Goal: Task Accomplishment & Management: Use online tool/utility

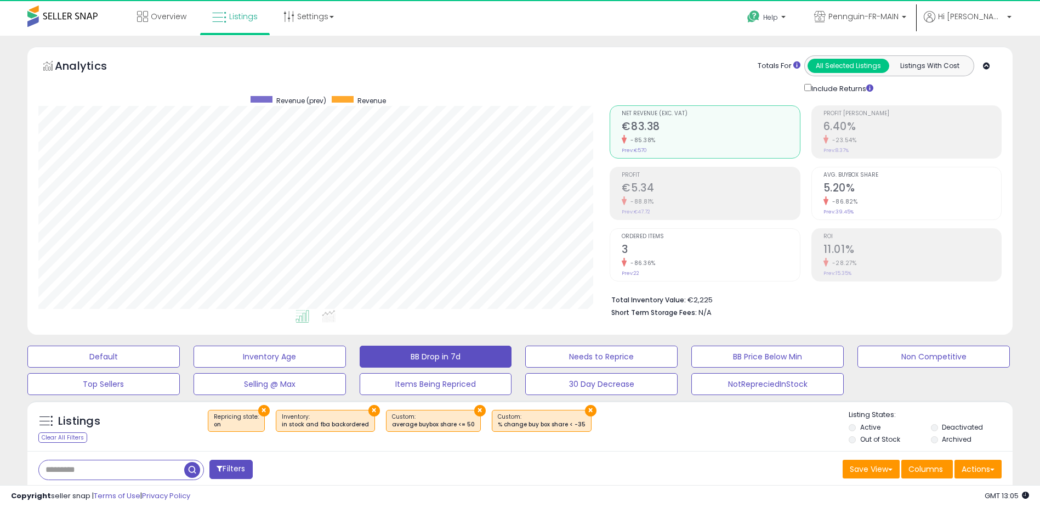
scroll to position [225, 572]
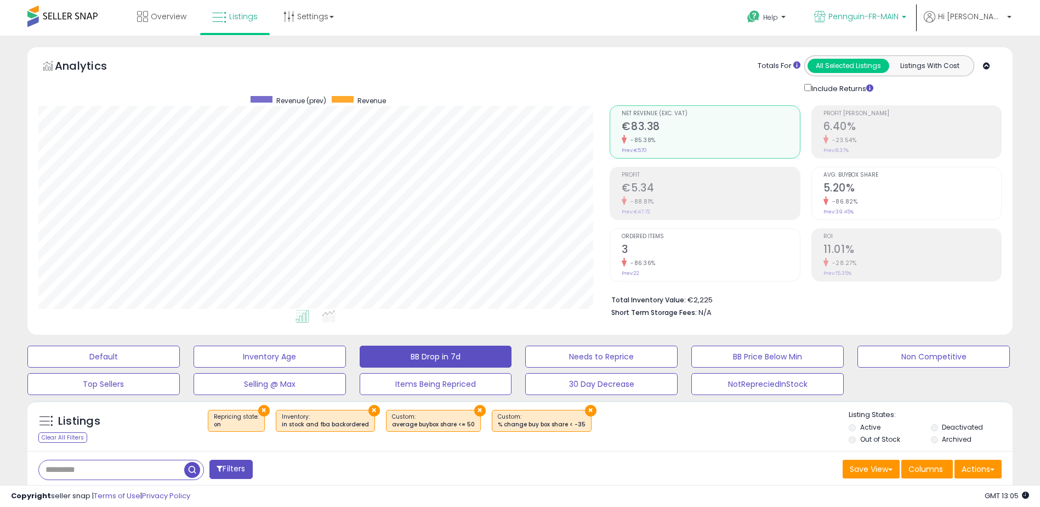
click at [888, 18] on span "Pennguin-FR-MAIN" at bounding box center [864, 16] width 70 height 11
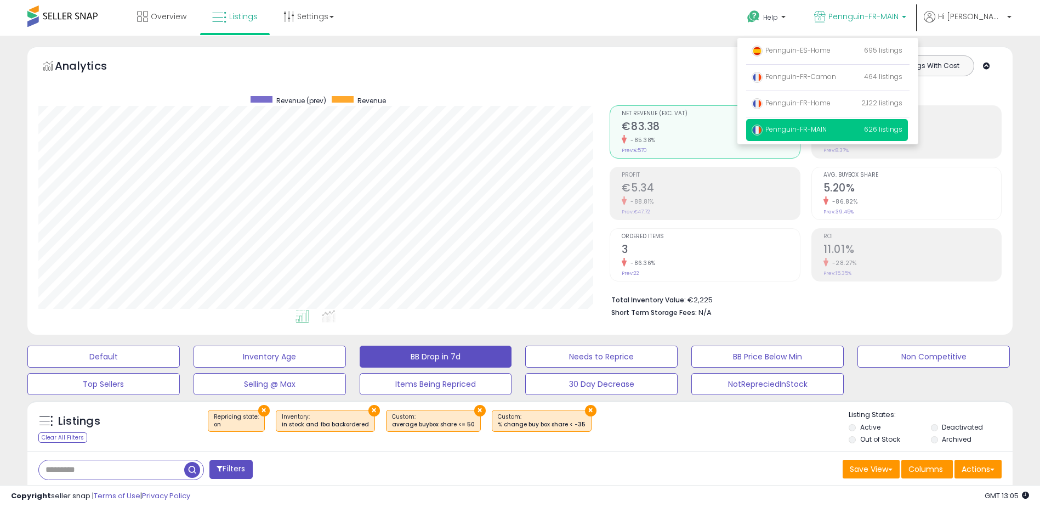
click at [455, 58] on div "Analytics Totals For All Selected Listings Listings With Cost Include Returns" at bounding box center [520, 74] width 964 height 39
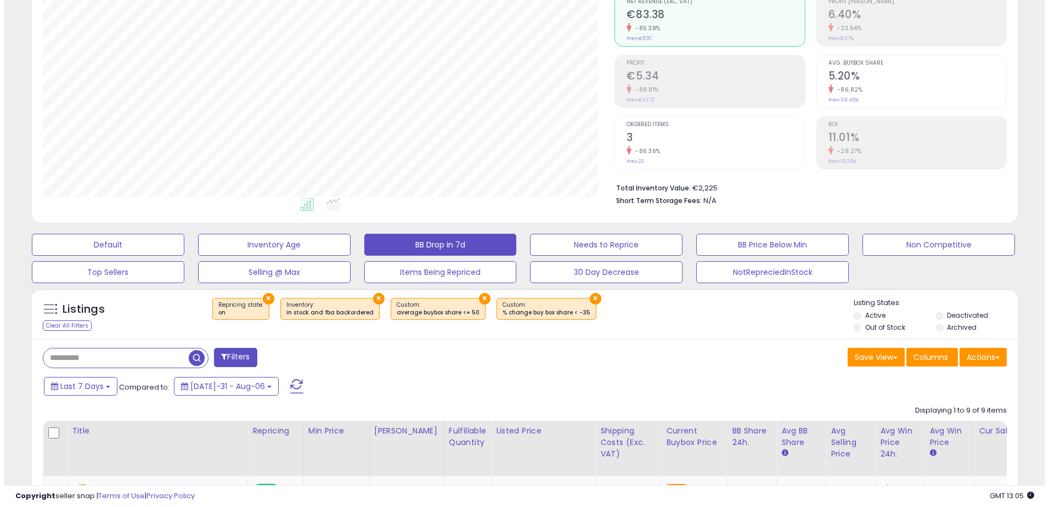
scroll to position [165, 0]
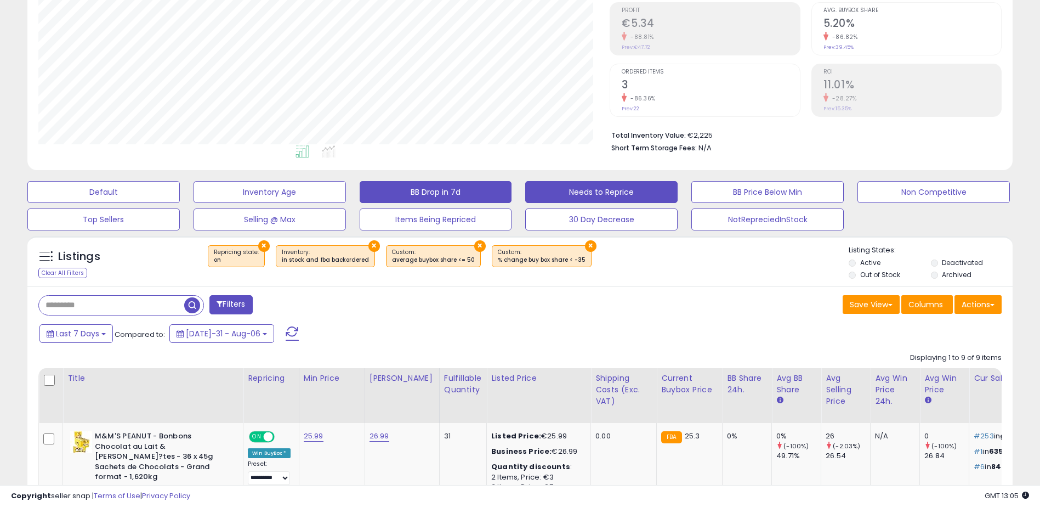
click at [180, 197] on button "Needs to Reprice" at bounding box center [103, 192] width 152 height 22
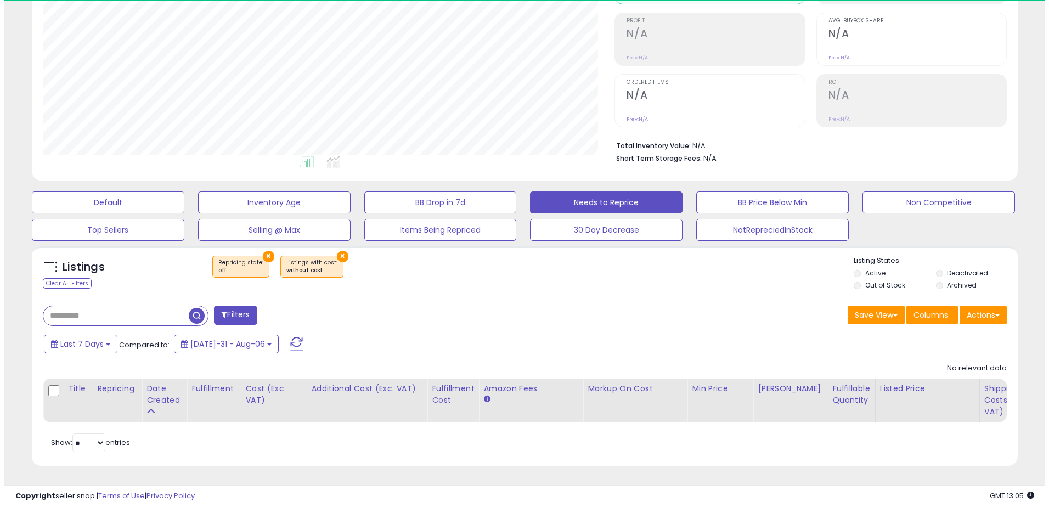
scroll to position [225, 572]
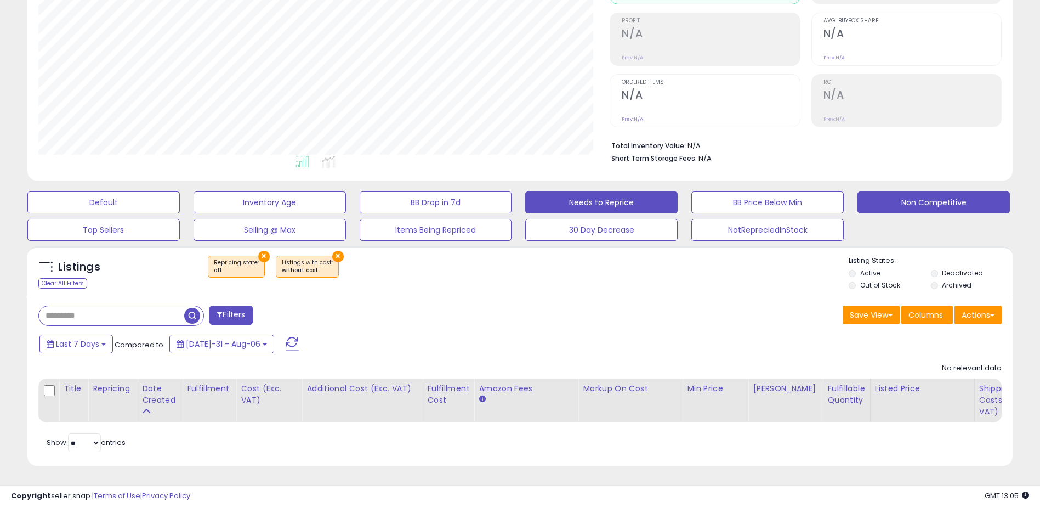
click at [180, 203] on button "Non Competitive" at bounding box center [103, 202] width 152 height 22
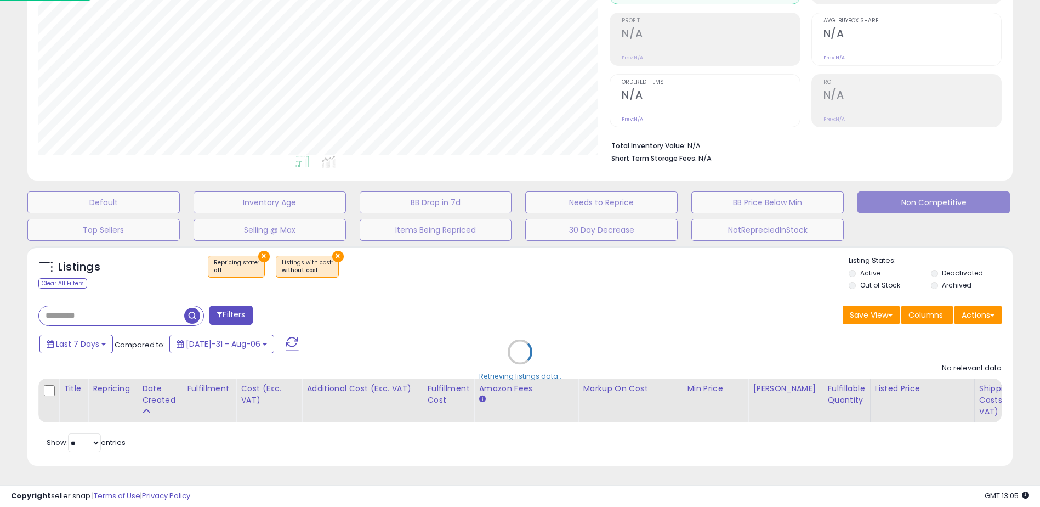
scroll to position [225, 576]
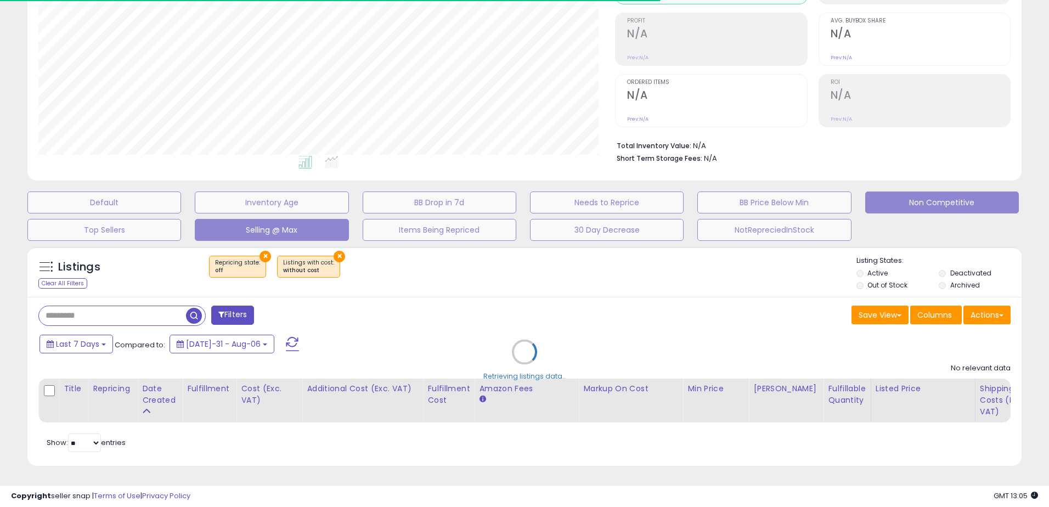
select select "**"
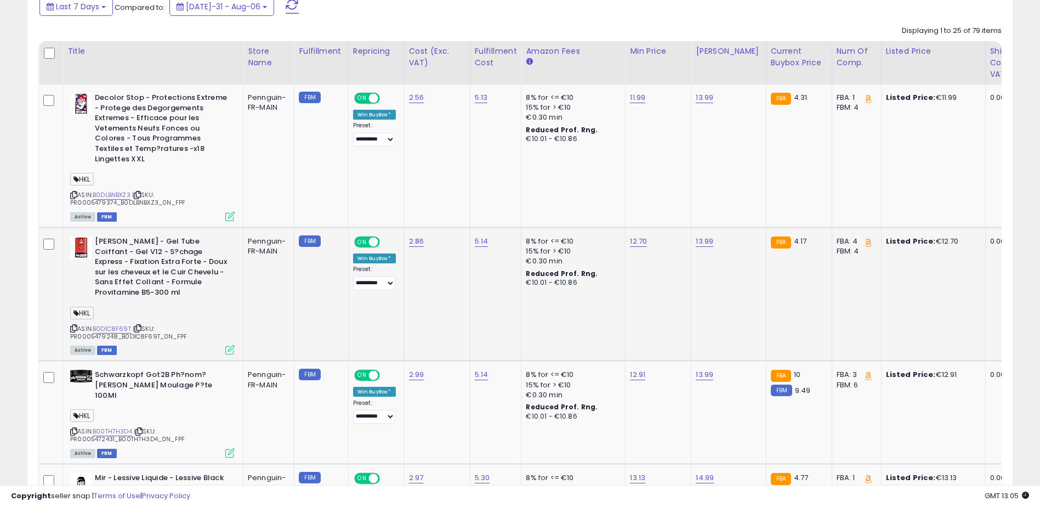
scroll to position [225, 572]
click at [110, 194] on link "B0DLBNBXZ3" at bounding box center [112, 194] width 38 height 9
click at [103, 322] on div "ASIN: B0D1C8F69T | SKU: PR0005479248_B0D1C8F69T_0N_FPF Active FBM" at bounding box center [152, 294] width 165 height 117
click at [113, 330] on link "B0D1C8F69T" at bounding box center [112, 328] width 38 height 9
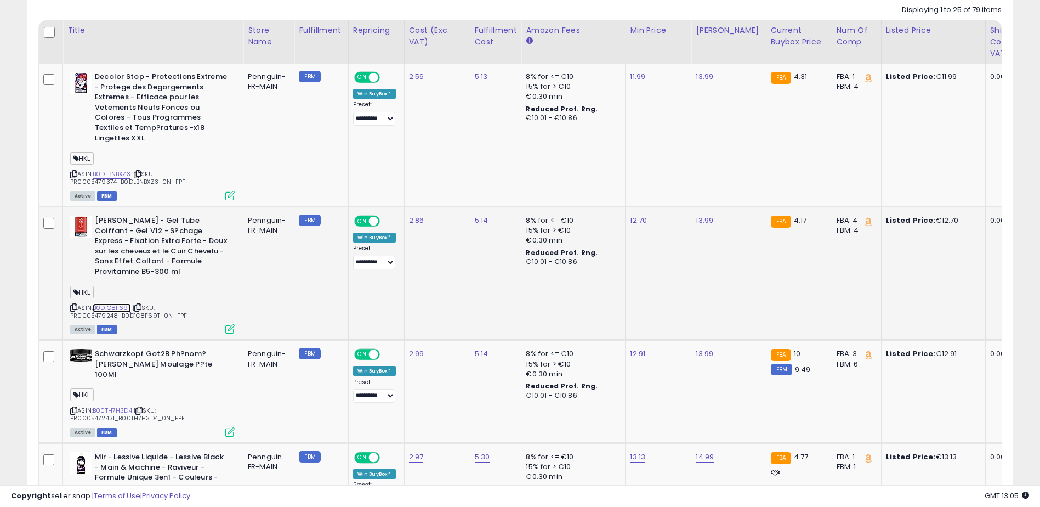
scroll to position [546, 0]
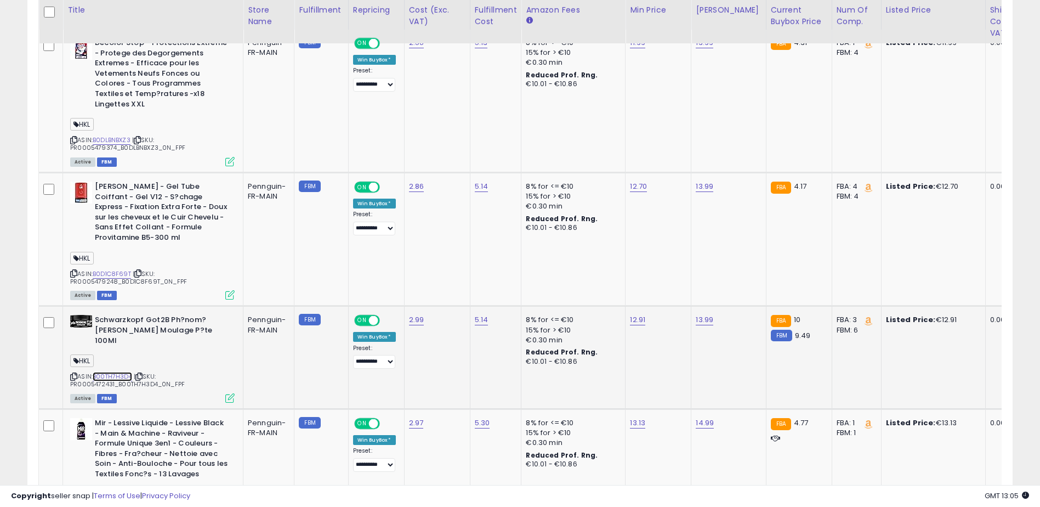
click at [120, 372] on link "B00TH7H3D4" at bounding box center [112, 376] width 39 height 9
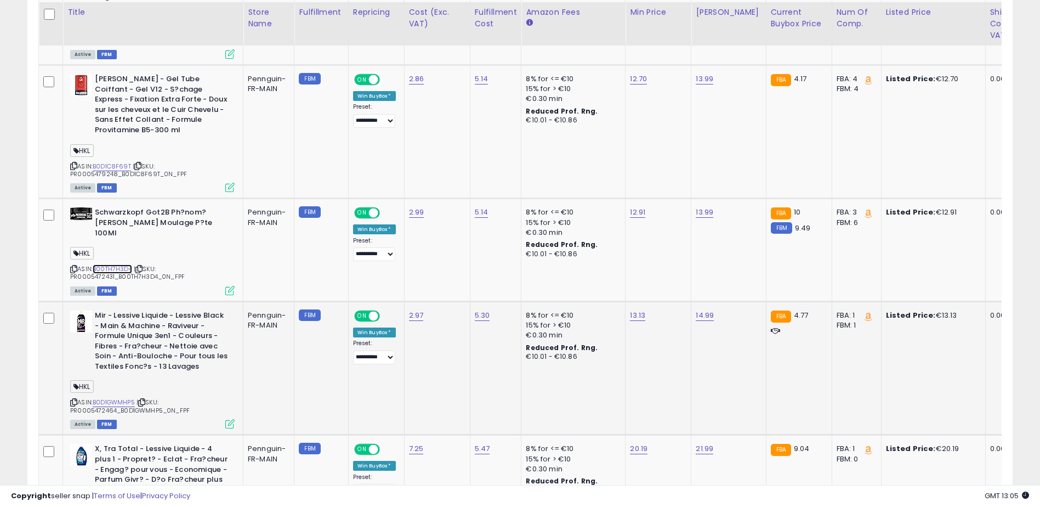
scroll to position [656, 0]
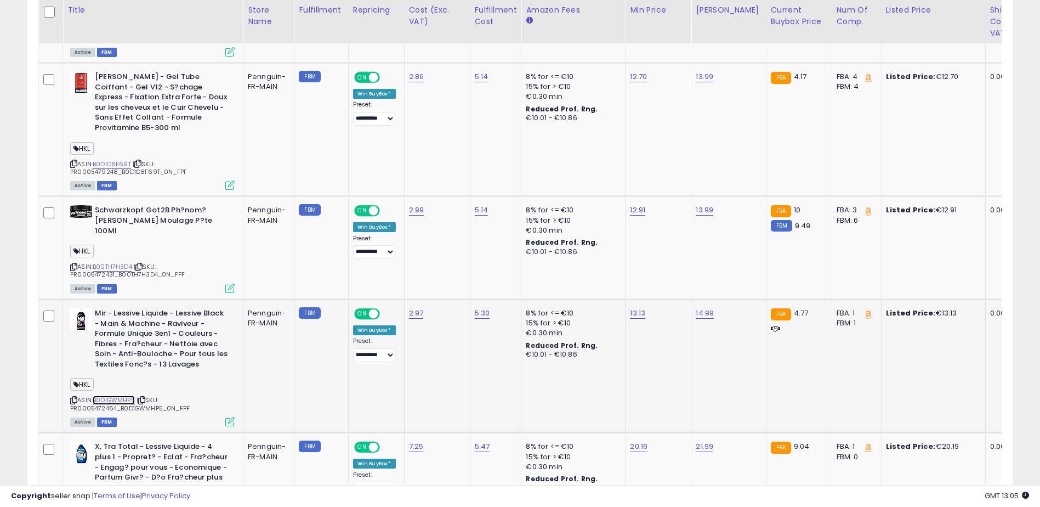
click at [116, 395] on link "B0D1GWMHP5" at bounding box center [114, 399] width 42 height 9
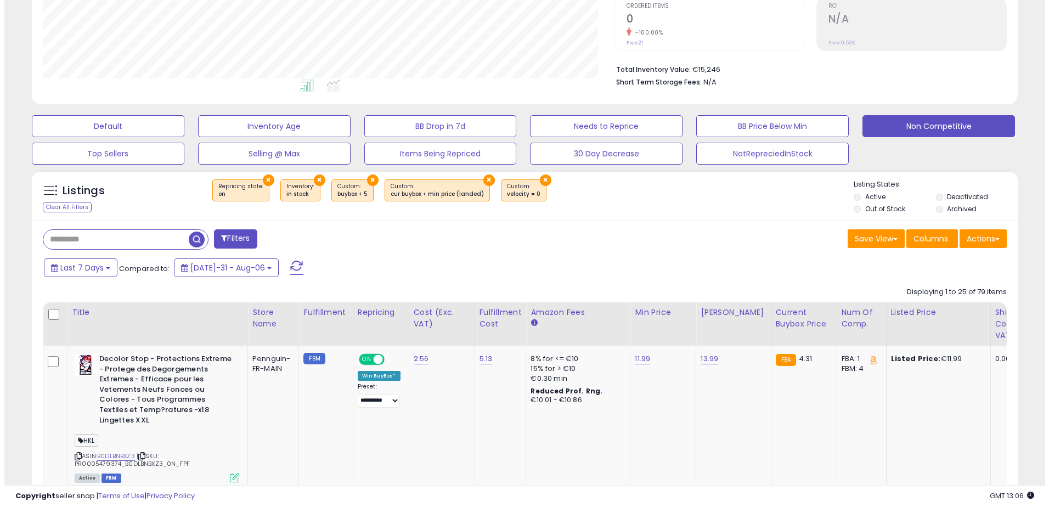
scroll to position [226, 0]
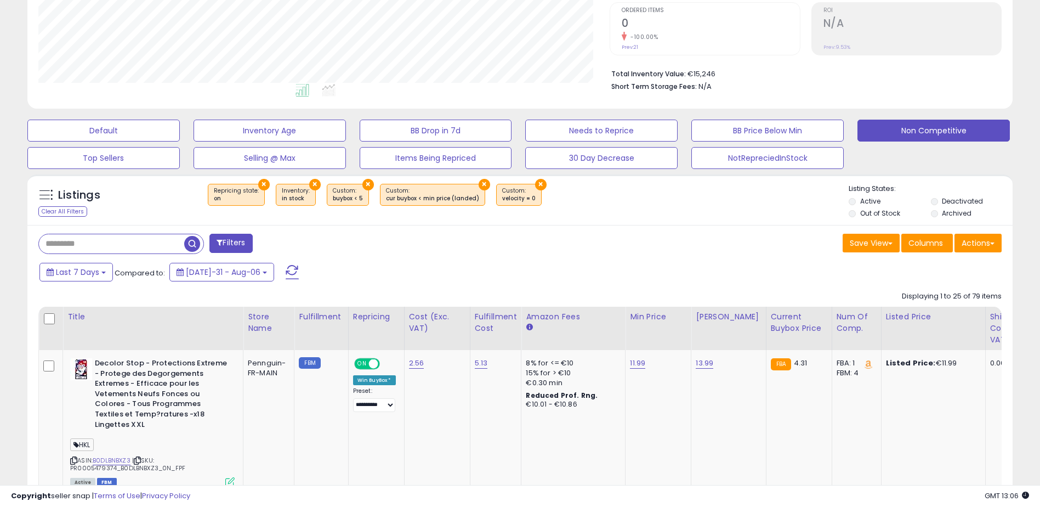
click at [249, 243] on button "Filters" at bounding box center [230, 243] width 43 height 19
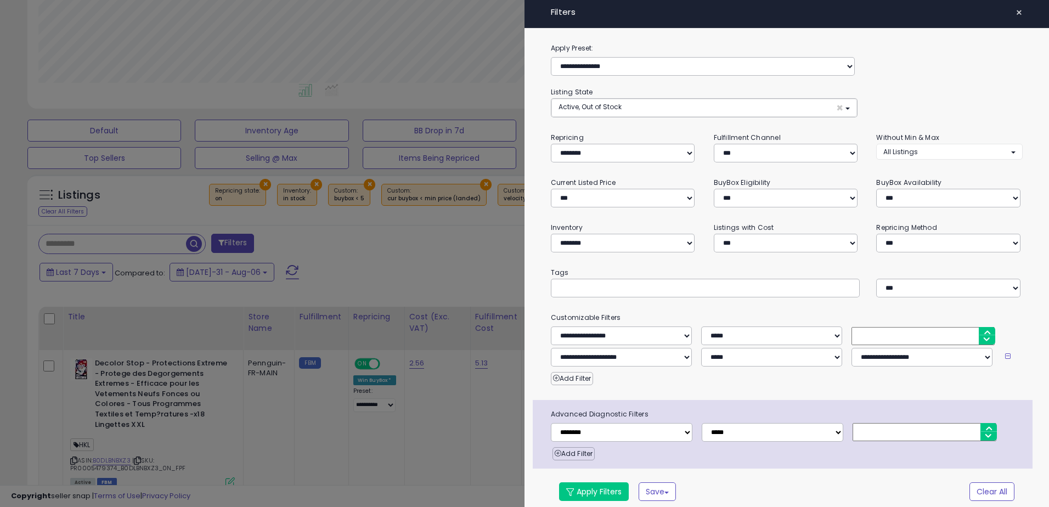
scroll to position [0, 0]
click at [758, 160] on select "*** *** *** ***" at bounding box center [785, 153] width 144 height 19
click at [713, 144] on select "*** *** *** ***" at bounding box center [785, 153] width 144 height 19
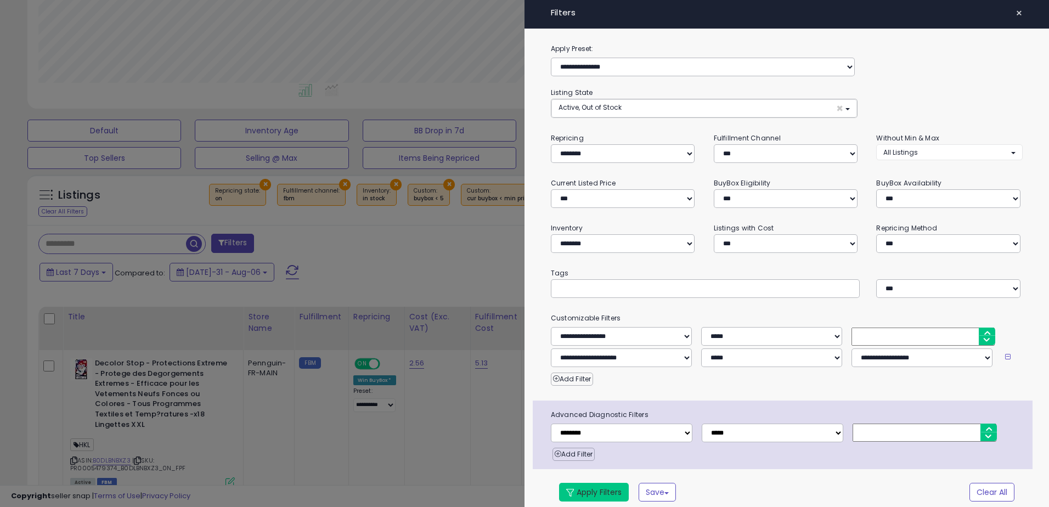
click at [585, 489] on button "Apply Filters" at bounding box center [594, 492] width 70 height 19
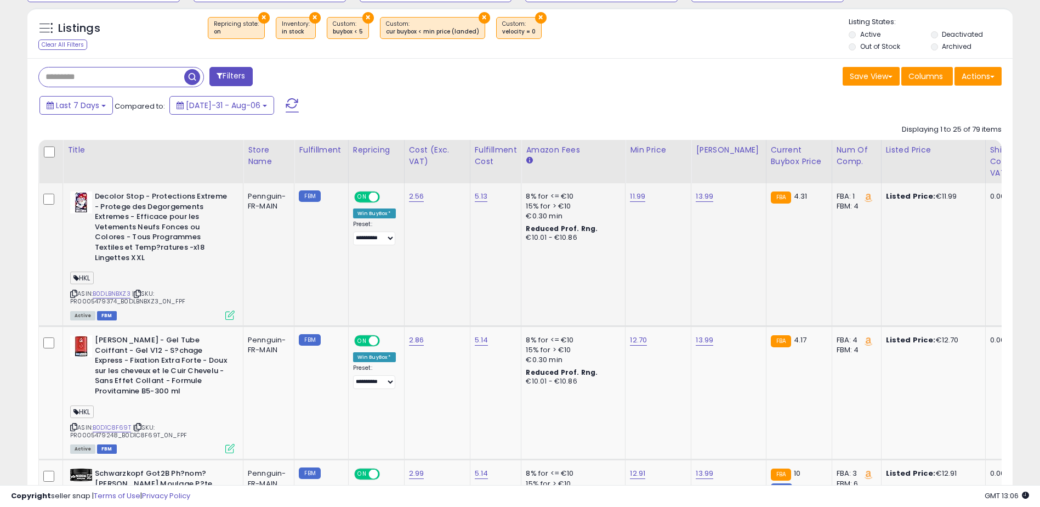
scroll to position [225, 572]
click at [115, 295] on link "B0DLBNBXZ3" at bounding box center [112, 293] width 38 height 9
click at [115, 426] on link "B0D1C8F69T" at bounding box center [112, 427] width 38 height 9
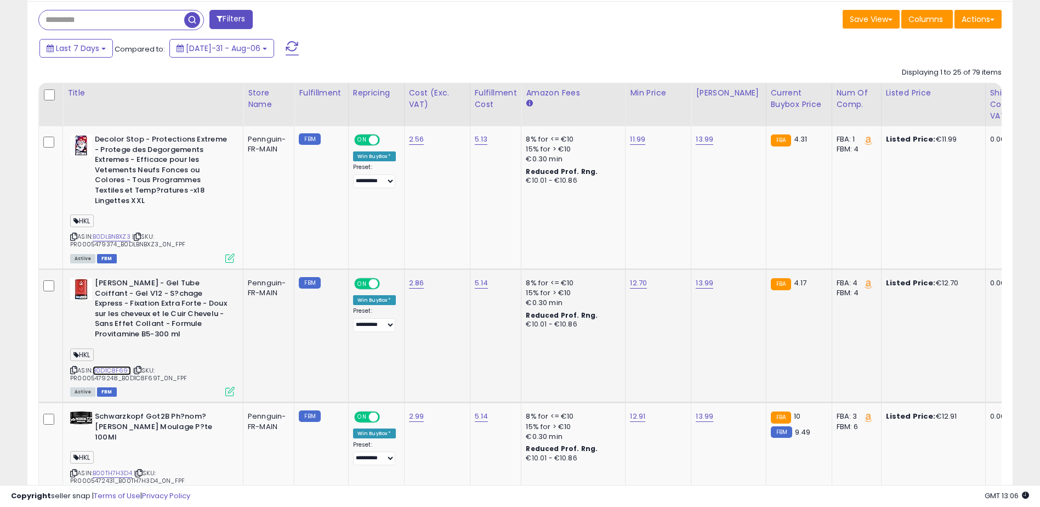
scroll to position [557, 0]
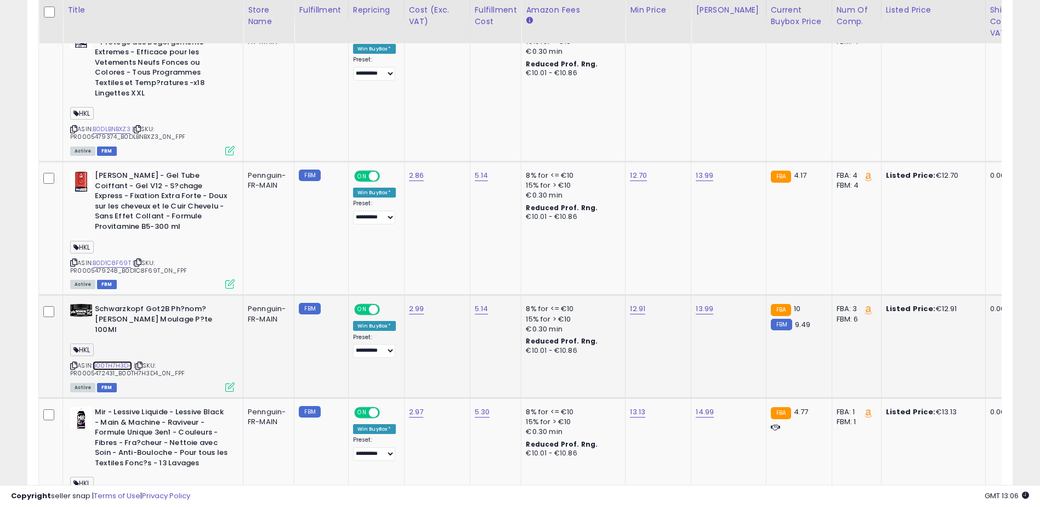
click at [115, 361] on link "B00TH7H3D4" at bounding box center [112, 365] width 39 height 9
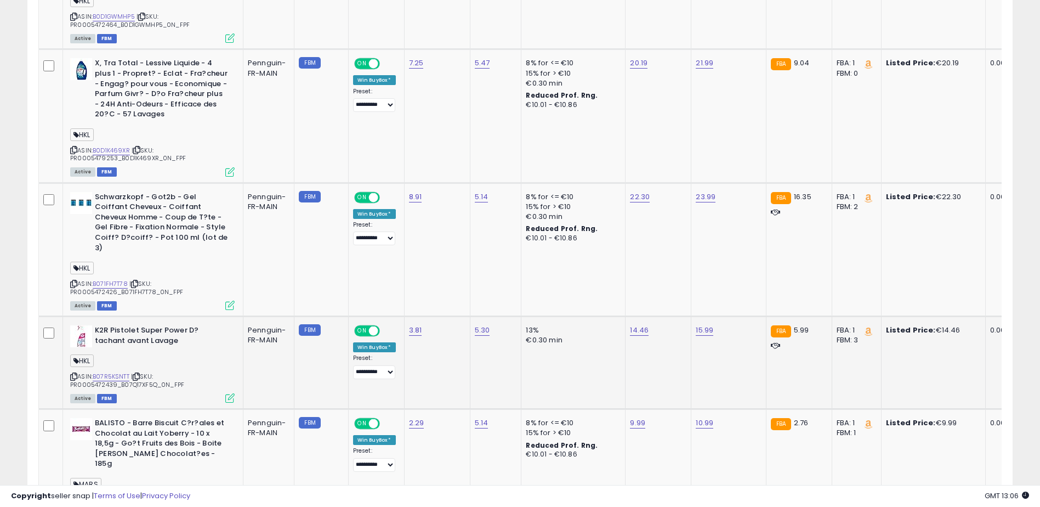
scroll to position [1051, 0]
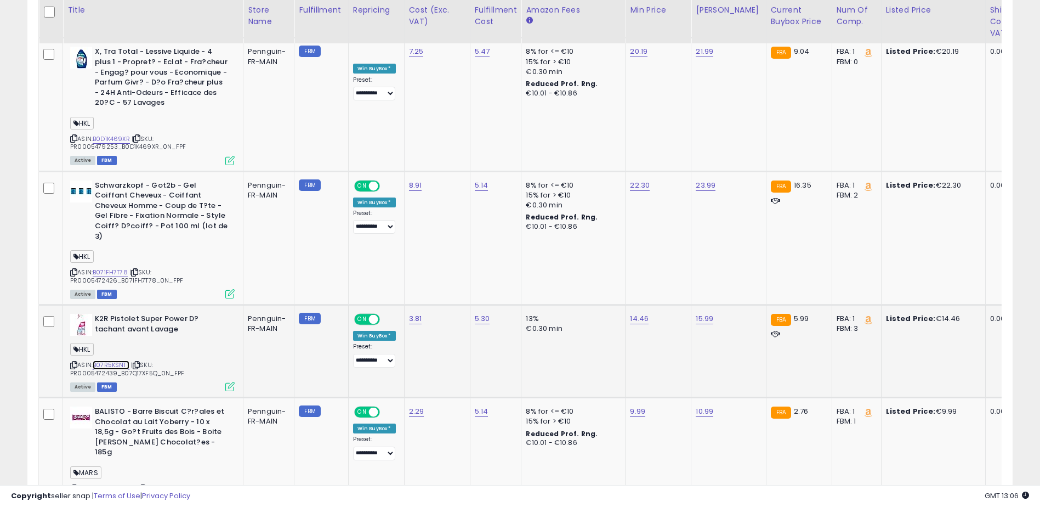
click at [111, 360] on link "B07R5KSNTT" at bounding box center [111, 364] width 37 height 9
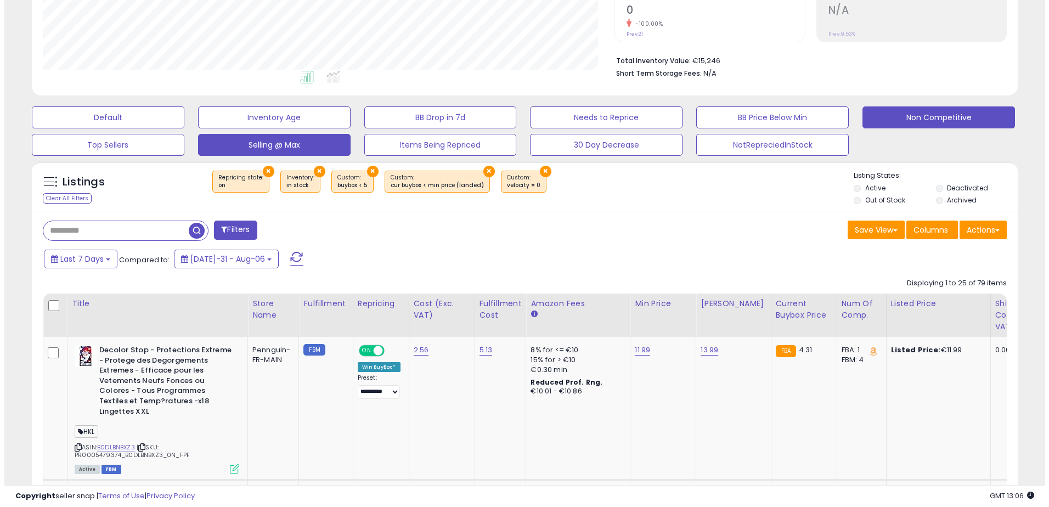
scroll to position [228, 0]
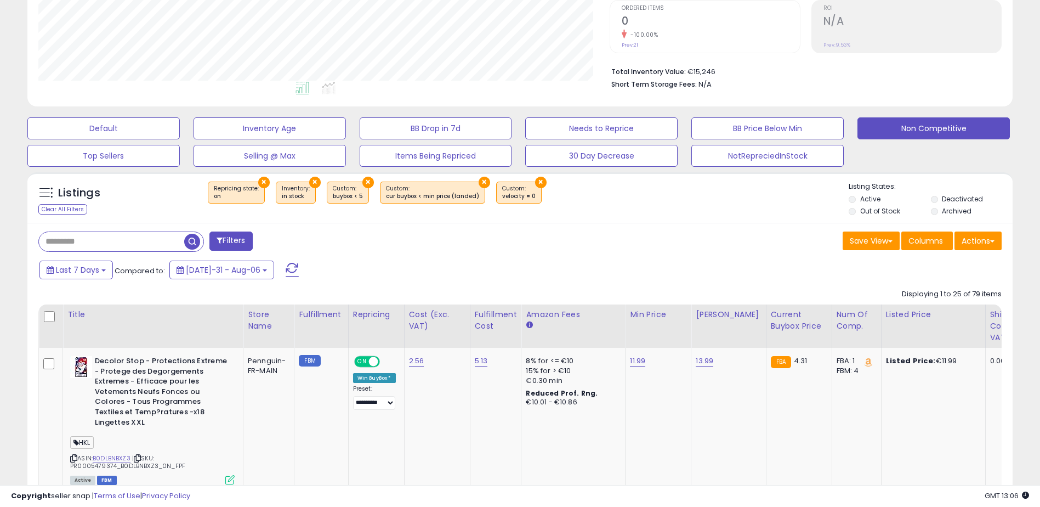
click at [251, 237] on button "Filters" at bounding box center [230, 240] width 43 height 19
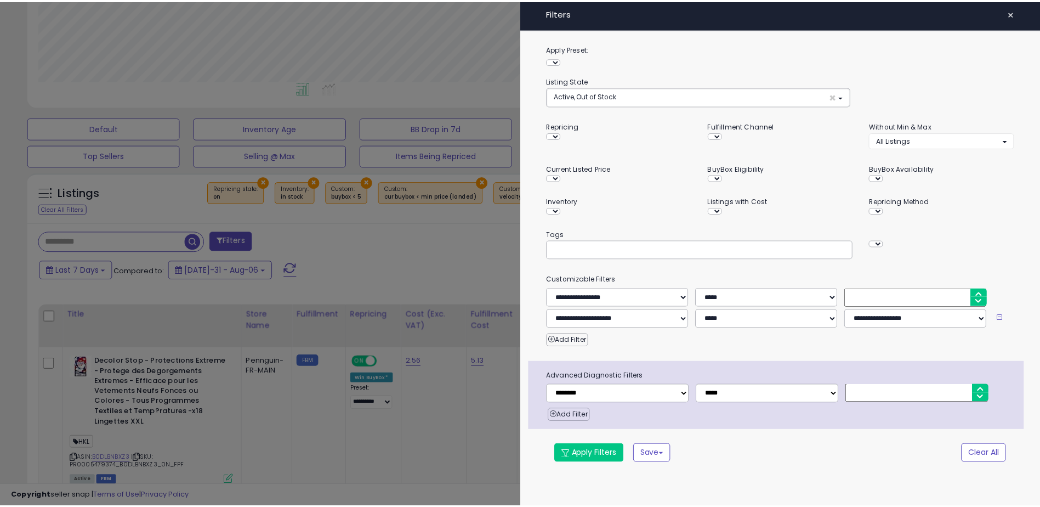
scroll to position [225, 576]
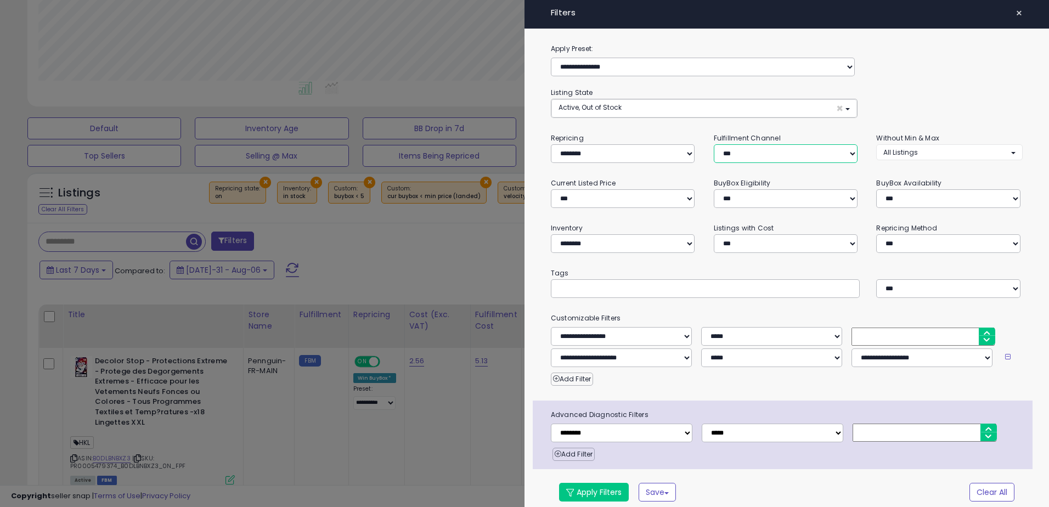
click at [756, 158] on select "*** *** *** ***" at bounding box center [785, 153] width 144 height 19
select select "***"
click at [713, 144] on select "*** *** *** ***" at bounding box center [785, 153] width 144 height 19
click at [953, 200] on select "**********" at bounding box center [948, 198] width 144 height 19
drag, startPoint x: 953, startPoint y: 200, endPoint x: 863, endPoint y: 201, distance: 89.4
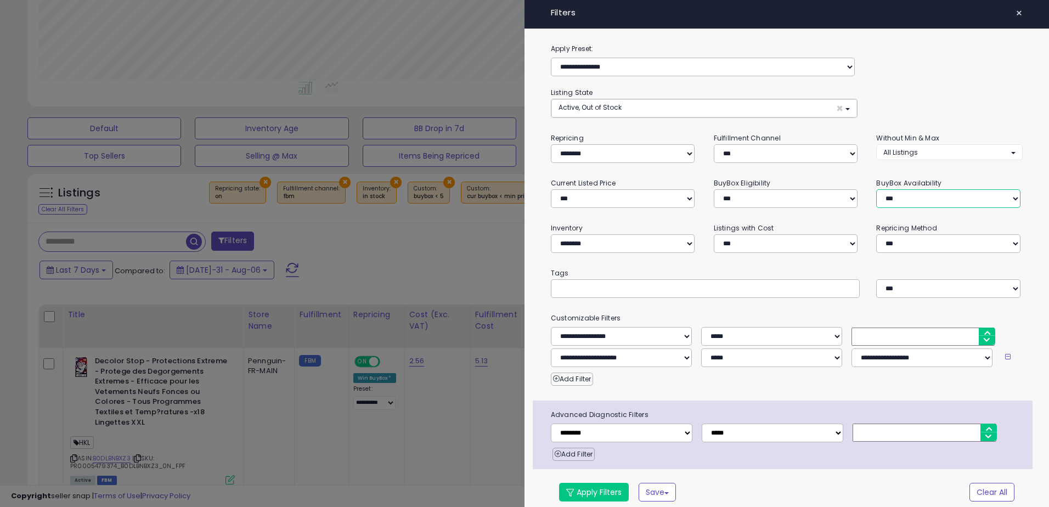
click at [953, 200] on select "**********" at bounding box center [948, 198] width 144 height 19
click at [792, 197] on select "**********" at bounding box center [785, 198] width 144 height 19
drag, startPoint x: 792, startPoint y: 197, endPoint x: 777, endPoint y: 199, distance: 14.8
click at [792, 197] on select "**********" at bounding box center [785, 198] width 144 height 19
click at [656, 196] on select "**********" at bounding box center [623, 198] width 144 height 19
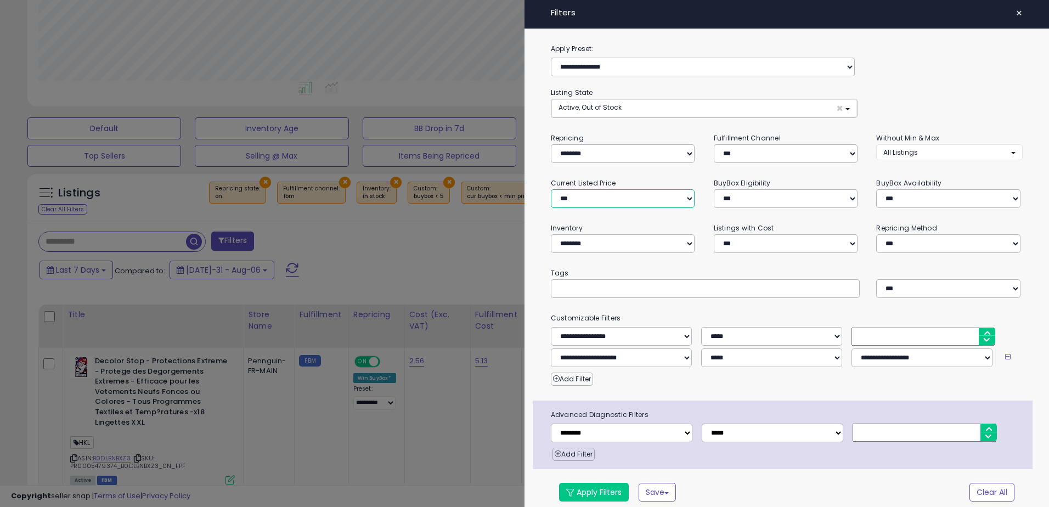
click at [656, 196] on select "**********" at bounding box center [623, 198] width 144 height 19
click at [592, 491] on button "Apply Filters" at bounding box center [594, 492] width 70 height 19
click at [455, 258] on div at bounding box center [524, 253] width 1049 height 507
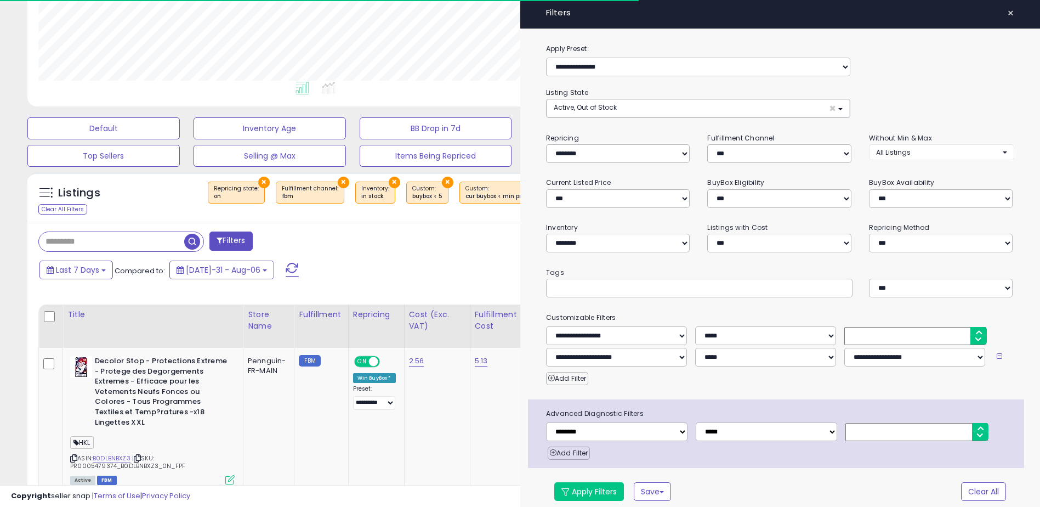
scroll to position [548157, 547810]
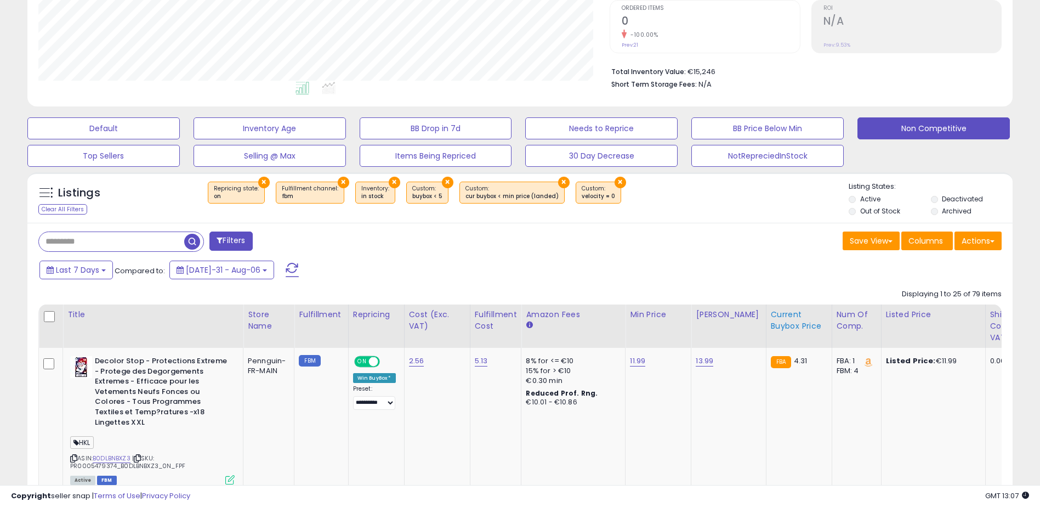
click at [790, 321] on div "Current Buybox Price" at bounding box center [799, 320] width 56 height 23
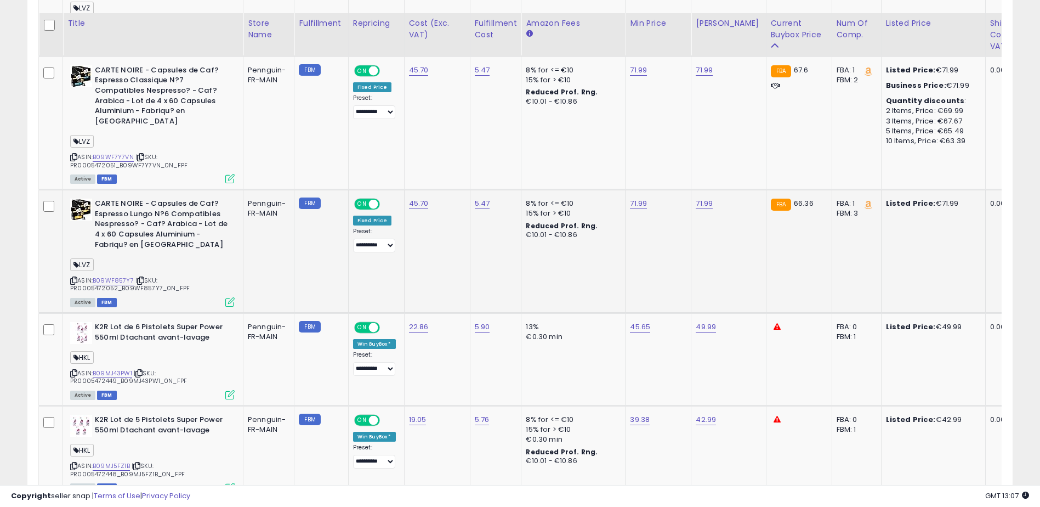
scroll to position [667, 0]
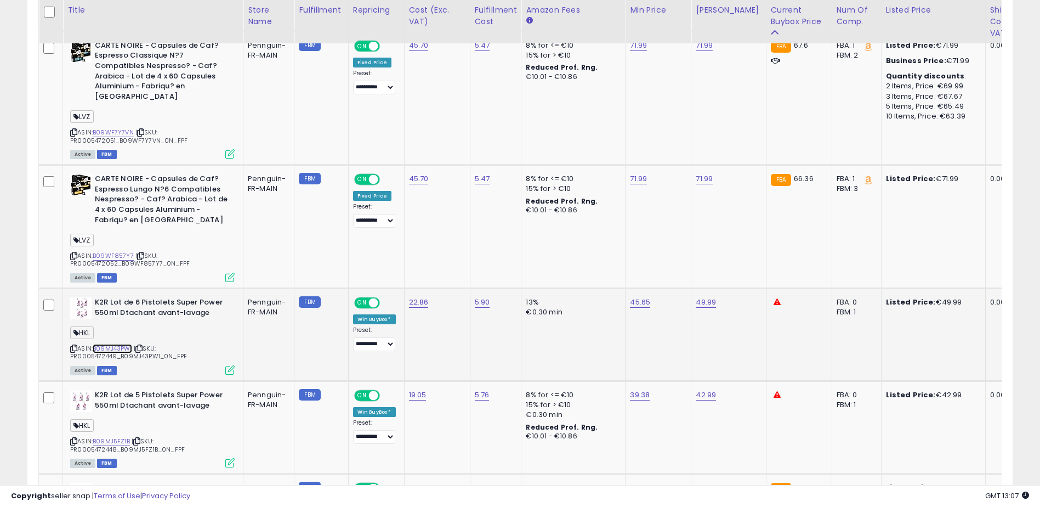
click at [121, 344] on link "B09MJ43PW1" at bounding box center [112, 348] width 39 height 9
click at [112, 437] on link "B09MJ5FZ1B" at bounding box center [111, 441] width 37 height 9
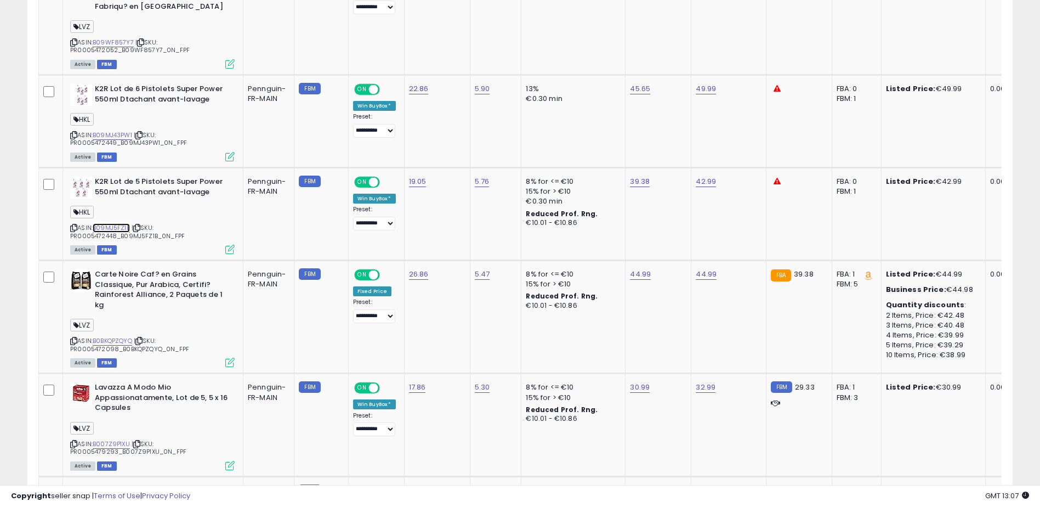
scroll to position [1160, 0]
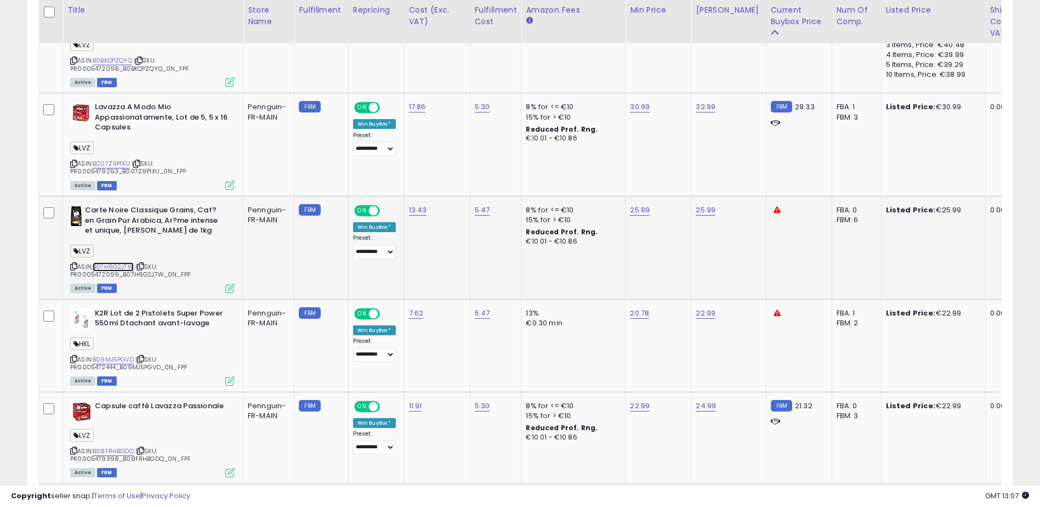
click at [110, 262] on link "B07H6G2J7W" at bounding box center [113, 266] width 41 height 9
click at [114, 355] on link "B09MJ5PGVD" at bounding box center [113, 359] width 41 height 9
click at [774, 309] on icon at bounding box center [777, 312] width 7 height 7
click at [717, 338] on td "22.99" at bounding box center [729, 345] width 75 height 93
drag, startPoint x: 95, startPoint y: 301, endPoint x: 223, endPoint y: 313, distance: 128.3
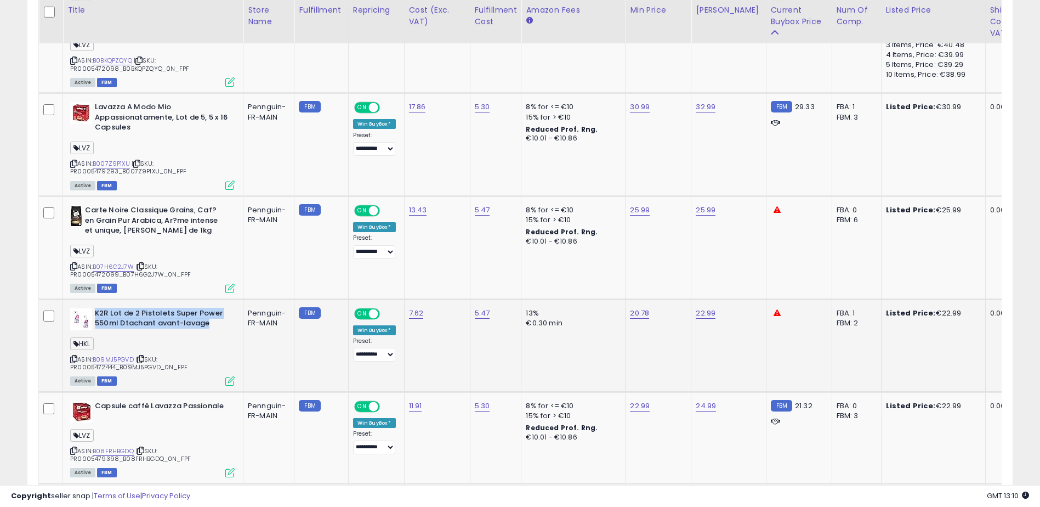
click at [223, 313] on b "K2R Lot de 2 Pistolets Super Power 550ml Dtachant avant-lavage" at bounding box center [161, 319] width 133 height 23
drag, startPoint x: 223, startPoint y: 313, endPoint x: 191, endPoint y: 305, distance: 33.3
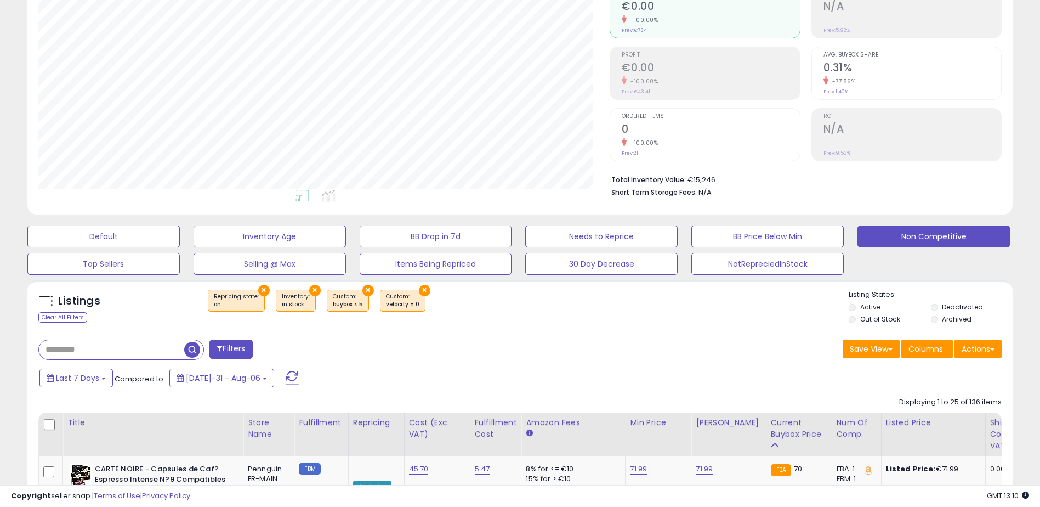
scroll to position [0, 0]
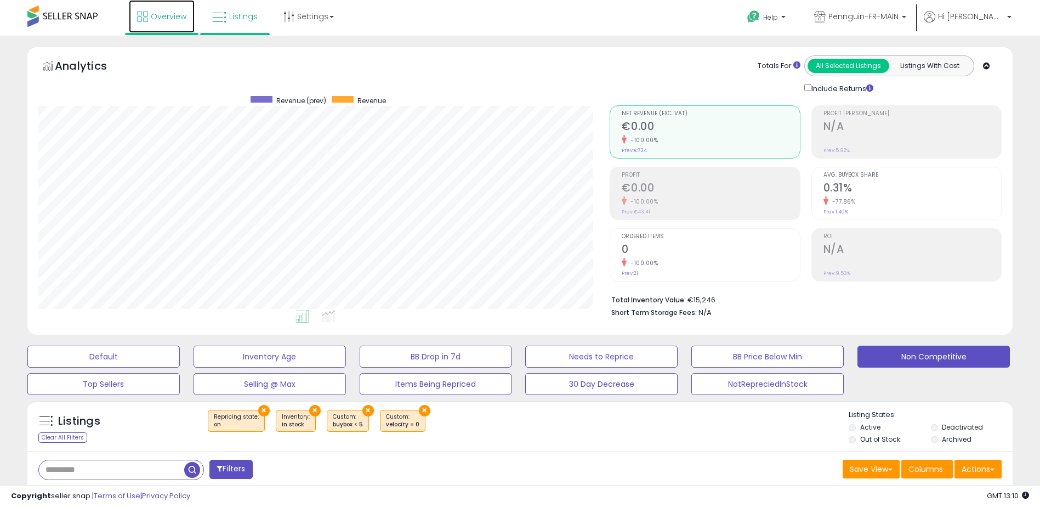
click at [134, 19] on link "Overview" at bounding box center [162, 16] width 66 height 33
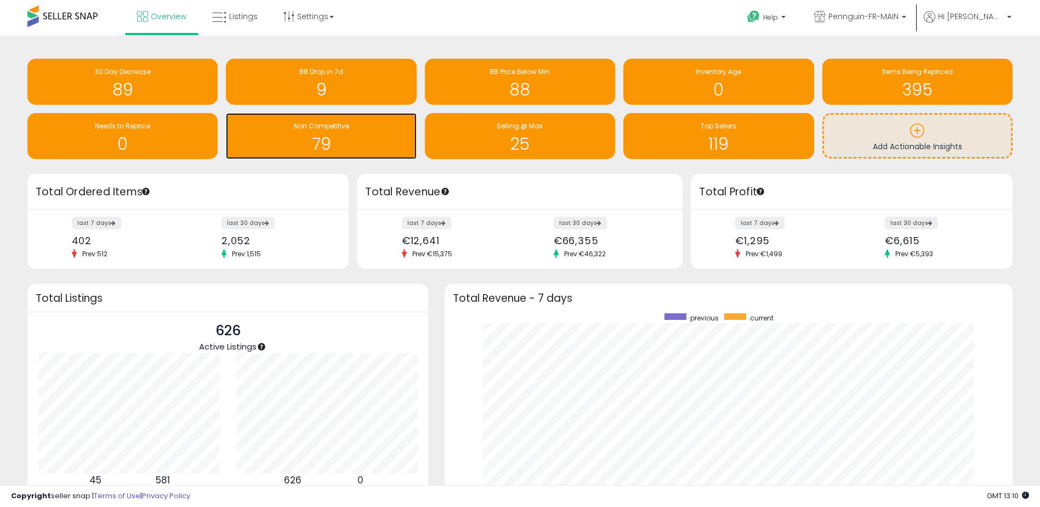
click at [314, 135] on h1 "79" at bounding box center [320, 144] width 179 height 18
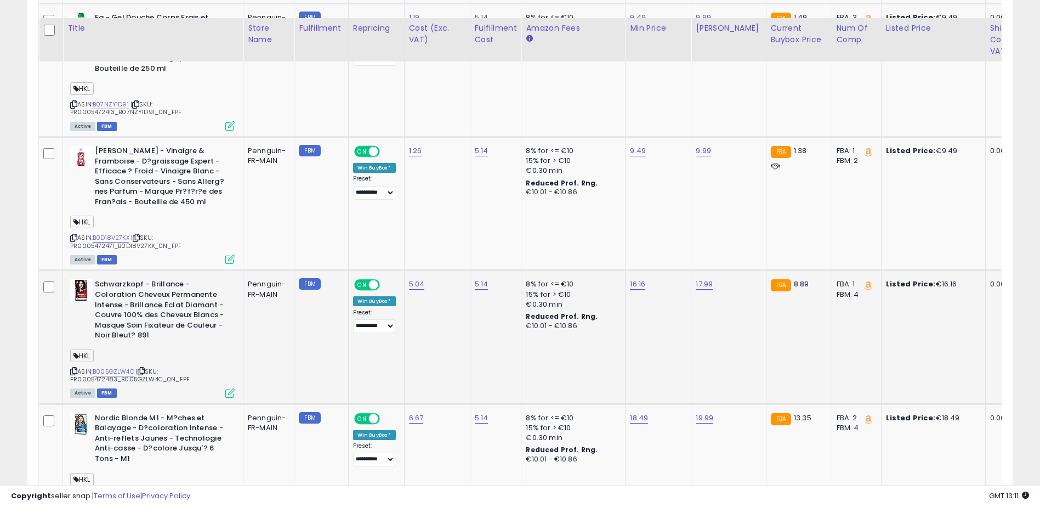
scroll to position [3275, 0]
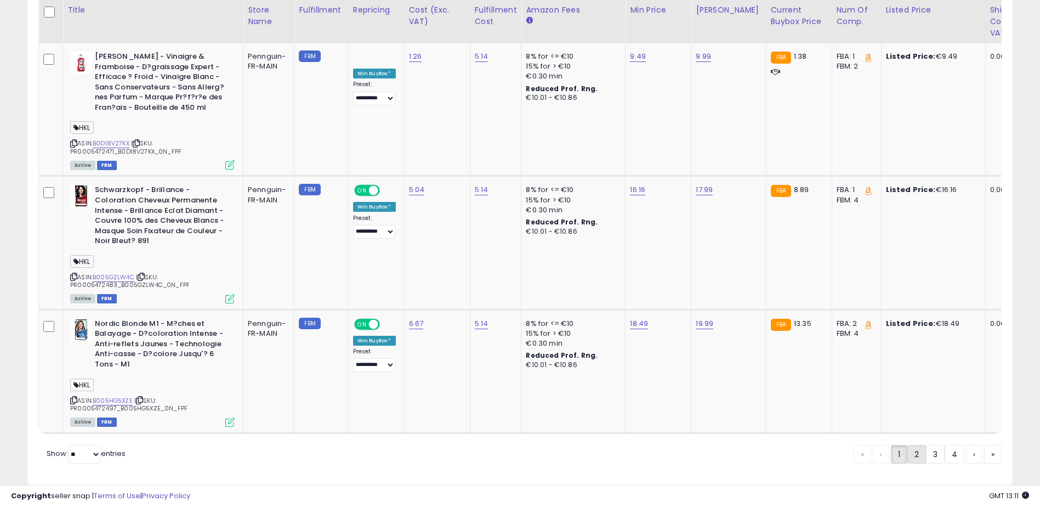
click at [945, 445] on link "2" at bounding box center [955, 454] width 20 height 19
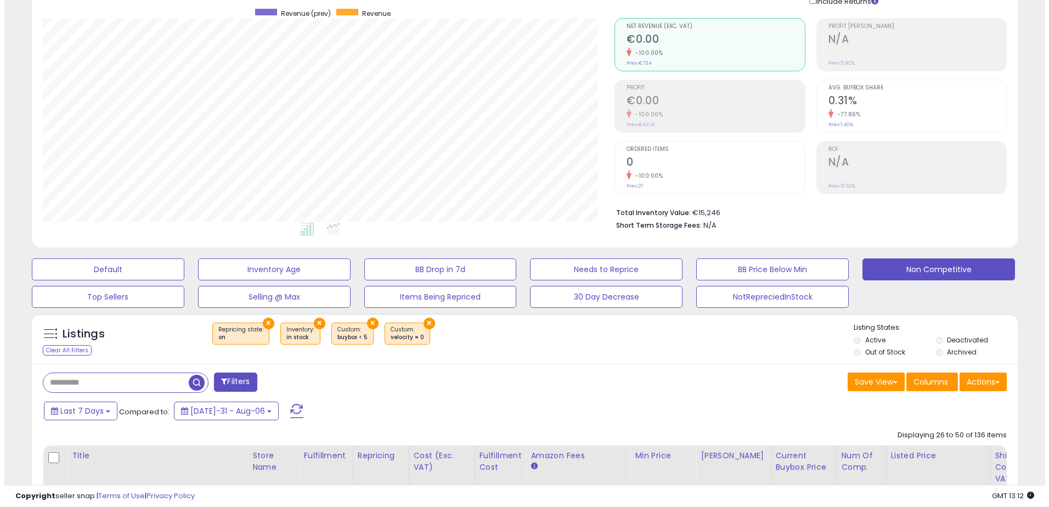
scroll to position [37, 0]
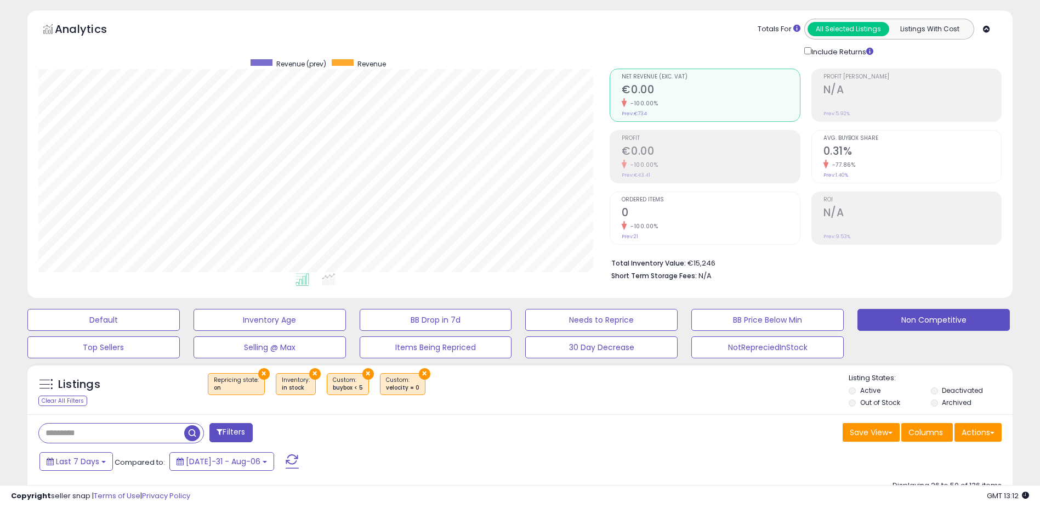
click at [133, 435] on input "text" at bounding box center [111, 432] width 145 height 19
type input "******"
click at [292, 430] on span "button" at bounding box center [287, 433] width 16 height 16
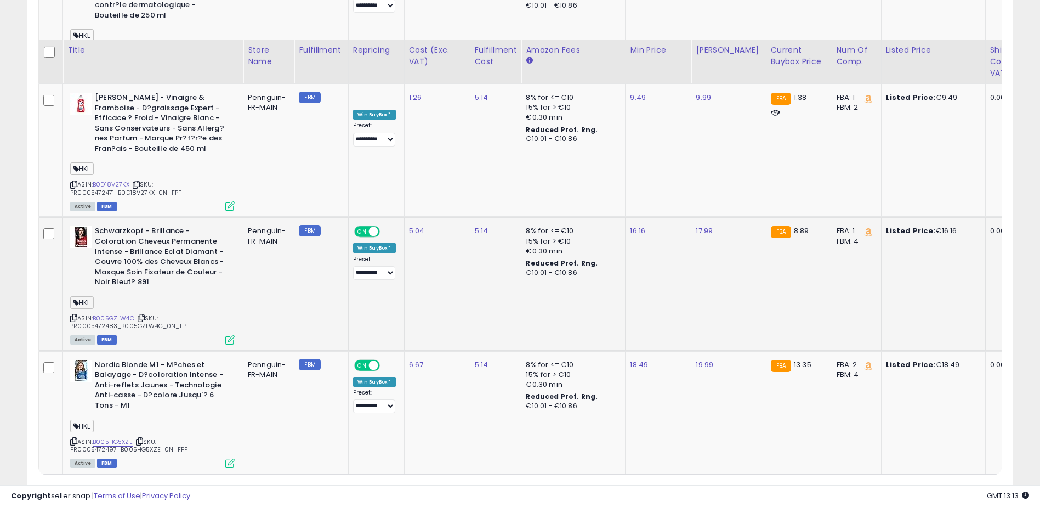
scroll to position [3275, 0]
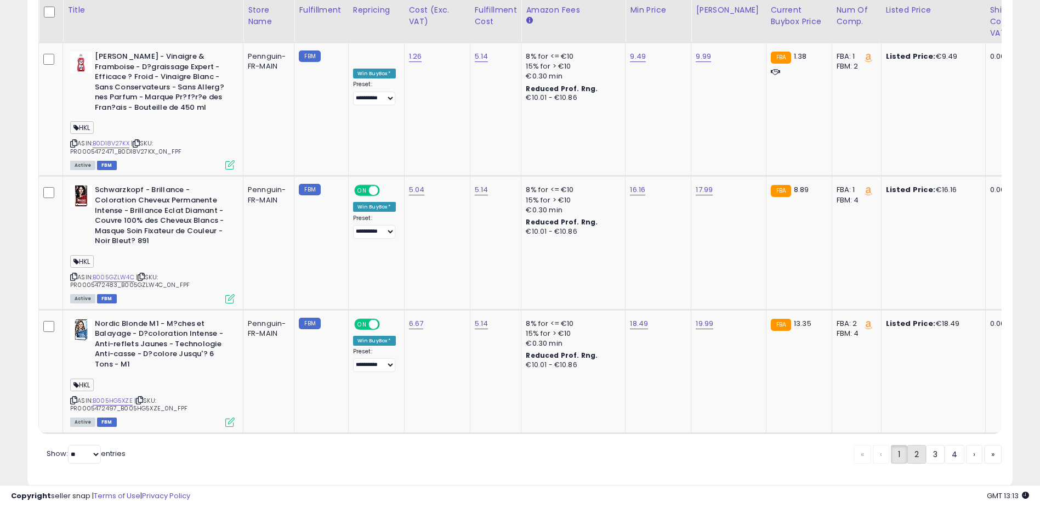
click at [945, 445] on link "2" at bounding box center [955, 454] width 20 height 19
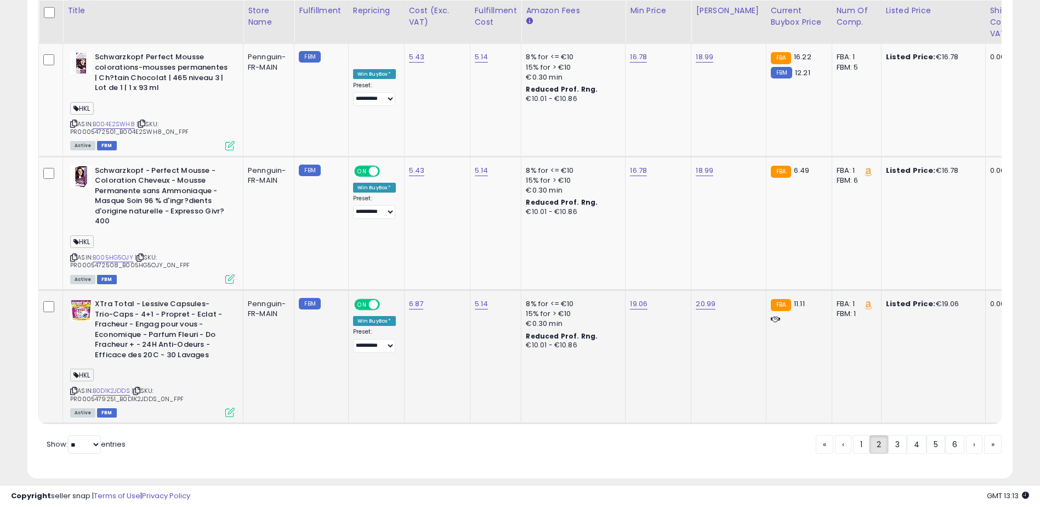
scroll to position [3193, 0]
click at [927, 434] on link "3" at bounding box center [936, 443] width 19 height 19
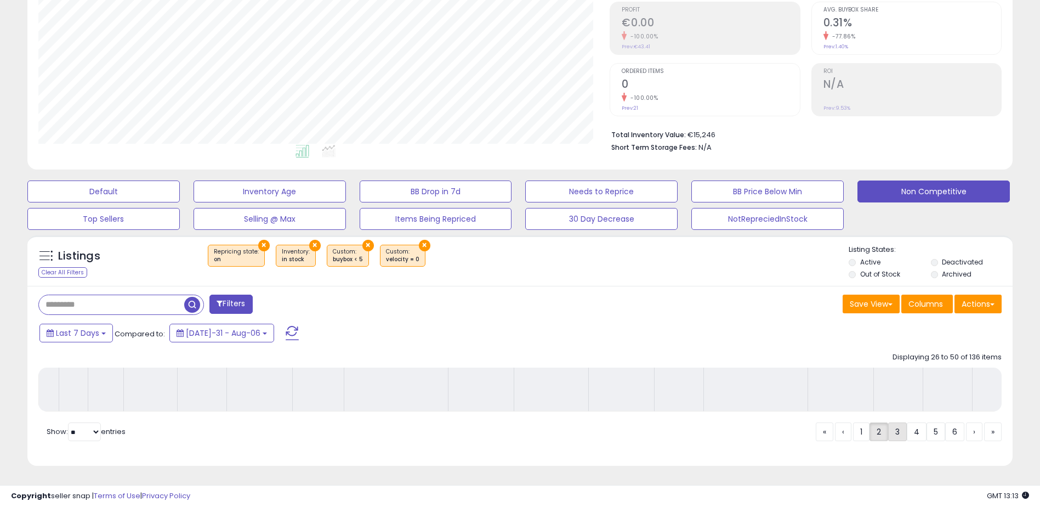
scroll to position [173, 0]
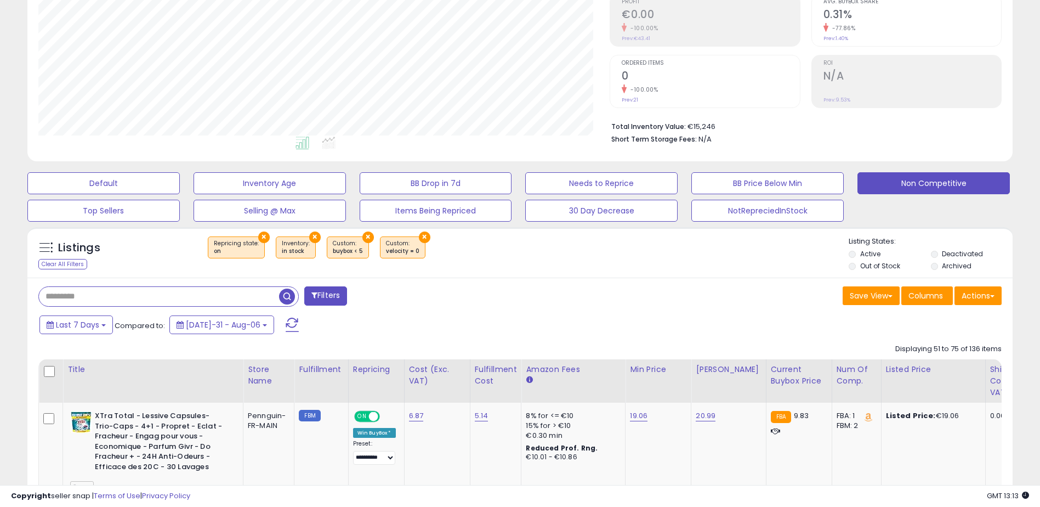
click at [111, 301] on input "text" at bounding box center [159, 296] width 240 height 19
click at [498, 328] on div "Last 7 Days Compared to: [DATE]-31 - Aug-06" at bounding box center [398, 326] width 723 height 25
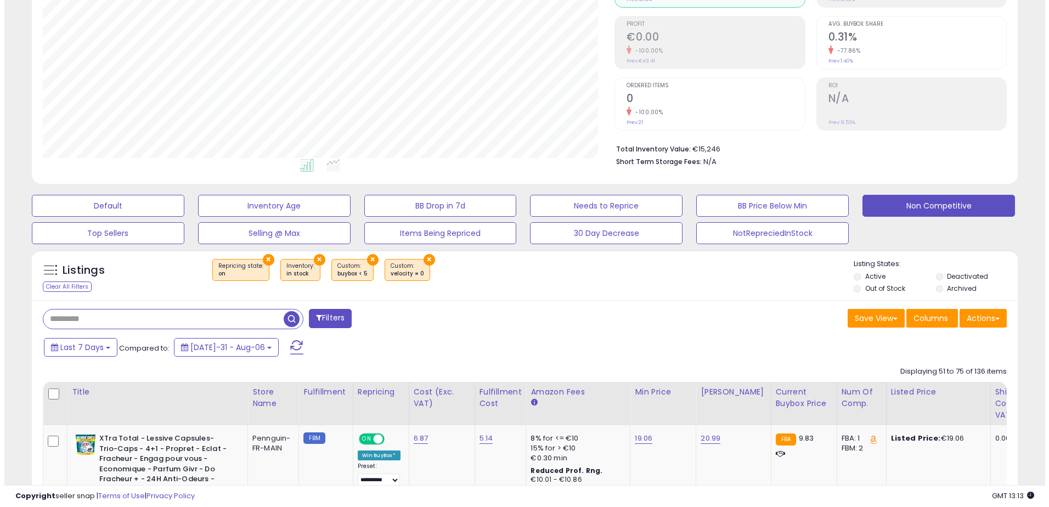
scroll to position [118, 0]
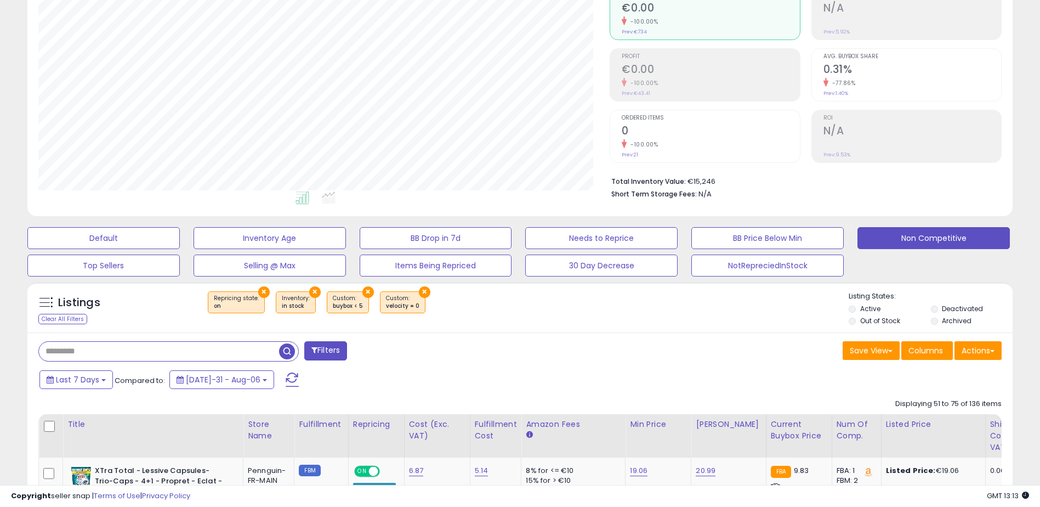
click at [335, 348] on button "Filters" at bounding box center [325, 350] width 43 height 19
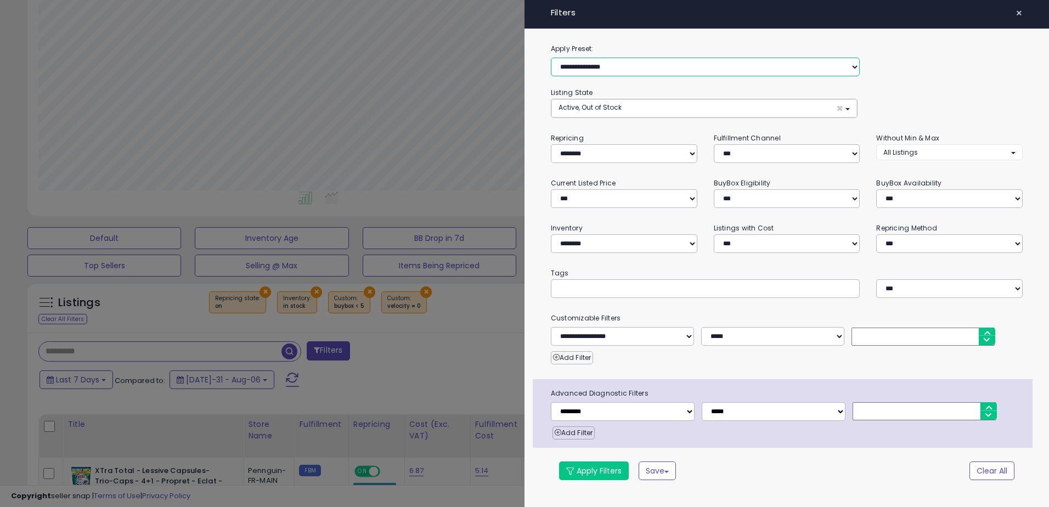
click at [595, 69] on select "**********" at bounding box center [705, 67] width 309 height 19
click at [616, 108] on span "Active, Out of Stock" at bounding box center [589, 107] width 63 height 9
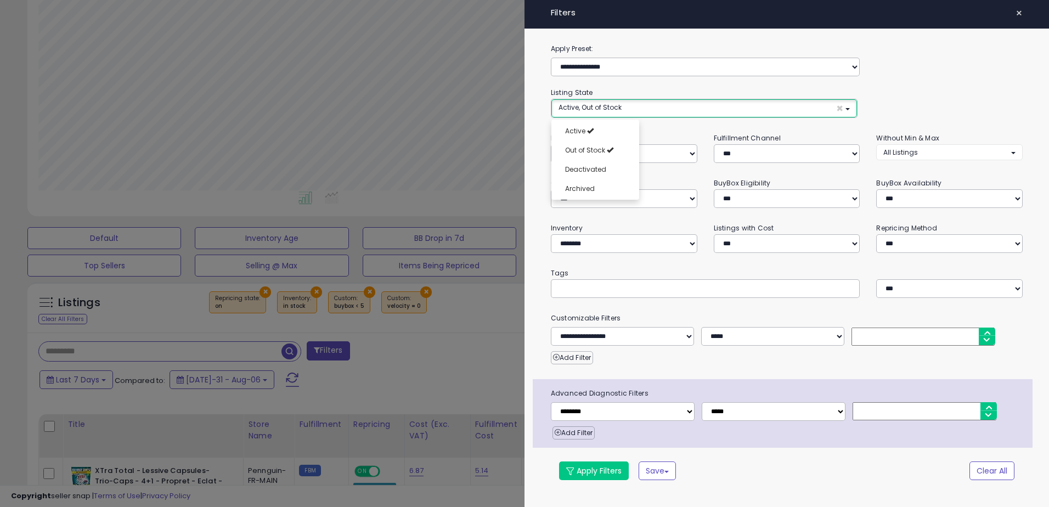
click at [615, 107] on span "Active, Out of Stock" at bounding box center [589, 107] width 63 height 9
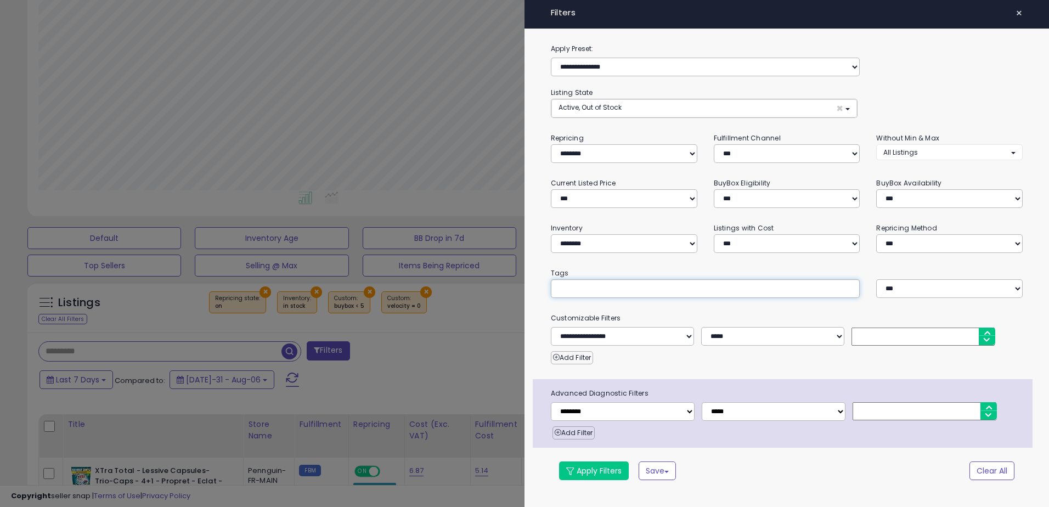
click at [625, 293] on div at bounding box center [705, 288] width 309 height 19
click at [947, 292] on select "*** *** ****" at bounding box center [949, 288] width 146 height 19
click at [944, 290] on select "*** *** ****" at bounding box center [949, 288] width 146 height 19
click at [424, 198] on div at bounding box center [524, 253] width 1049 height 507
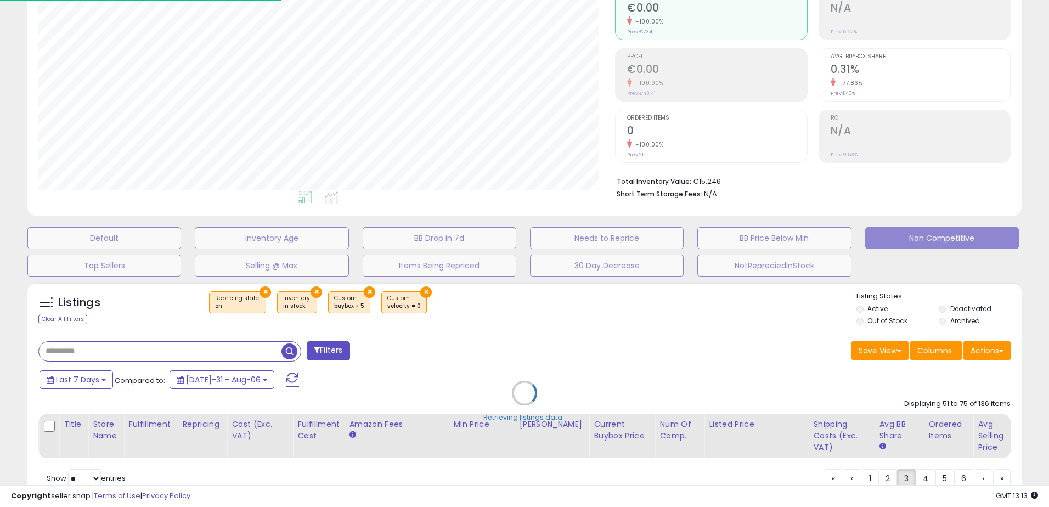
click at [155, 344] on div "Retrieving listings data.." at bounding box center [524, 401] width 1010 height 250
click at [155, 353] on div "Retrieving listings data.." at bounding box center [524, 401] width 1010 height 250
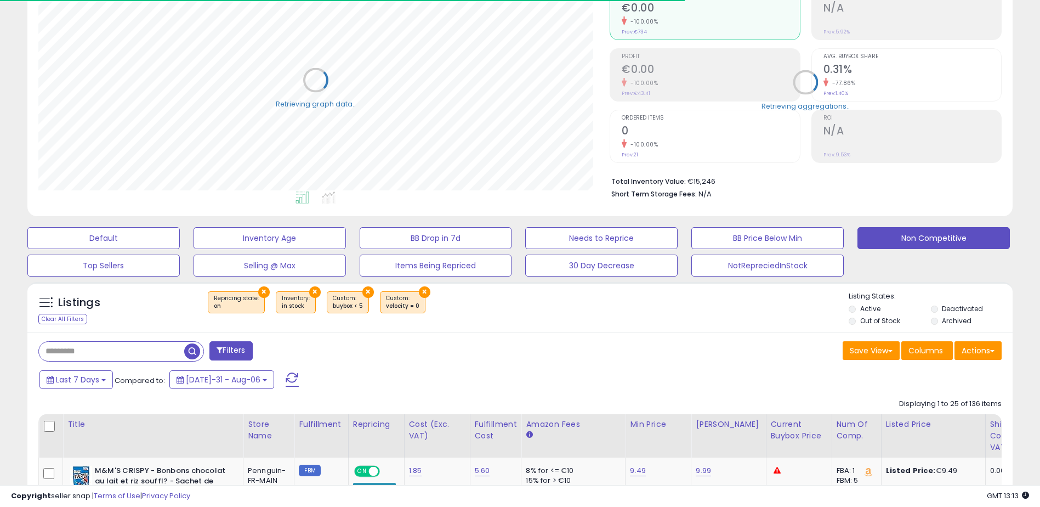
scroll to position [548157, 547810]
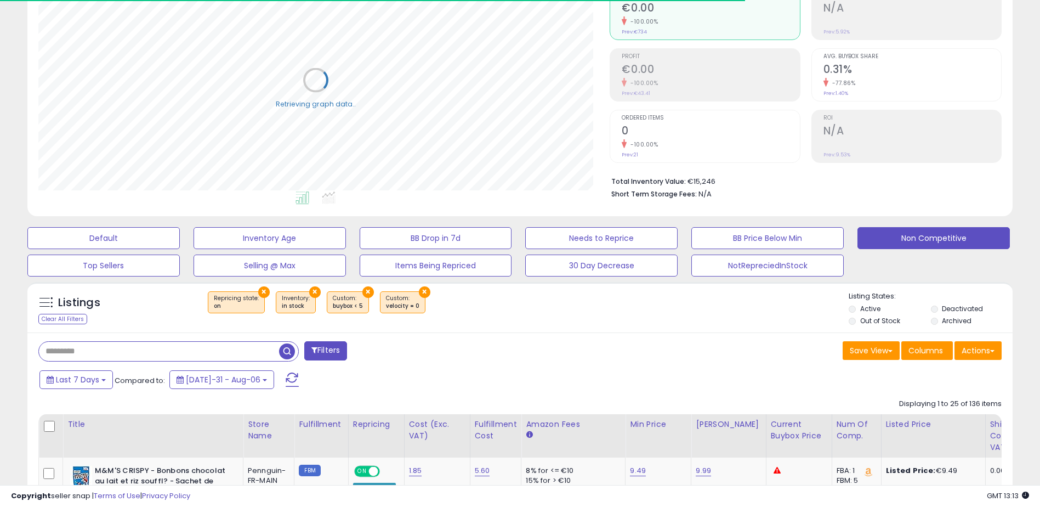
click at [94, 356] on input "text" at bounding box center [159, 351] width 240 height 19
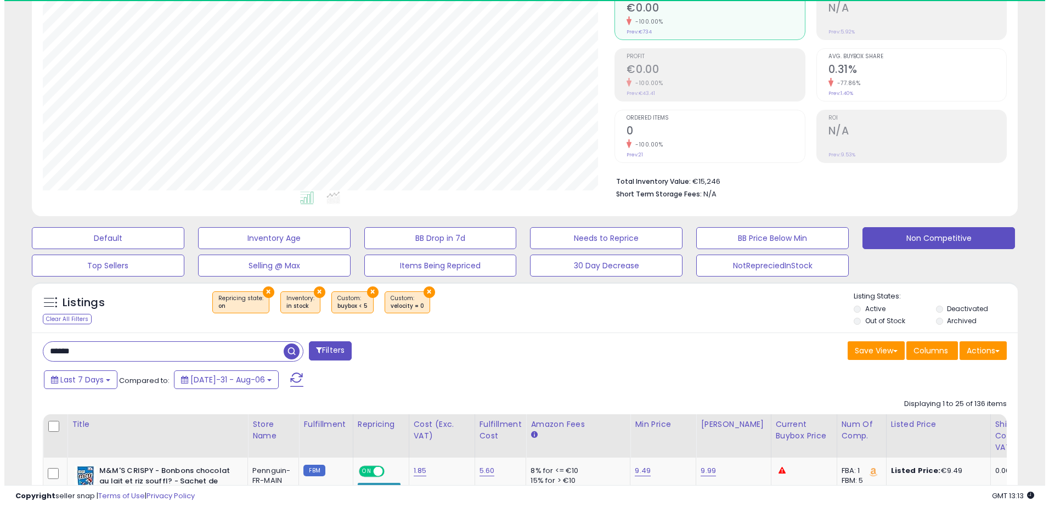
scroll to position [225, 572]
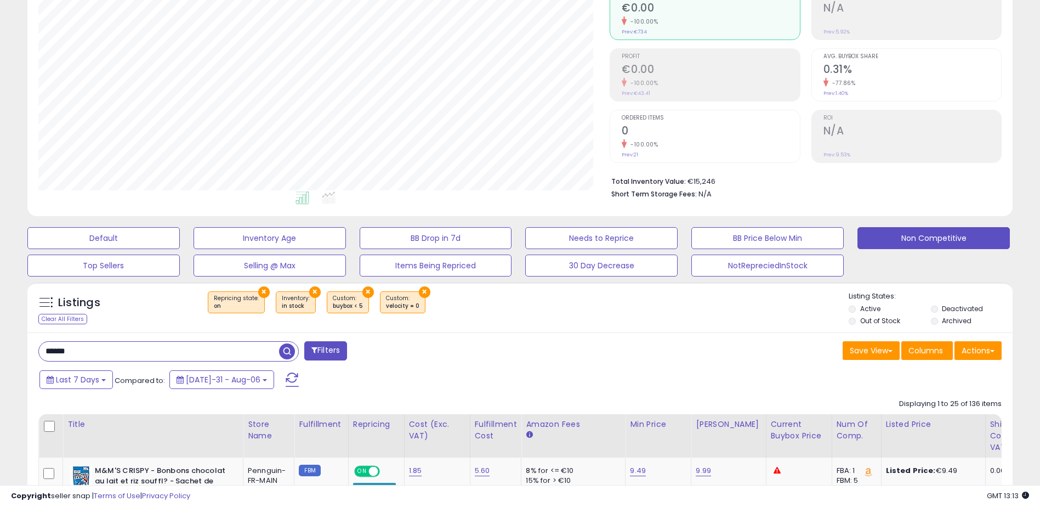
type input "******"
click at [286, 350] on span "button" at bounding box center [287, 351] width 16 height 16
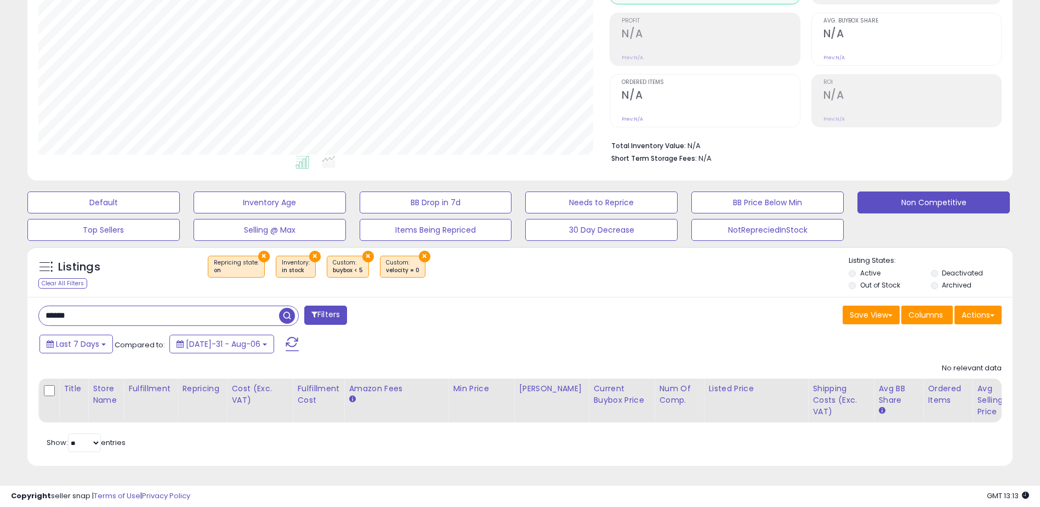
scroll to position [162, 0]
click at [539, 310] on div "Save View Save As New View Update Current View Columns Actions Import Export Vi…" at bounding box center [765, 315] width 490 height 21
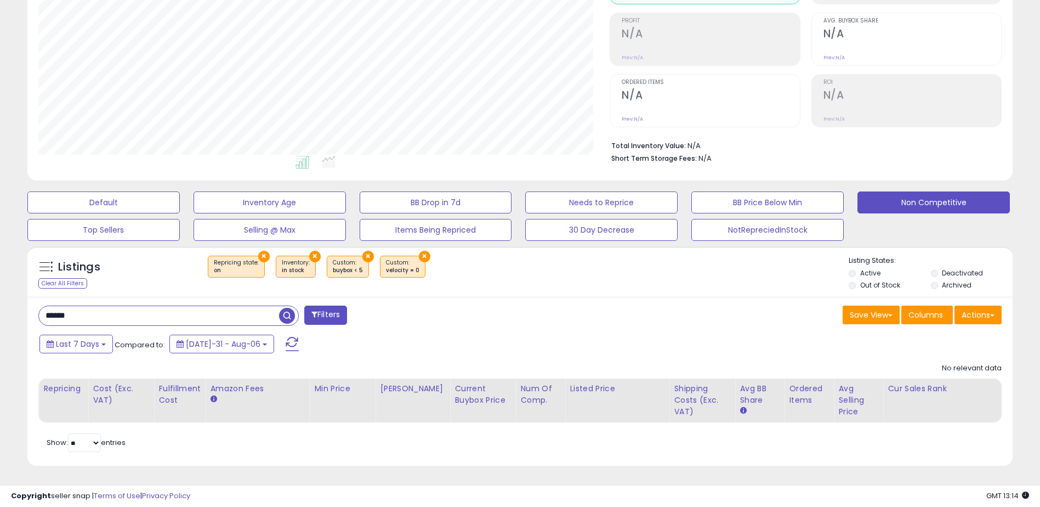
scroll to position [0, 0]
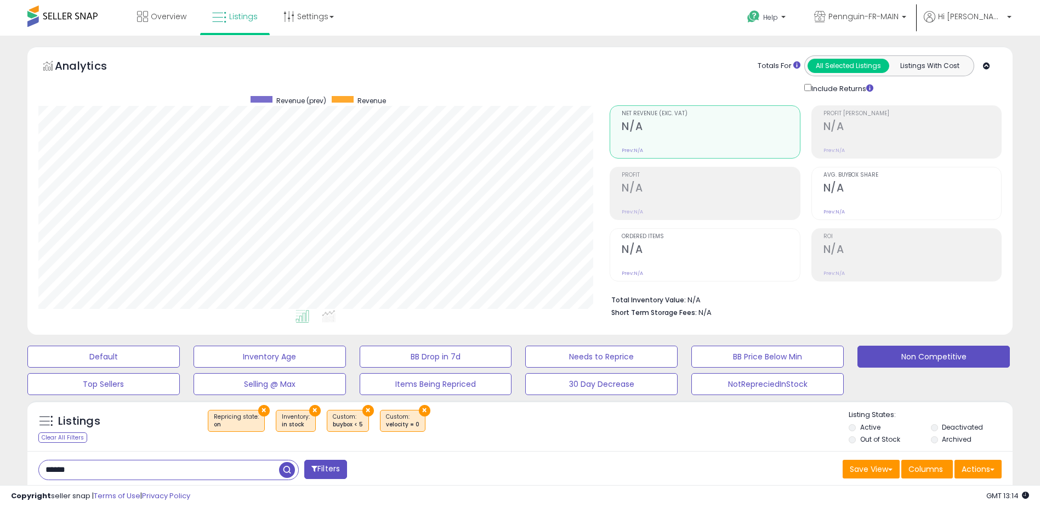
drag, startPoint x: 286, startPoint y: 288, endPoint x: 395, endPoint y: 84, distance: 231.6
click at [395, 84] on div "Analytics Totals For All Selected Listings Listings With Cost Include Returns" at bounding box center [520, 74] width 964 height 39
click at [229, 20] on span "Listings" at bounding box center [243, 16] width 29 height 11
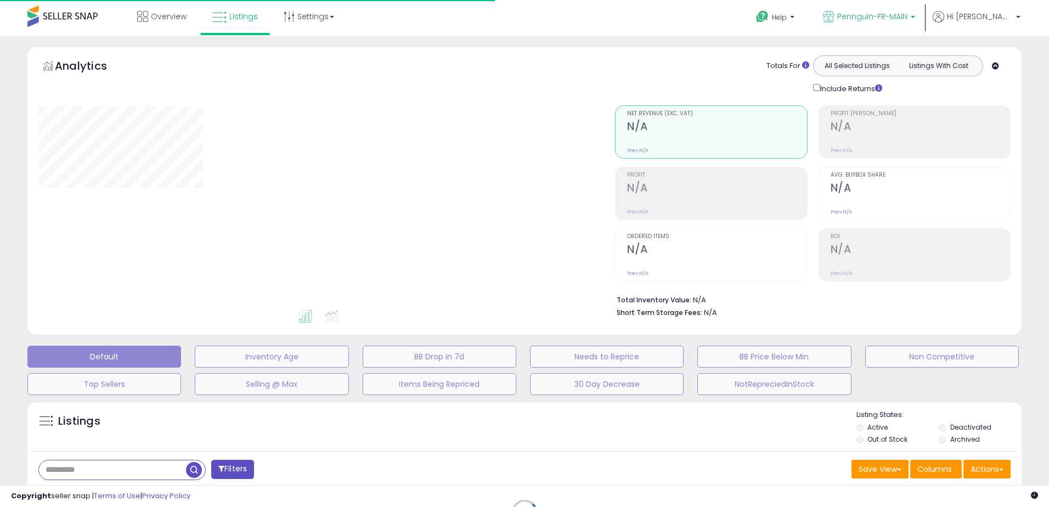
click at [881, 13] on span "Pennguin-FR-MAIN" at bounding box center [872, 16] width 70 height 11
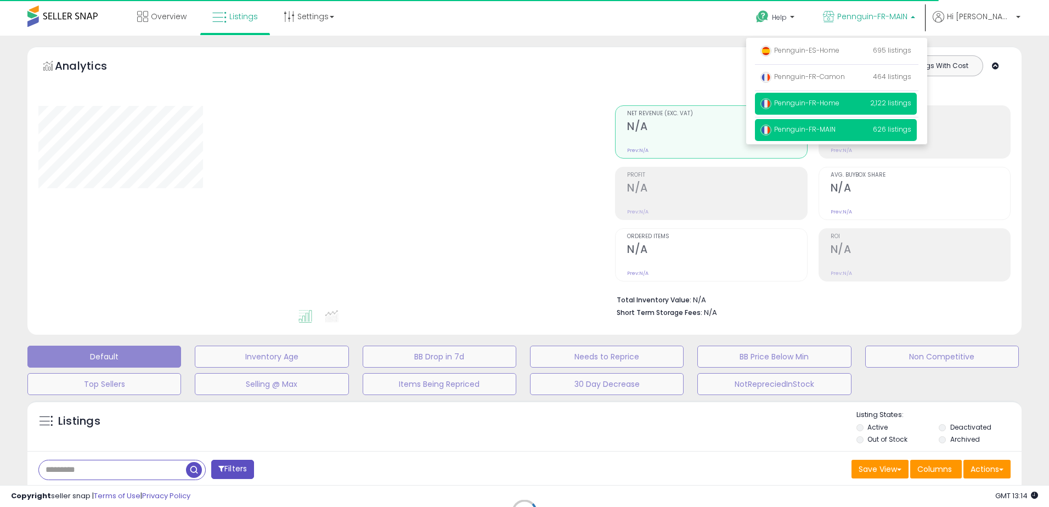
click at [802, 106] on span "Pennguin-FR-Home" at bounding box center [799, 102] width 79 height 9
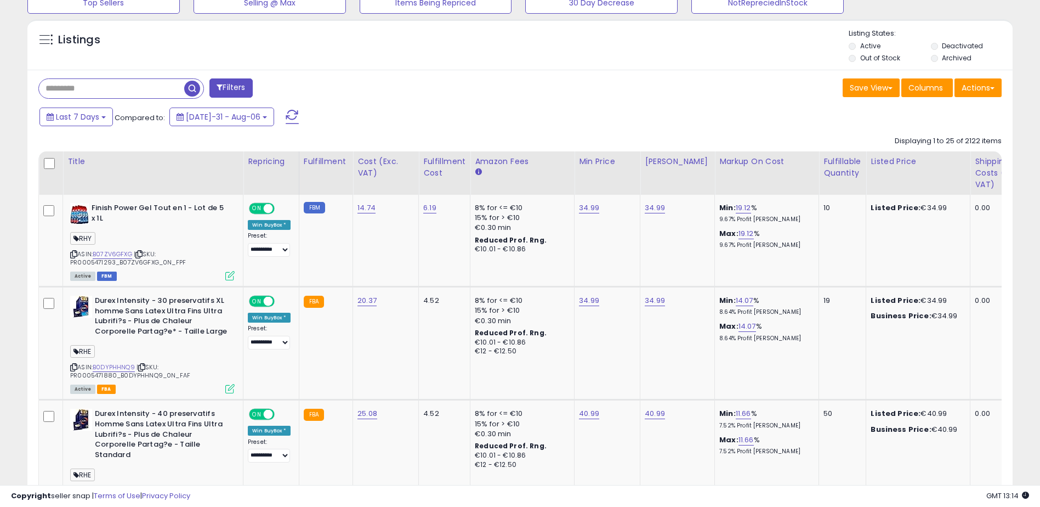
scroll to position [384, 0]
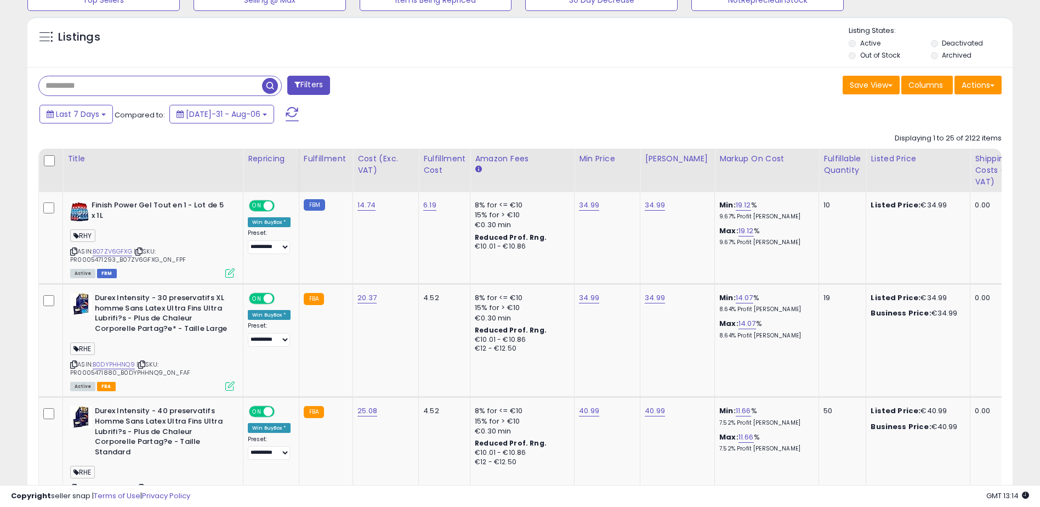
click at [138, 76] on input "text" at bounding box center [150, 85] width 223 height 19
type input "******"
click at [291, 82] on span "button" at bounding box center [287, 86] width 16 height 16
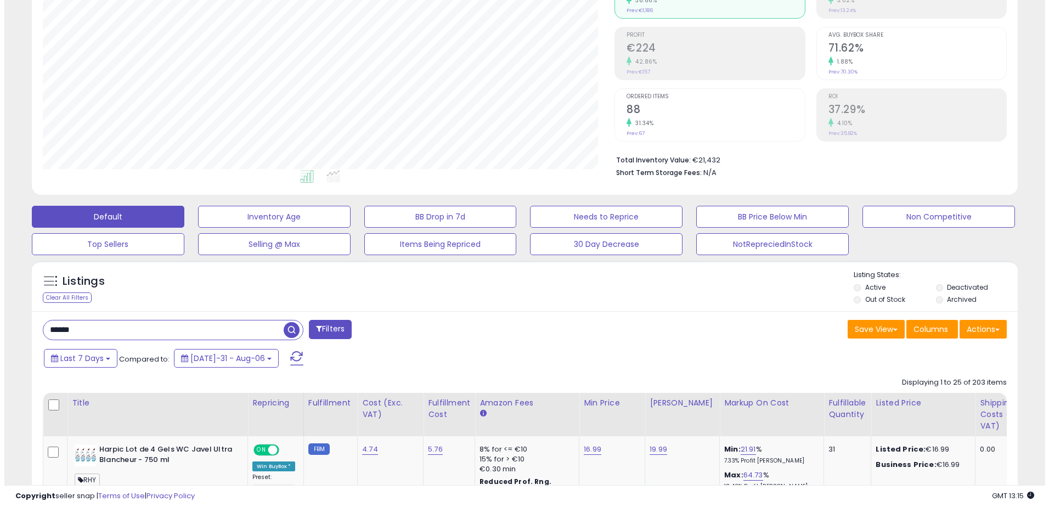
scroll to position [0, 0]
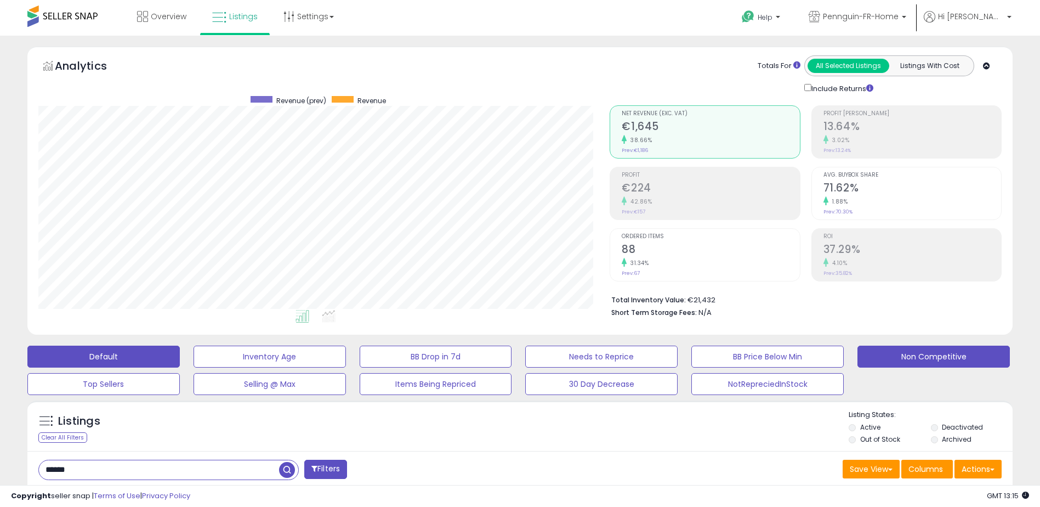
click at [346, 360] on button "Non Competitive" at bounding box center [270, 356] width 152 height 22
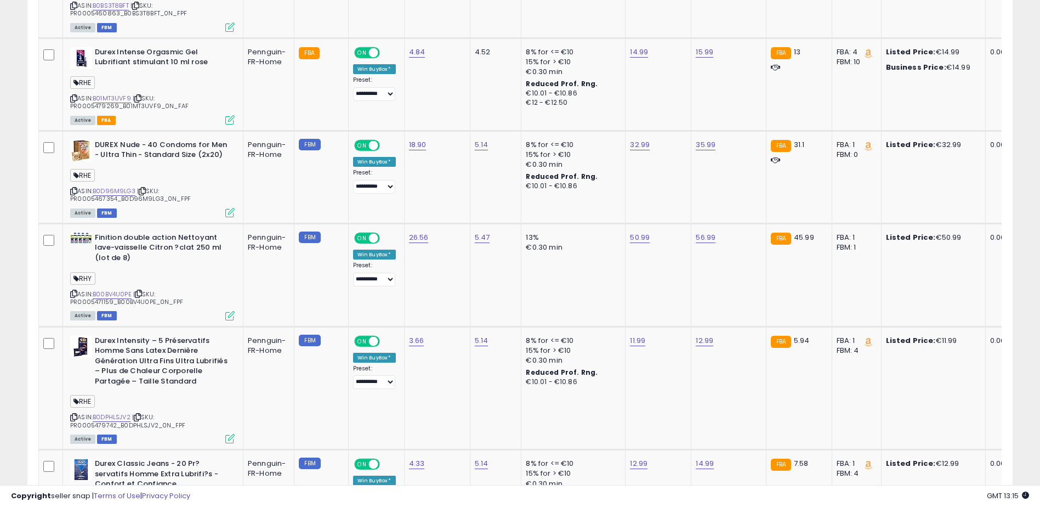
scroll to position [2687, 0]
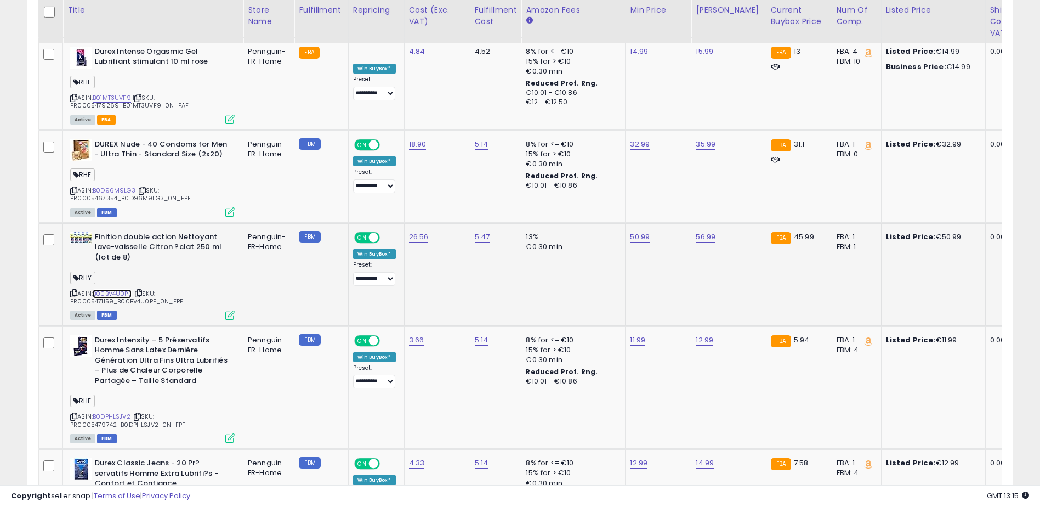
click at [105, 289] on link "B00BV4U0PE" at bounding box center [112, 293] width 39 height 9
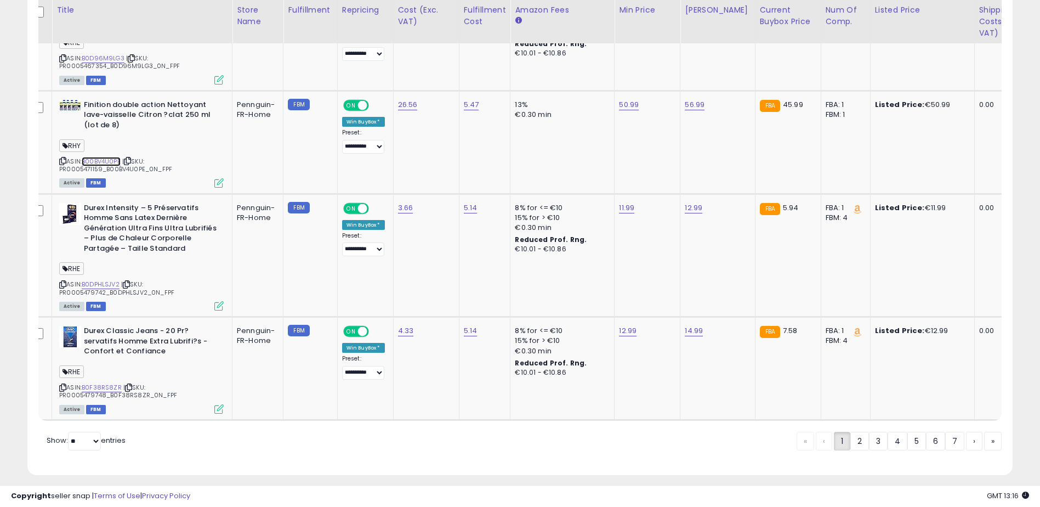
scroll to position [0, 0]
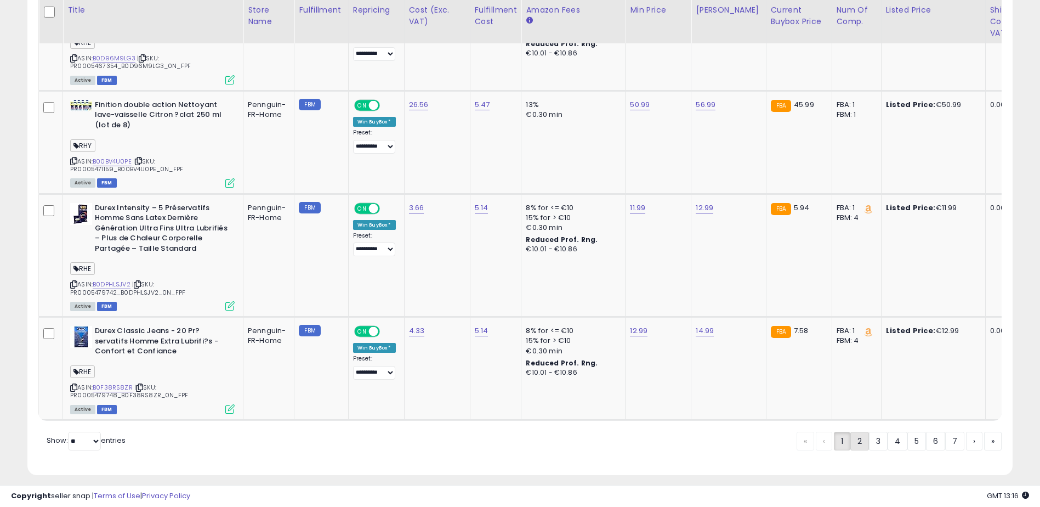
click at [888, 434] on link "2" at bounding box center [898, 441] width 20 height 19
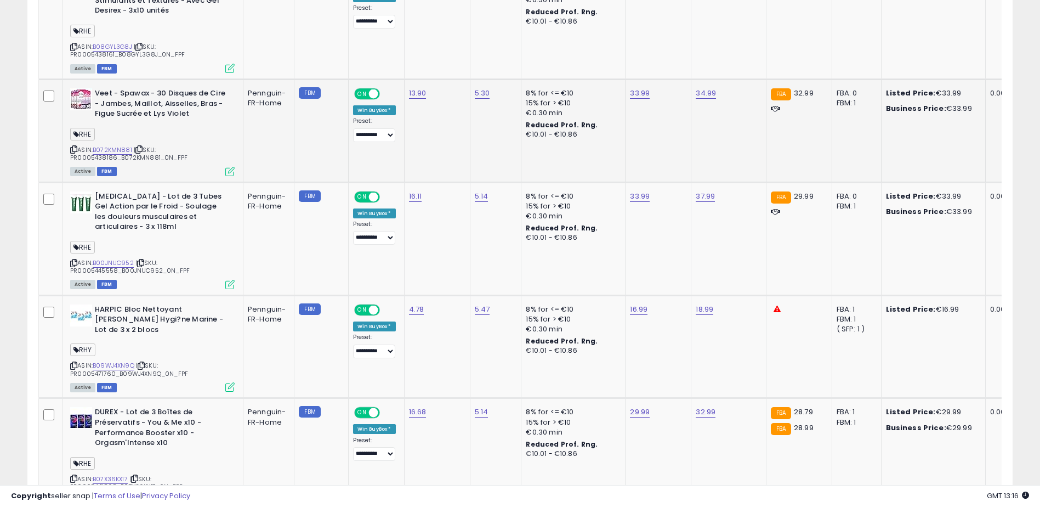
scroll to position [722, 0]
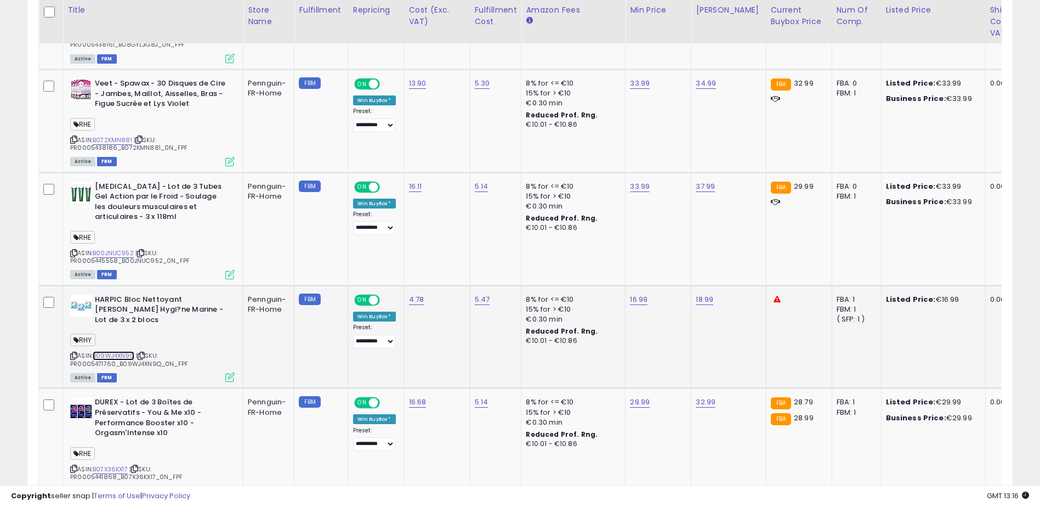
click at [117, 351] on link "B09WJ4XN9Q" at bounding box center [114, 355] width 42 height 9
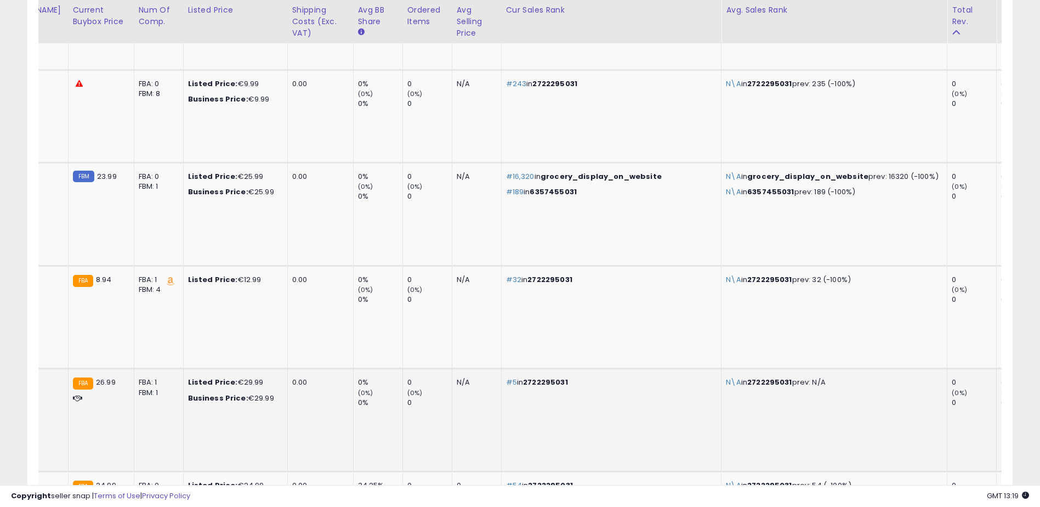
scroll to position [2707, 0]
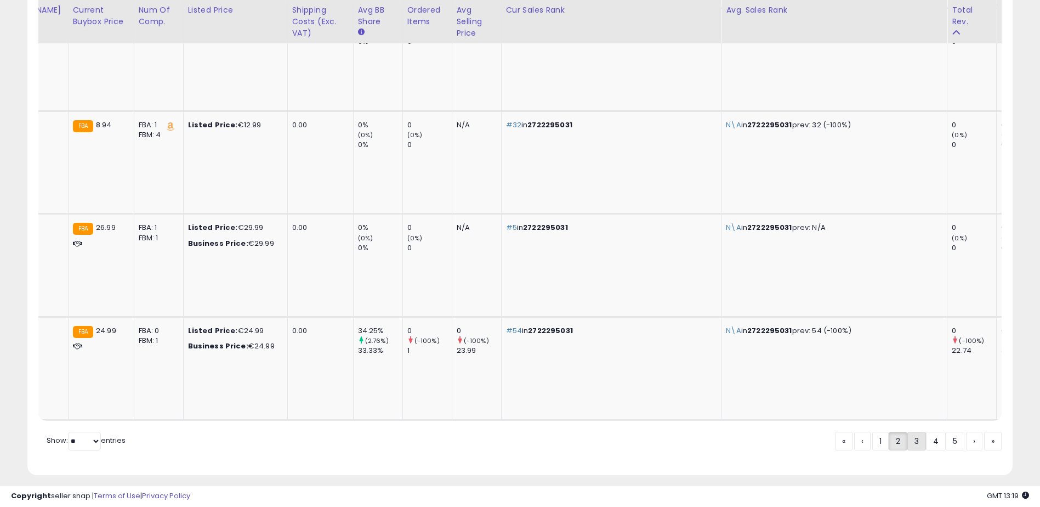
click at [946, 432] on link "3" at bounding box center [955, 441] width 19 height 19
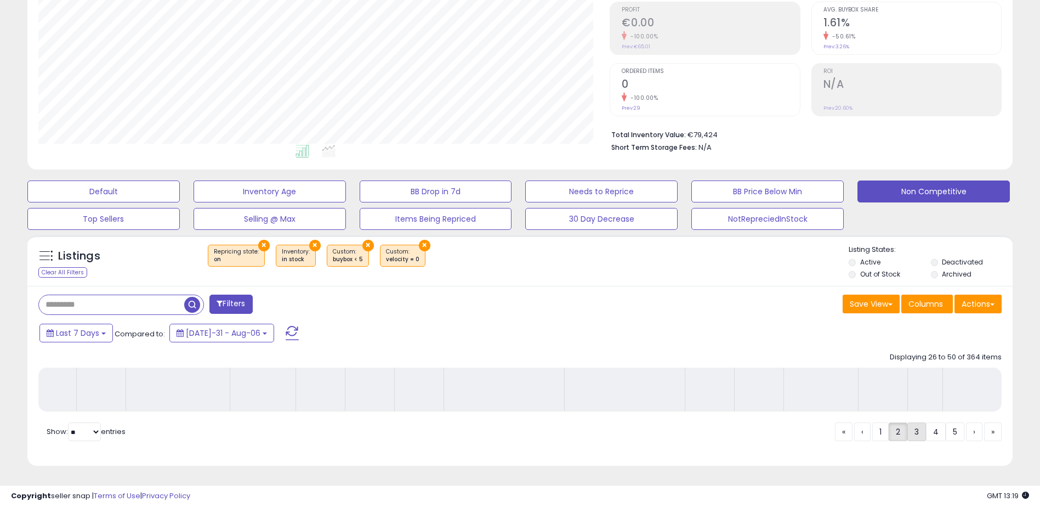
scroll to position [0, 578]
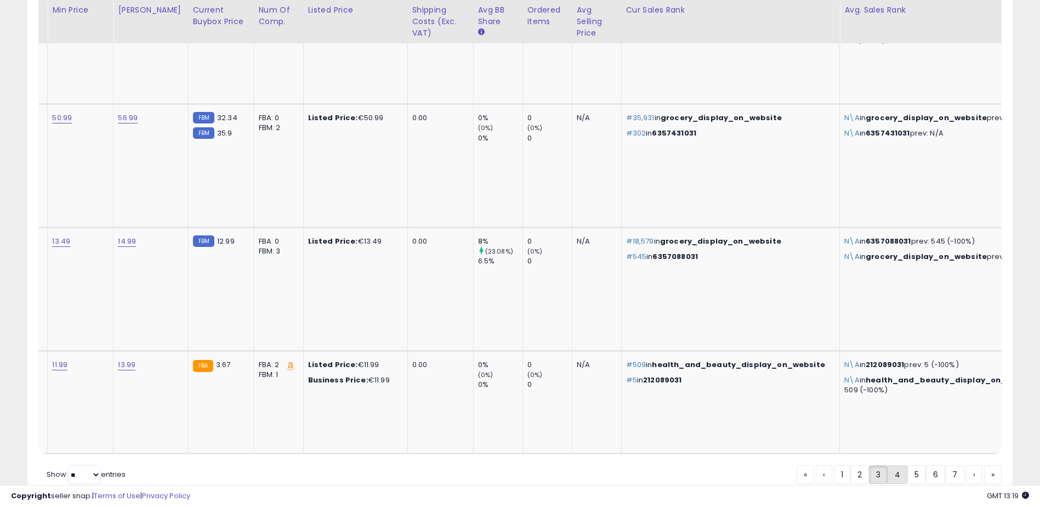
click at [926, 465] on link "4" at bounding box center [935, 474] width 19 height 19
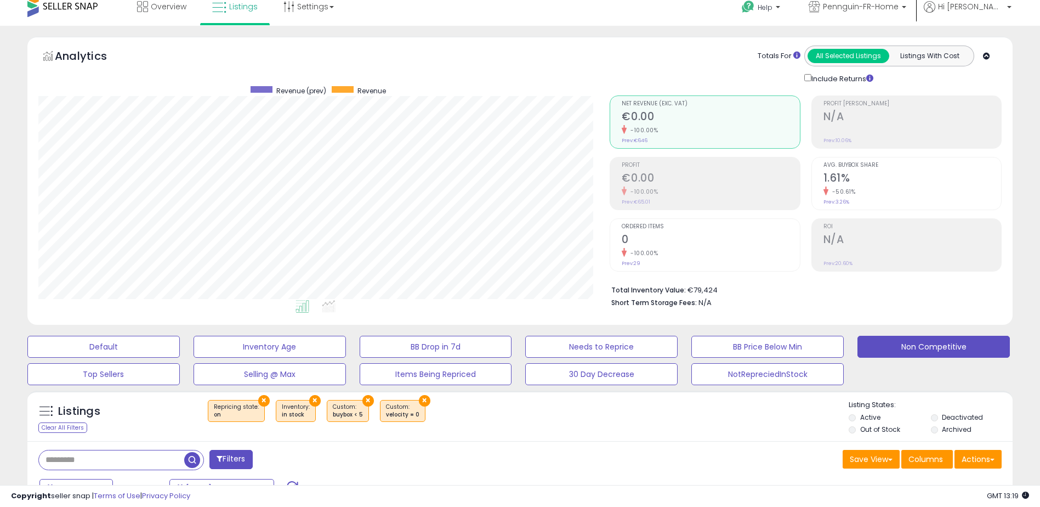
scroll to position [0, 0]
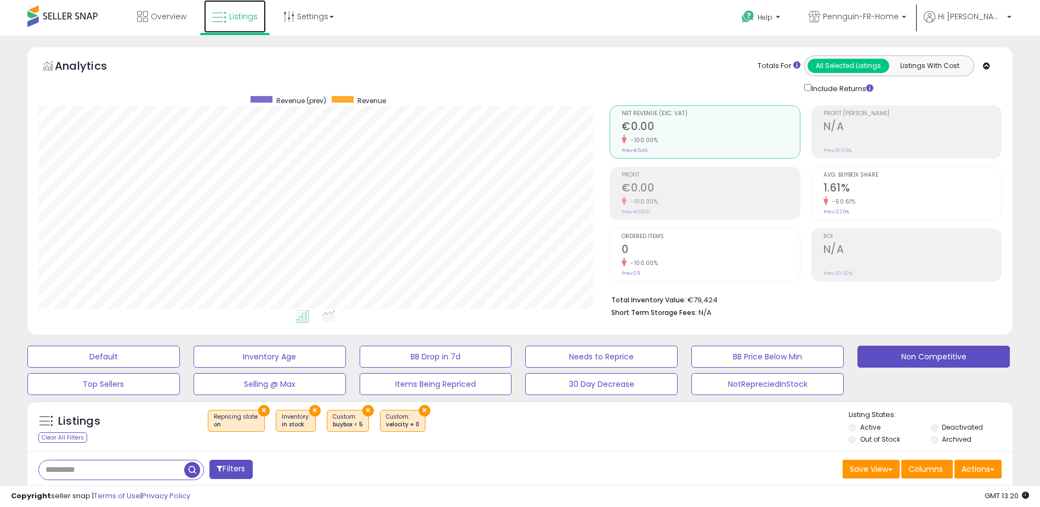
click at [240, 10] on link "Listings" at bounding box center [235, 16] width 62 height 33
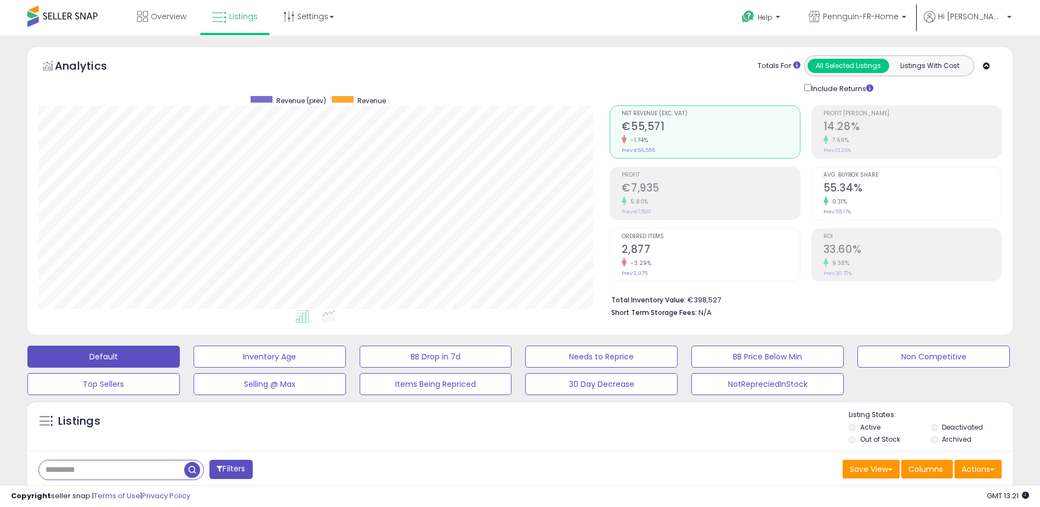
scroll to position [329, 0]
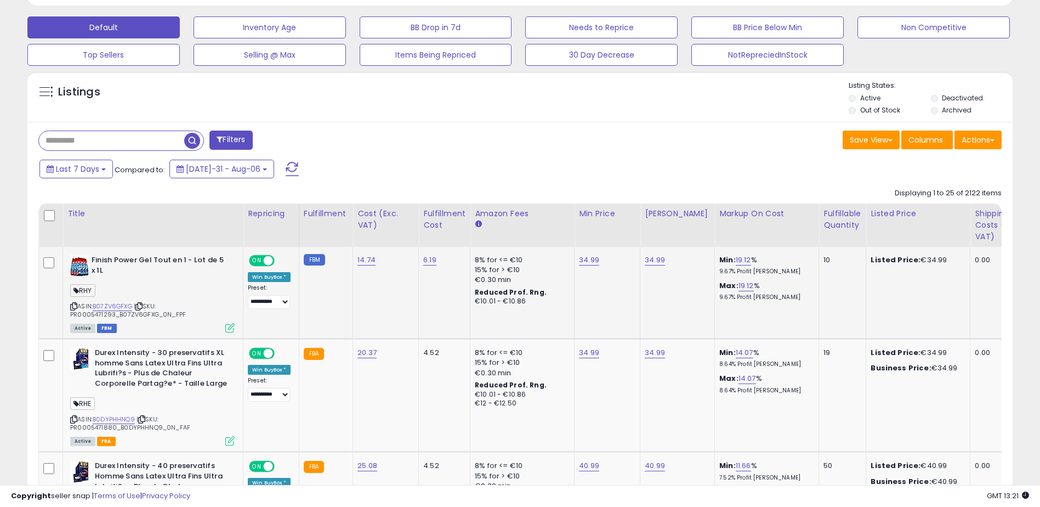
click at [281, 275] on div "Win BuyBox *" at bounding box center [269, 277] width 43 height 10
click at [287, 302] on select "**********" at bounding box center [269, 302] width 42 height 14
click at [367, 170] on div "Last 7 Days Compared to: [DATE]-31 - Aug-06" at bounding box center [398, 170] width 723 height 25
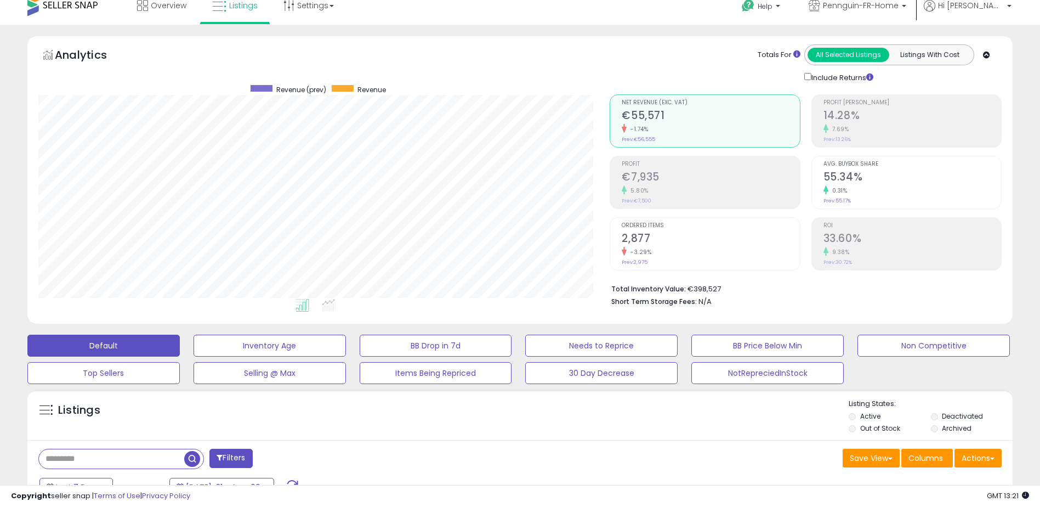
scroll to position [0, 0]
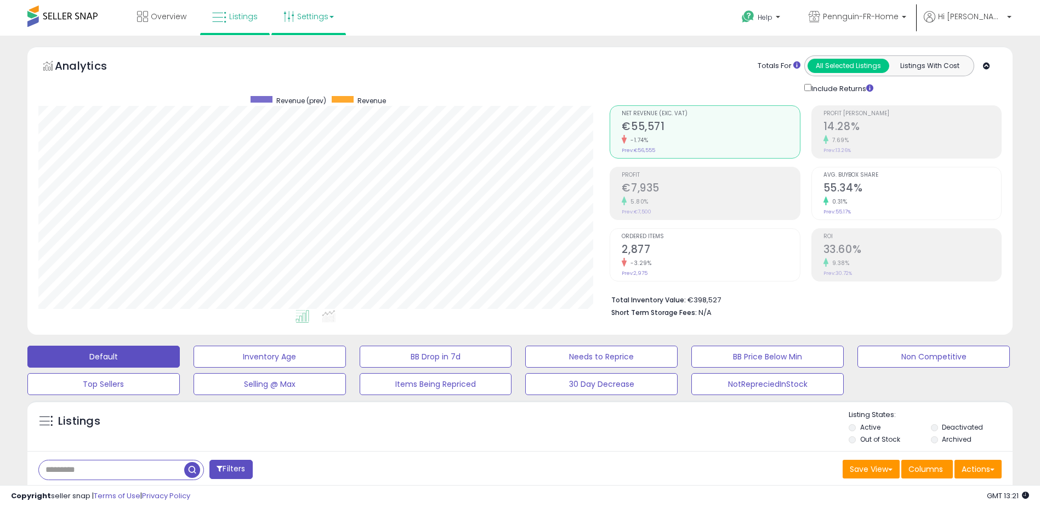
click at [302, 22] on link "Settings" at bounding box center [308, 16] width 67 height 33
click at [514, 77] on div "Analytics Totals For All Selected Listings Listings With Cost Include Returns" at bounding box center [520, 74] width 964 height 39
click at [163, 20] on span "Overview" at bounding box center [169, 16] width 36 height 11
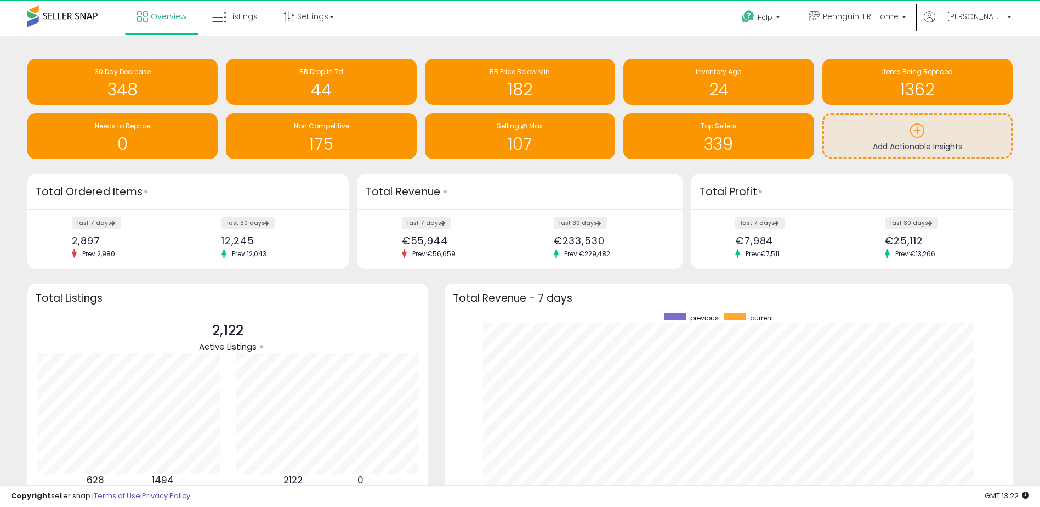
scroll to position [548174, 547835]
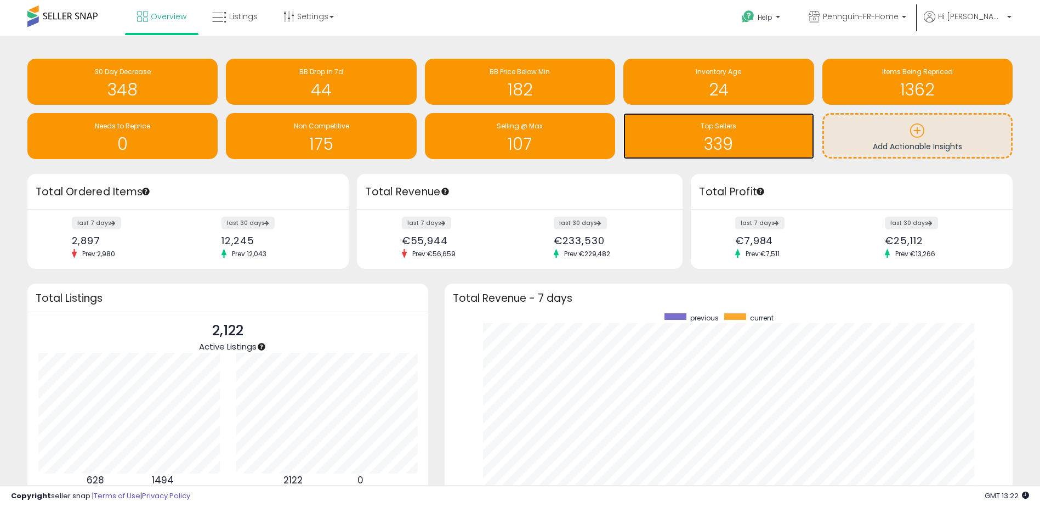
click at [713, 135] on h1 "339" at bounding box center [718, 144] width 179 height 18
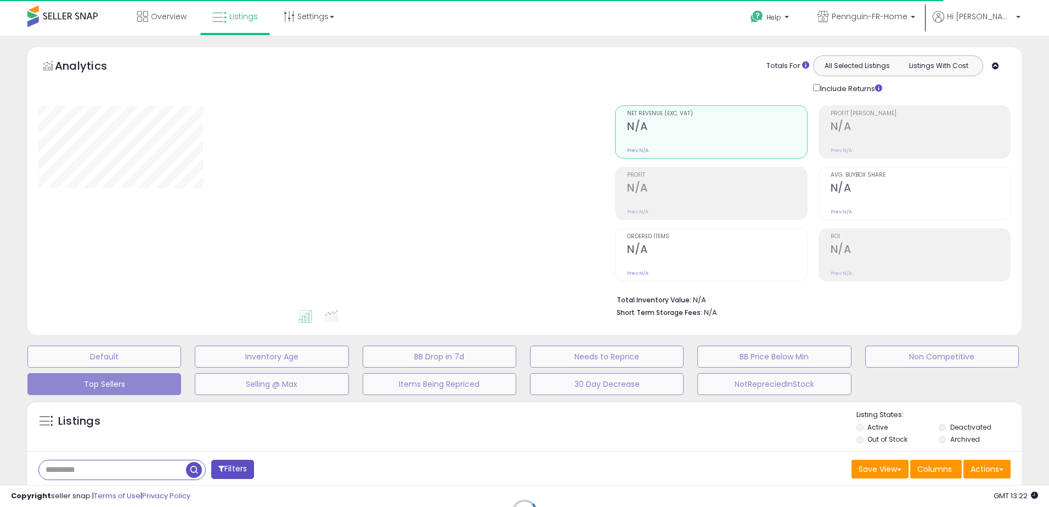
select select "**"
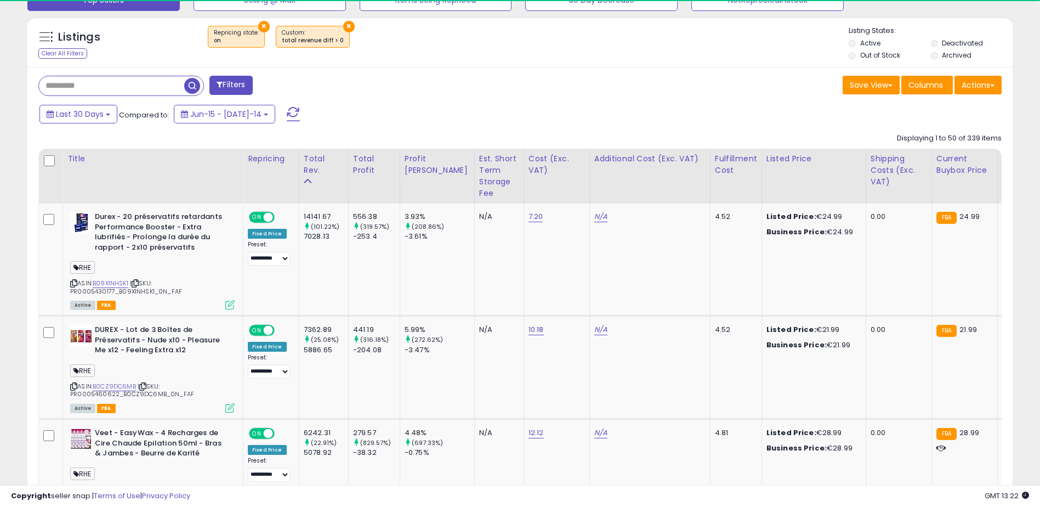
scroll to position [225, 572]
click at [100, 111] on span "Last 30 Days" at bounding box center [80, 114] width 48 height 11
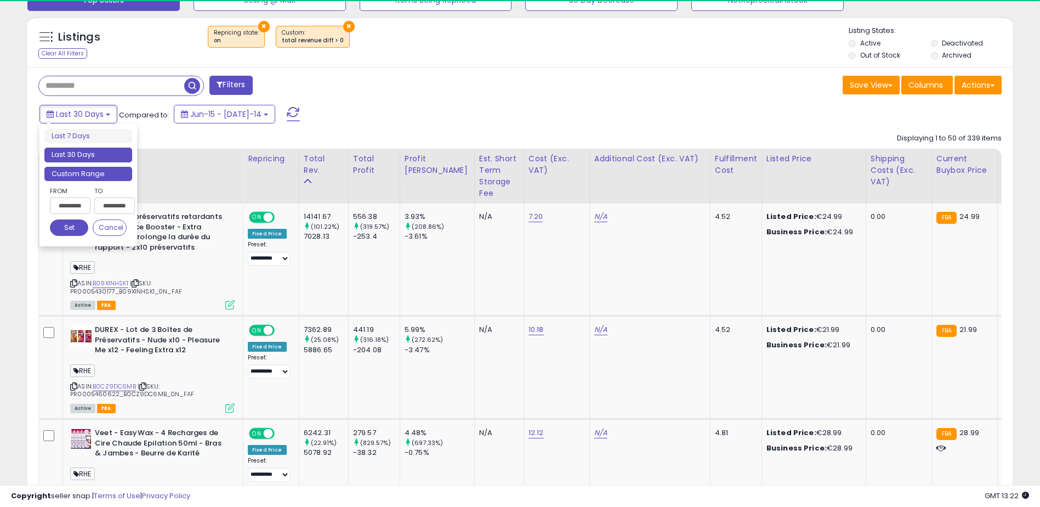
click at [81, 174] on li "Custom Range" at bounding box center [88, 174] width 88 height 15
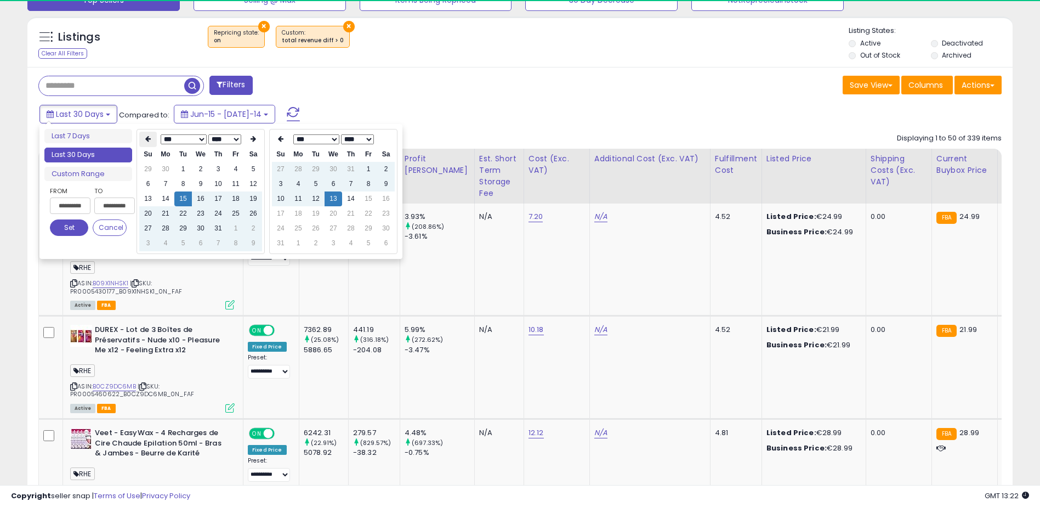
click at [150, 140] on icon at bounding box center [147, 138] width 5 height 7
click at [199, 171] on td "1" at bounding box center [201, 169] width 18 height 15
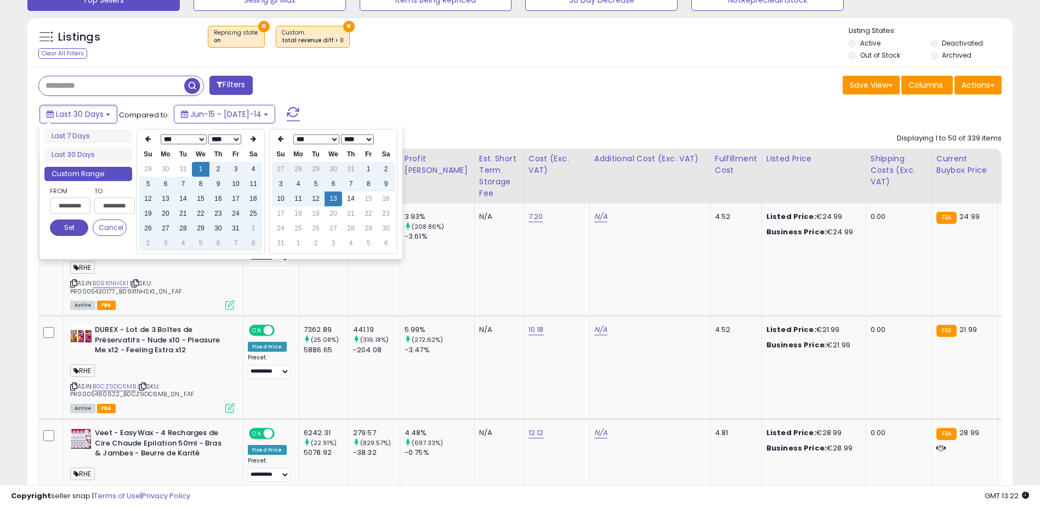
type input "**********"
click at [330, 201] on td "13" at bounding box center [334, 198] width 18 height 15
click at [351, 201] on td "14" at bounding box center [351, 198] width 18 height 15
type input "**********"
click at [440, 93] on div "Filters" at bounding box center [275, 87] width 490 height 22
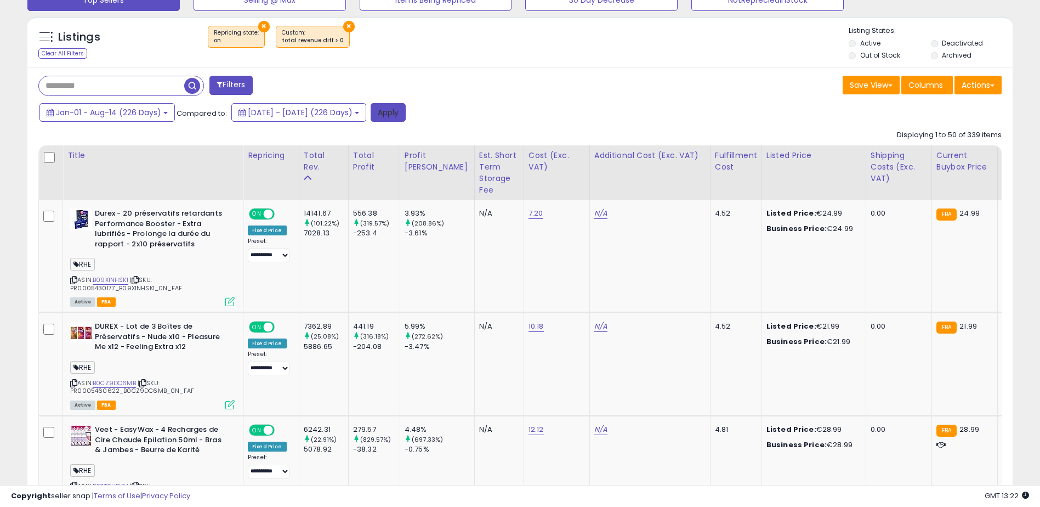
click at [406, 114] on button "Apply" at bounding box center [388, 112] width 35 height 19
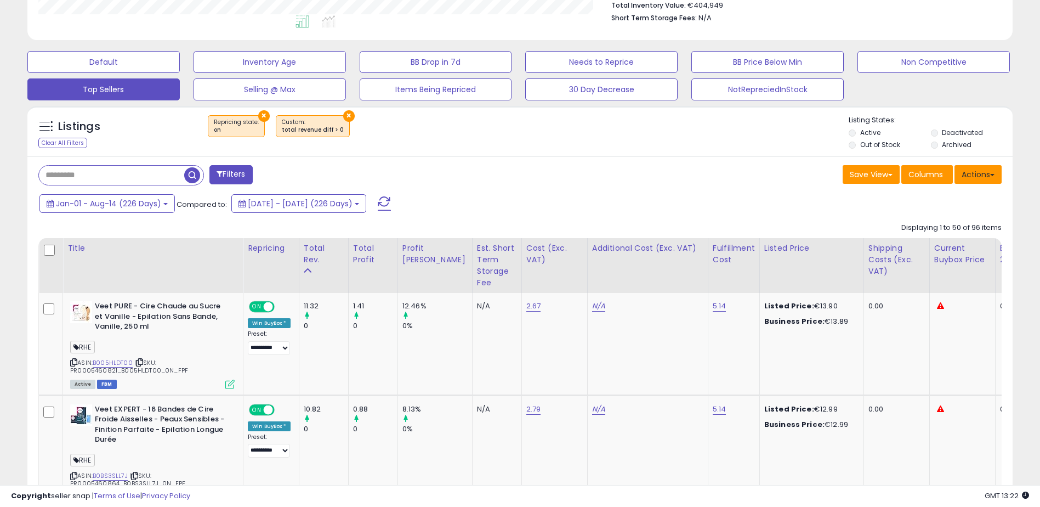
click at [970, 175] on button "Actions" at bounding box center [978, 174] width 47 height 19
click at [874, 172] on button "Save View" at bounding box center [871, 174] width 57 height 19
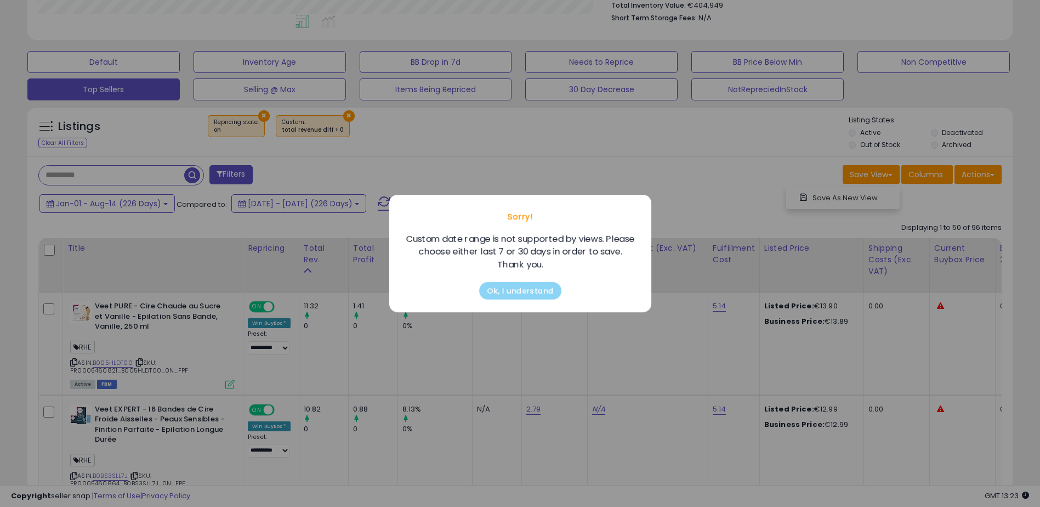
click at [558, 180] on div "Sorry! Custom date range is not supported by views. Please choose either last 7…" at bounding box center [520, 253] width 1040 height 507
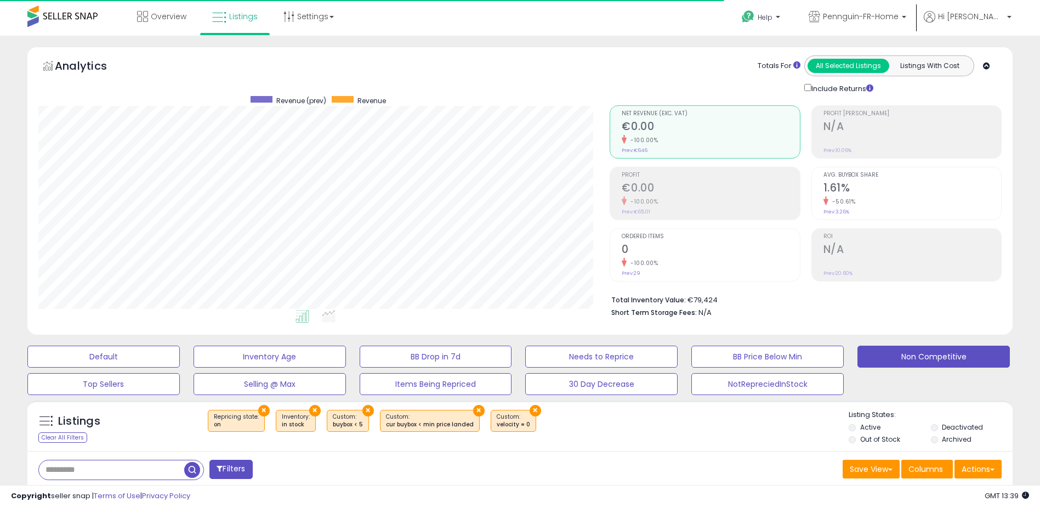
scroll to position [225, 572]
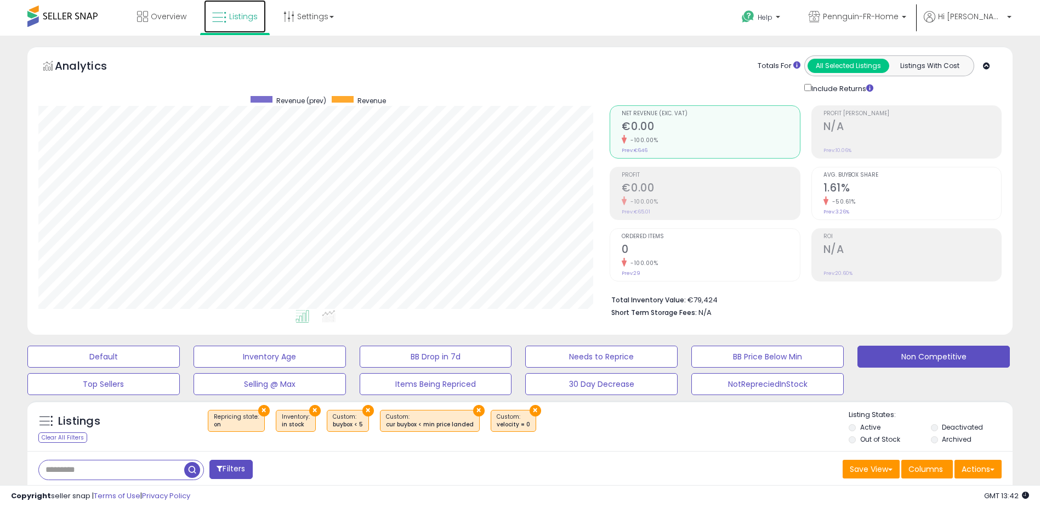
click at [234, 14] on span "Listings" at bounding box center [243, 16] width 29 height 11
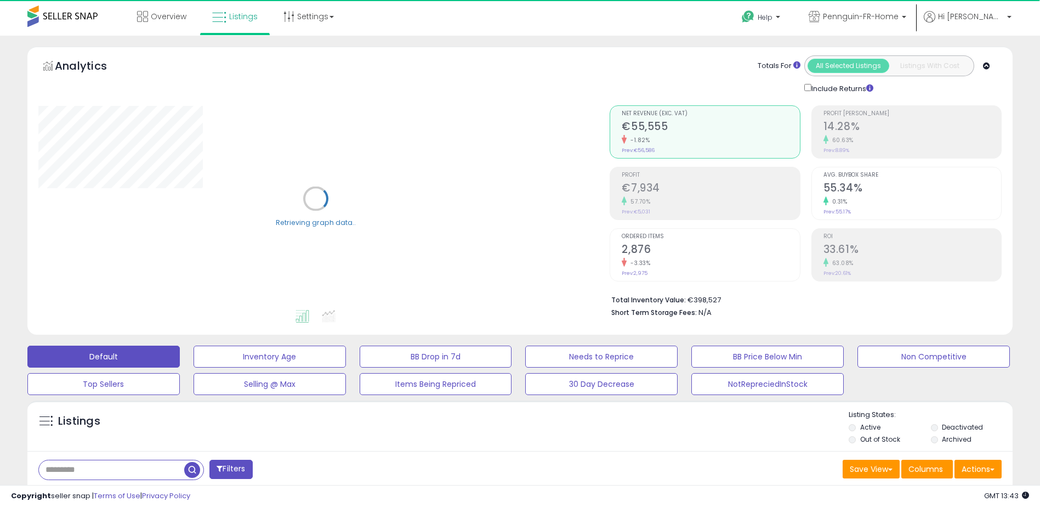
click at [469, 28] on div "Overview Listings Settings" at bounding box center [336, 23] width 688 height 47
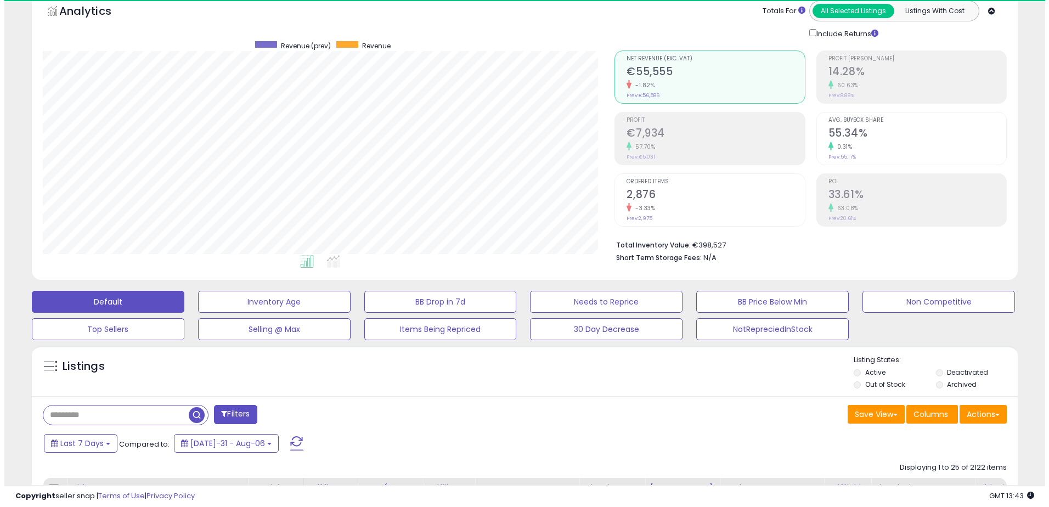
scroll to position [225, 572]
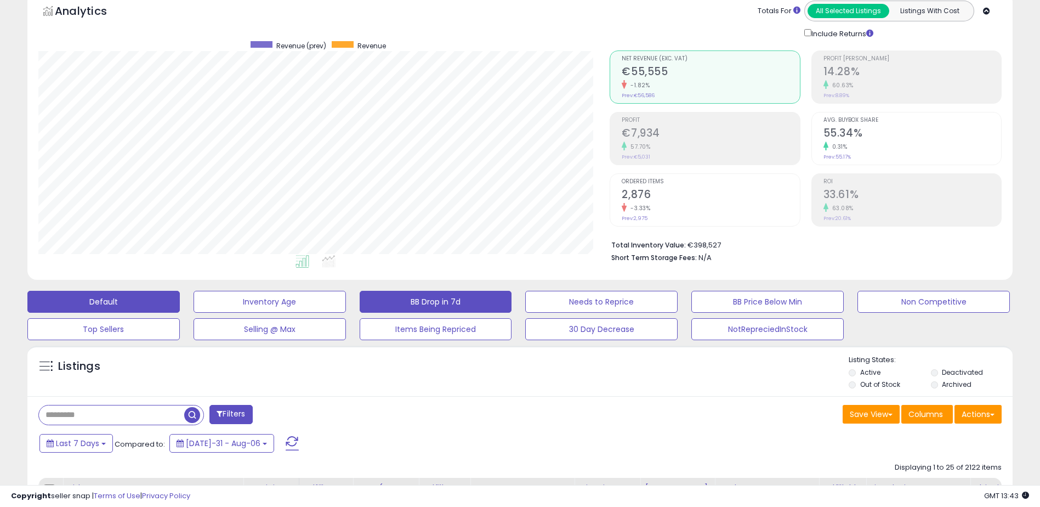
click at [346, 294] on button "BB Drop in 7d" at bounding box center [270, 302] width 152 height 22
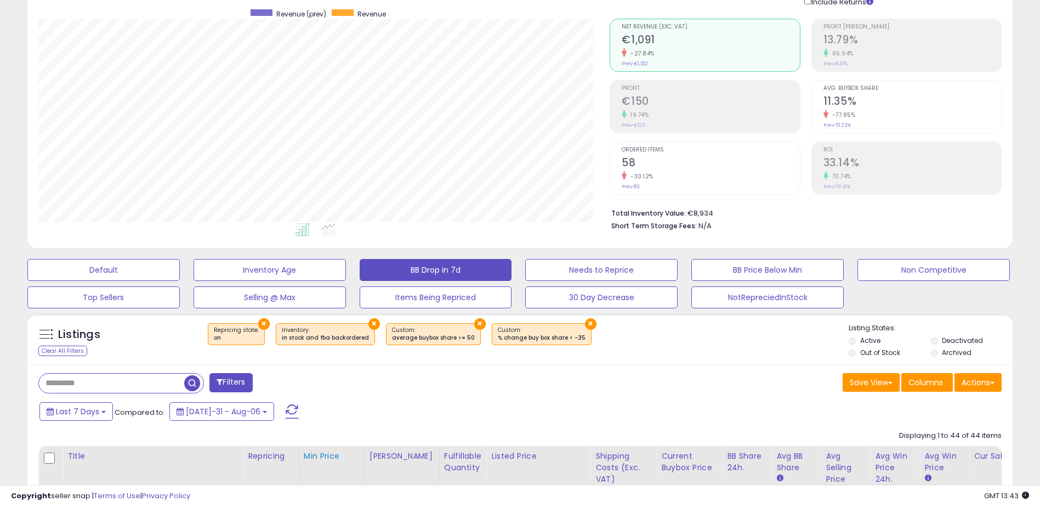
scroll to position [384, 0]
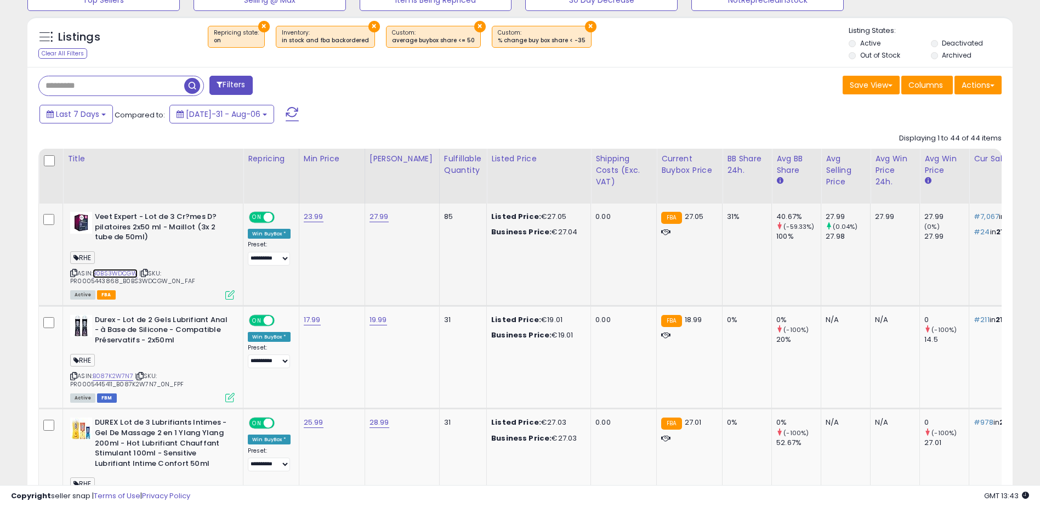
click at [112, 271] on link "B0BS3WDCGW" at bounding box center [115, 273] width 45 height 9
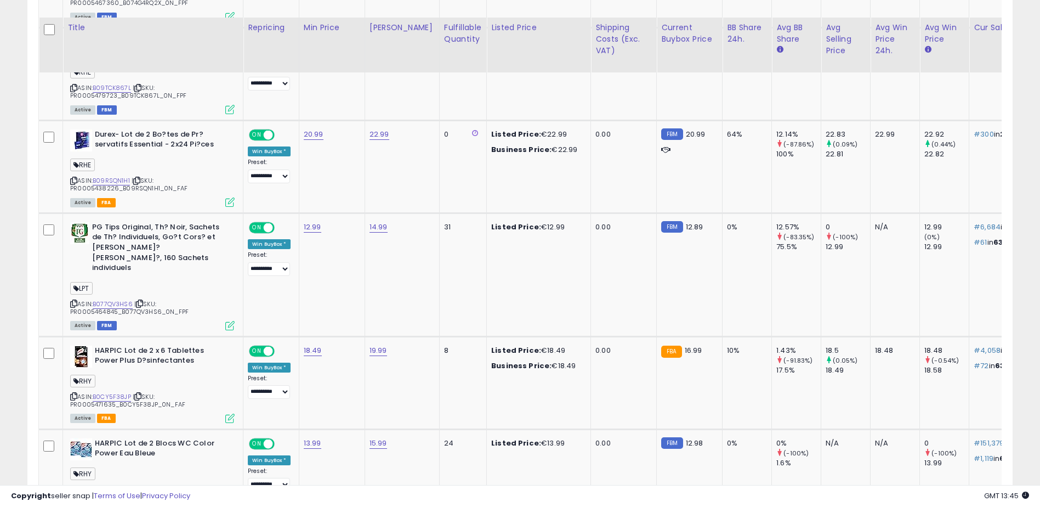
scroll to position [1078, 0]
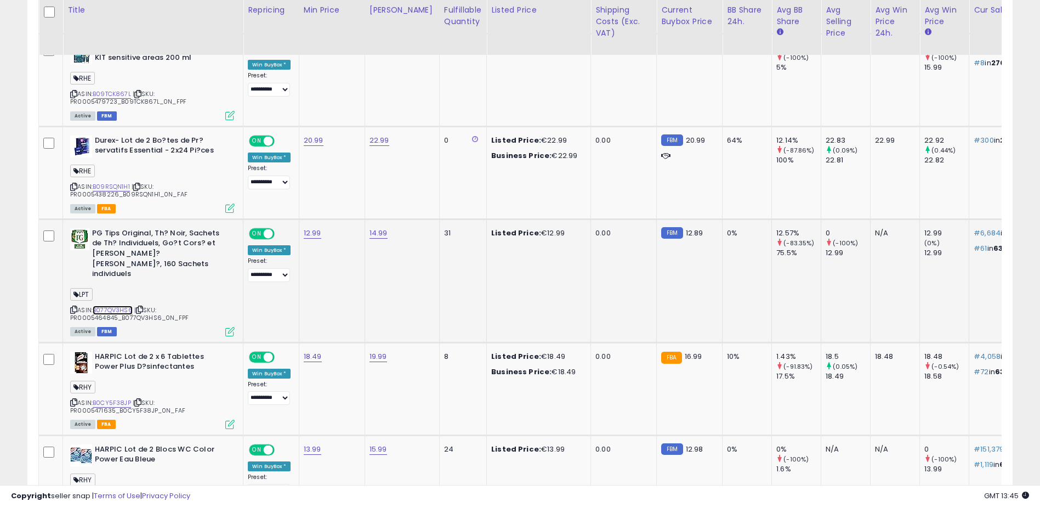
click at [106, 305] on link "B077QV3HS6" at bounding box center [113, 309] width 40 height 9
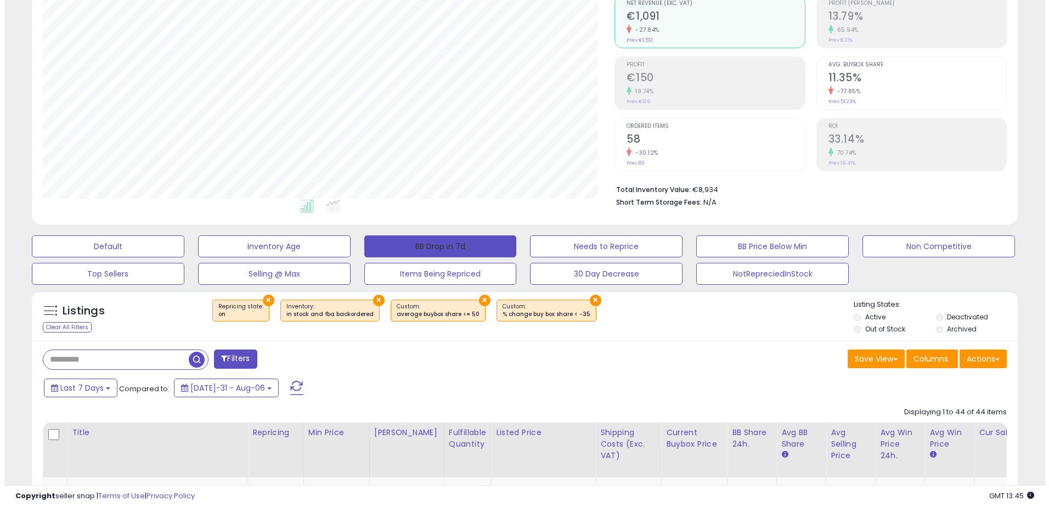
scroll to position [0, 0]
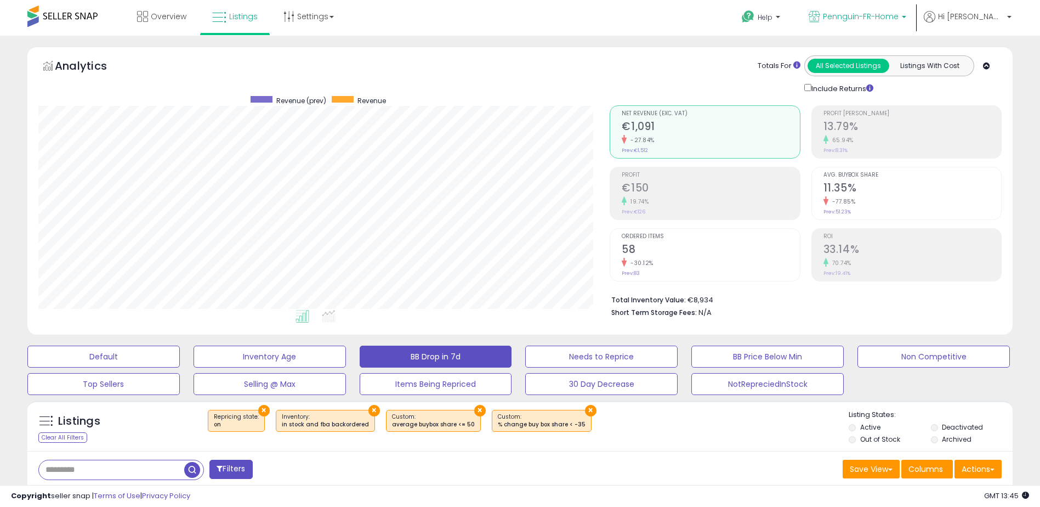
click at [880, 11] on span "Pennguin-FR-Home" at bounding box center [861, 16] width 76 height 11
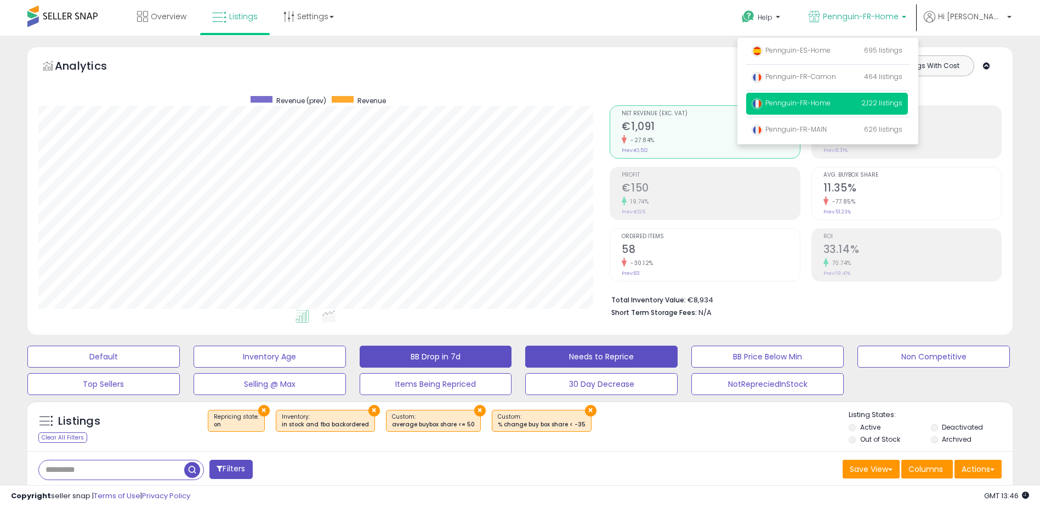
click at [180, 349] on button "Needs to Reprice" at bounding box center [103, 356] width 152 height 22
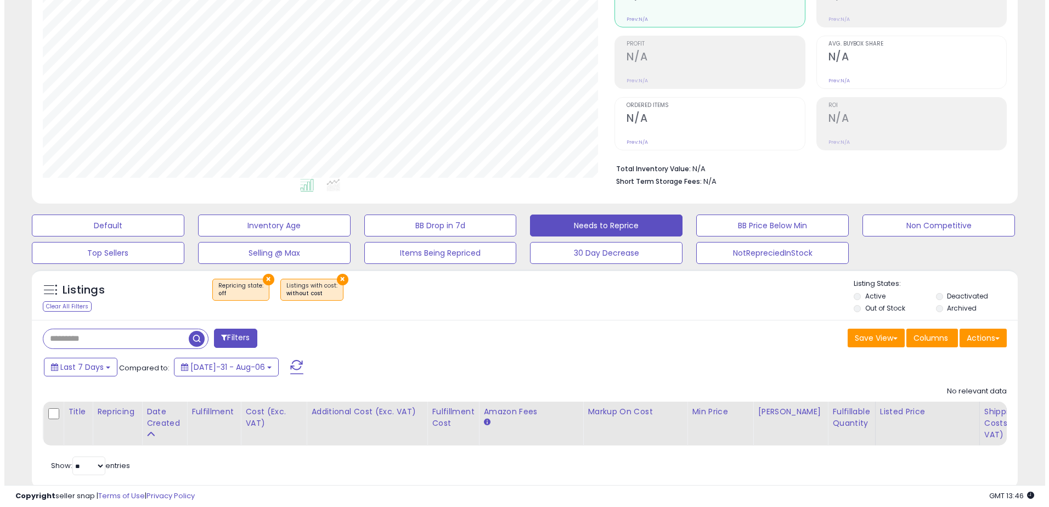
scroll to position [162, 0]
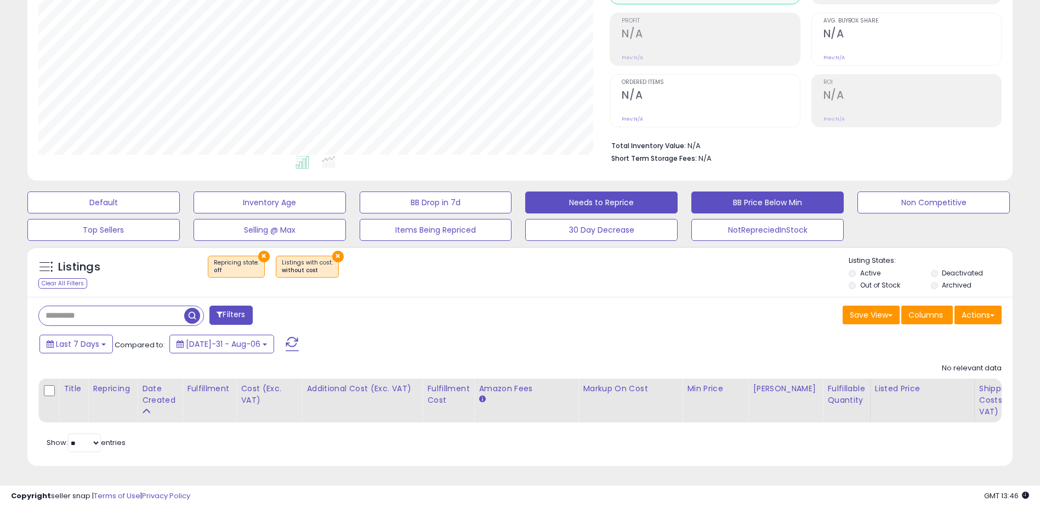
click at [180, 191] on button "BB Price Below Min" at bounding box center [103, 202] width 152 height 22
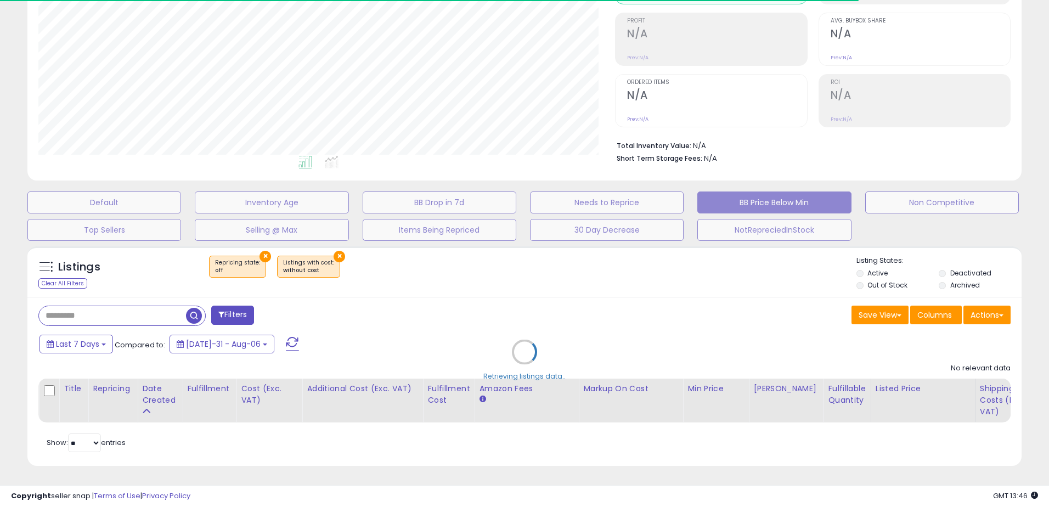
select select "**"
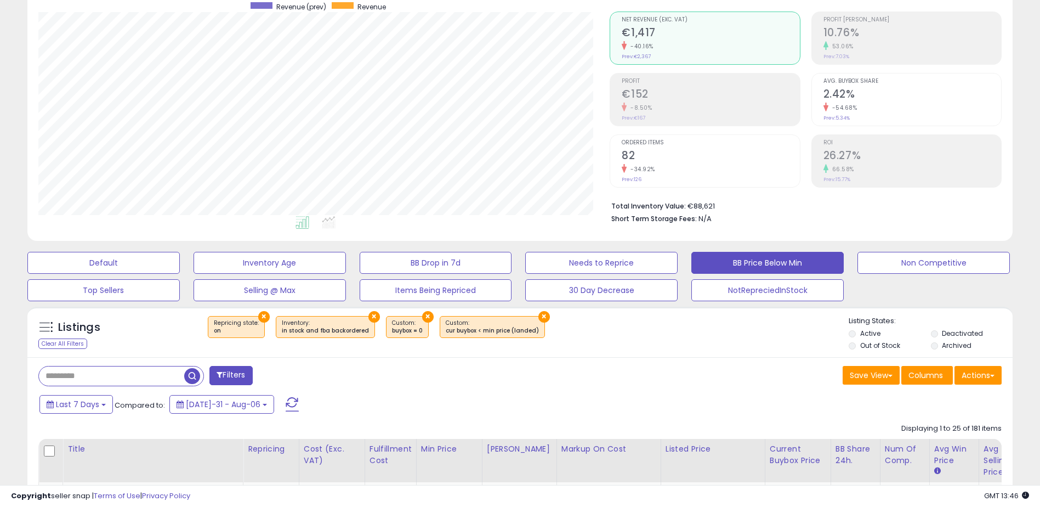
scroll to position [327, 0]
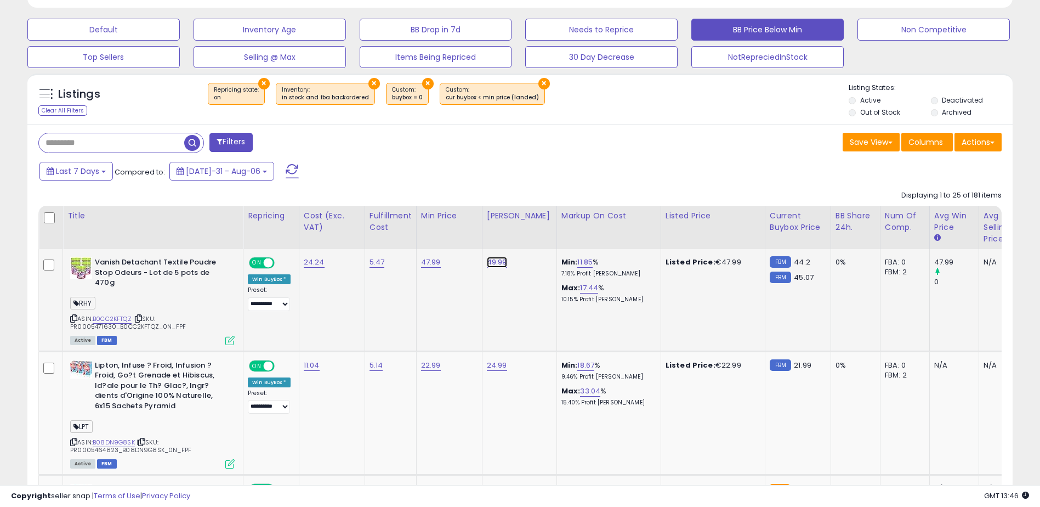
click at [498, 262] on link "49.99" at bounding box center [497, 262] width 20 height 11
click at [559, 149] on div "Save View Save As New View Columns Actions [GEOGRAPHIC_DATA]" at bounding box center [765, 143] width 490 height 21
click at [553, 234] on icon "button" at bounding box center [549, 233] width 7 height 7
click at [180, 32] on button "Non Competitive" at bounding box center [103, 30] width 152 height 22
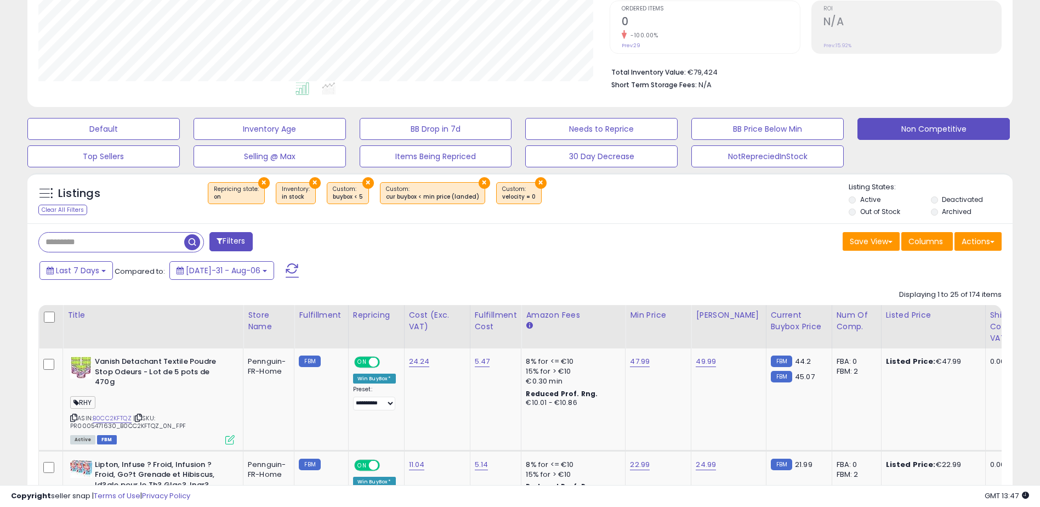
scroll to position [228, 0]
click at [113, 413] on link "B0CC2KFTQZ" at bounding box center [112, 417] width 39 height 9
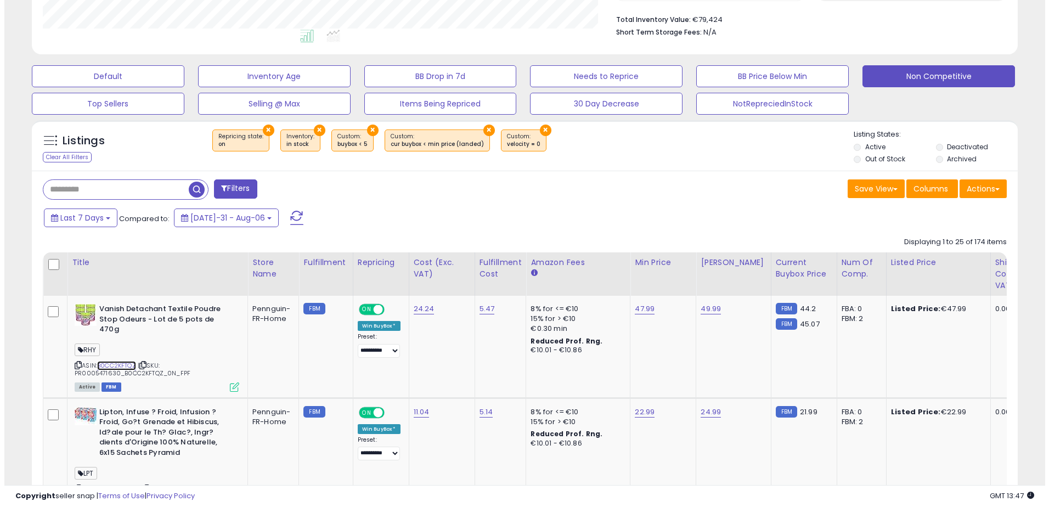
scroll to position [393, 0]
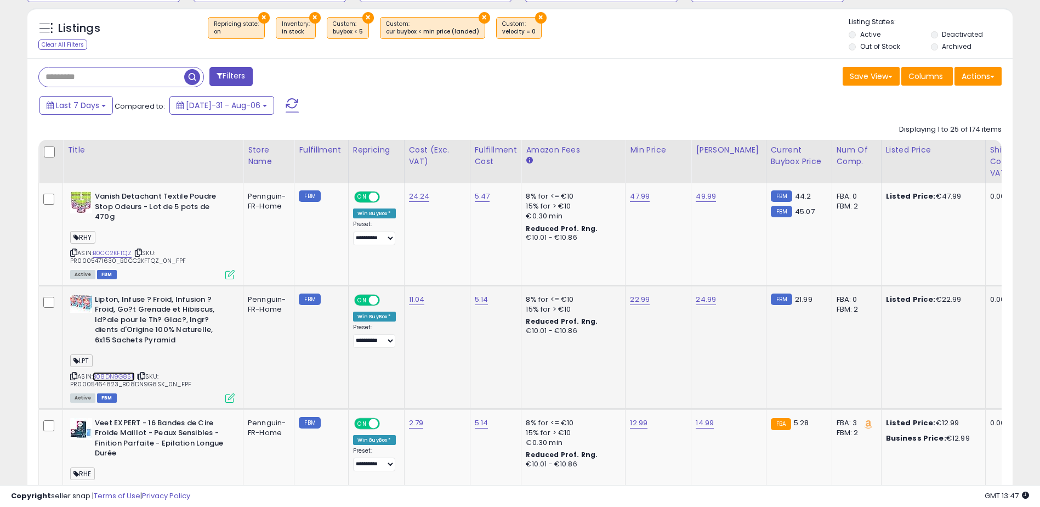
click at [101, 372] on link "B08DN9G8SK" at bounding box center [114, 376] width 42 height 9
click at [229, 393] on icon at bounding box center [229, 397] width 9 height 9
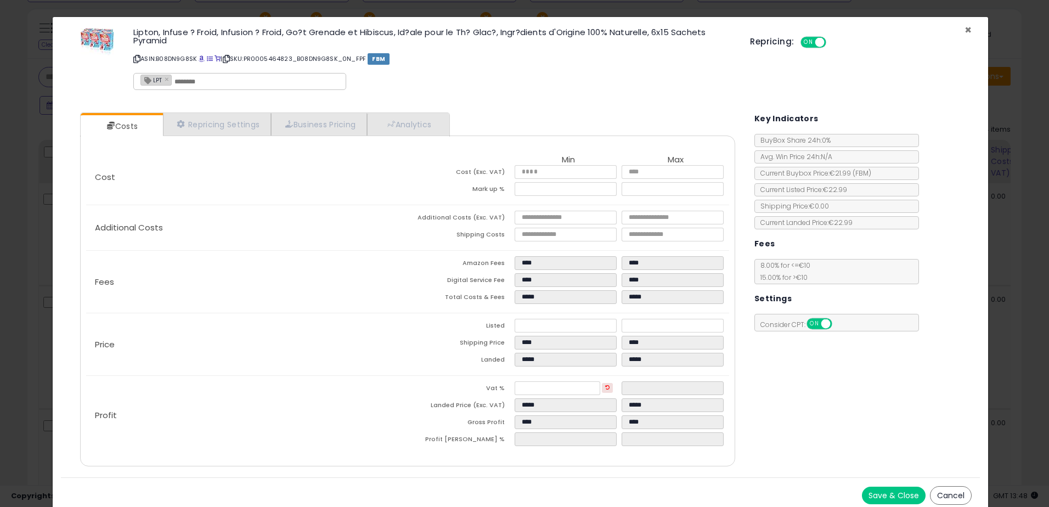
click at [964, 26] on span "×" at bounding box center [967, 30] width 7 height 16
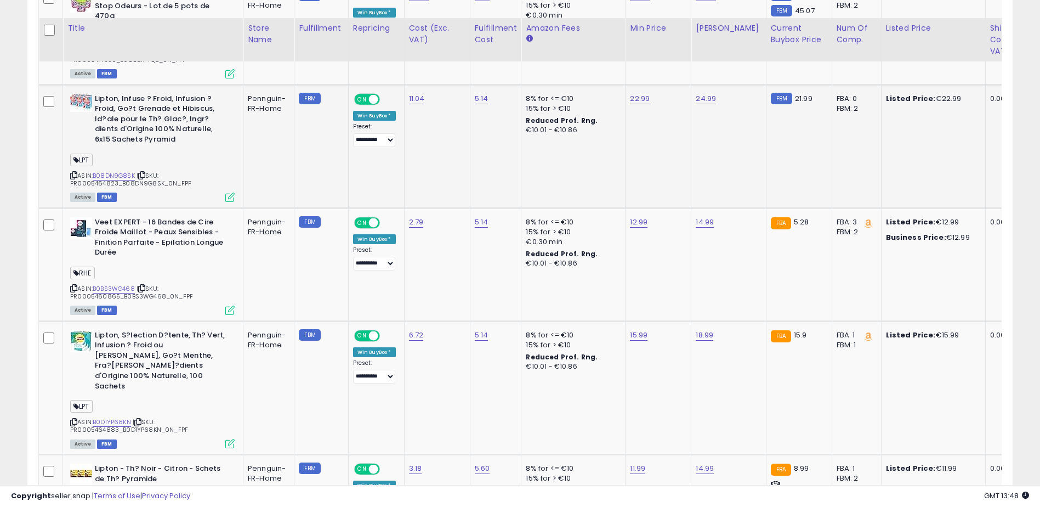
scroll to position [612, 0]
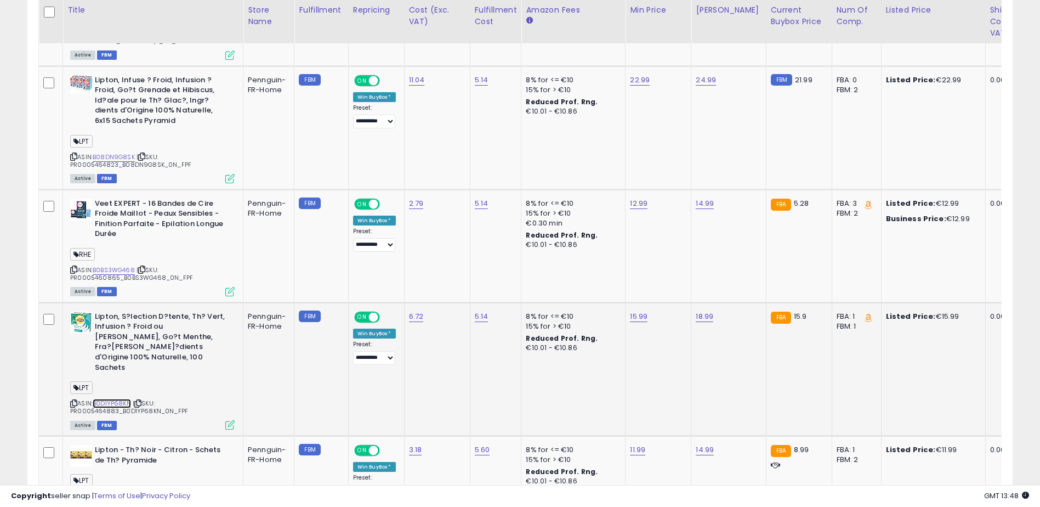
click at [106, 399] on link "B0D1YP68KN" at bounding box center [112, 403] width 38 height 9
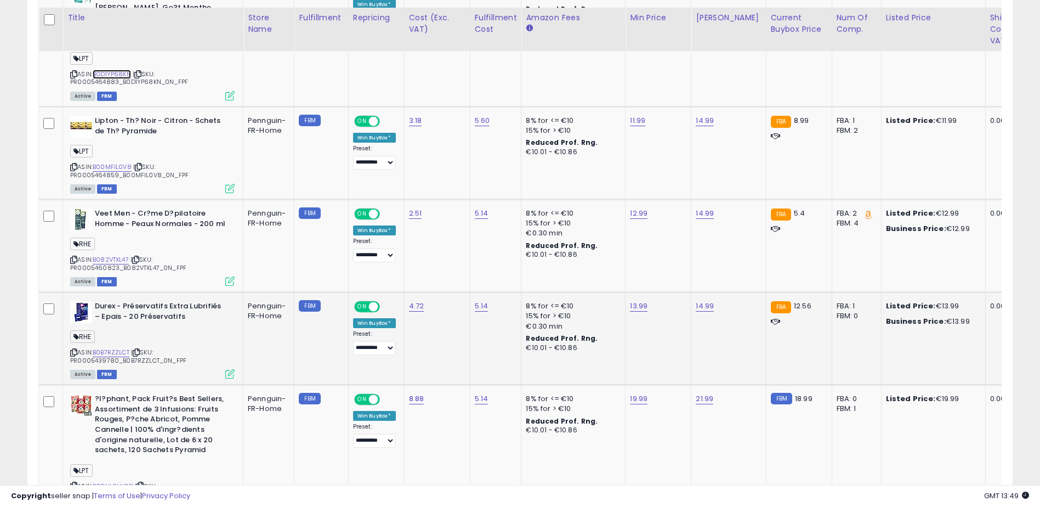
scroll to position [996, 0]
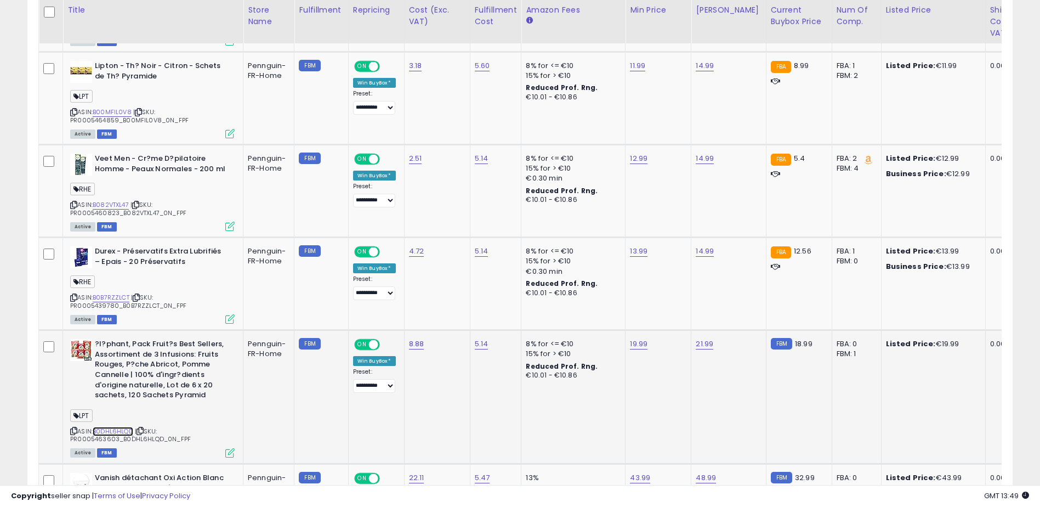
click at [116, 427] on link "B0DHL6HLQD" at bounding box center [113, 431] width 41 height 9
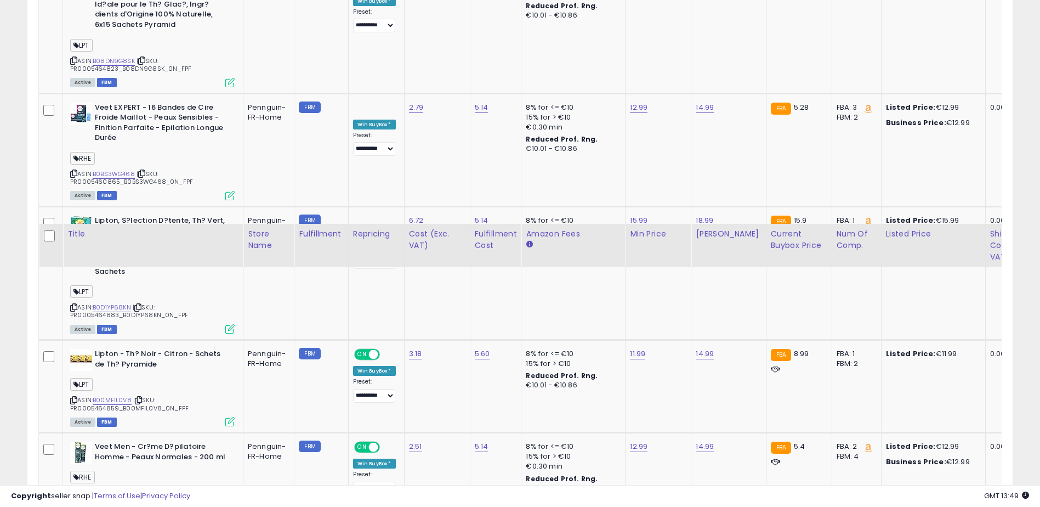
scroll to position [966, 0]
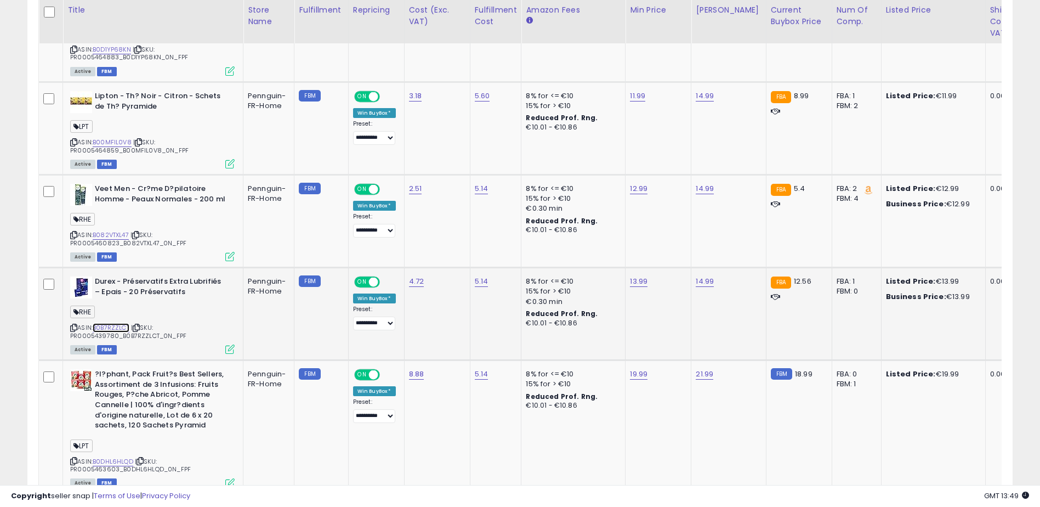
click at [122, 323] on link "B0B7RZZLCT" at bounding box center [111, 327] width 37 height 9
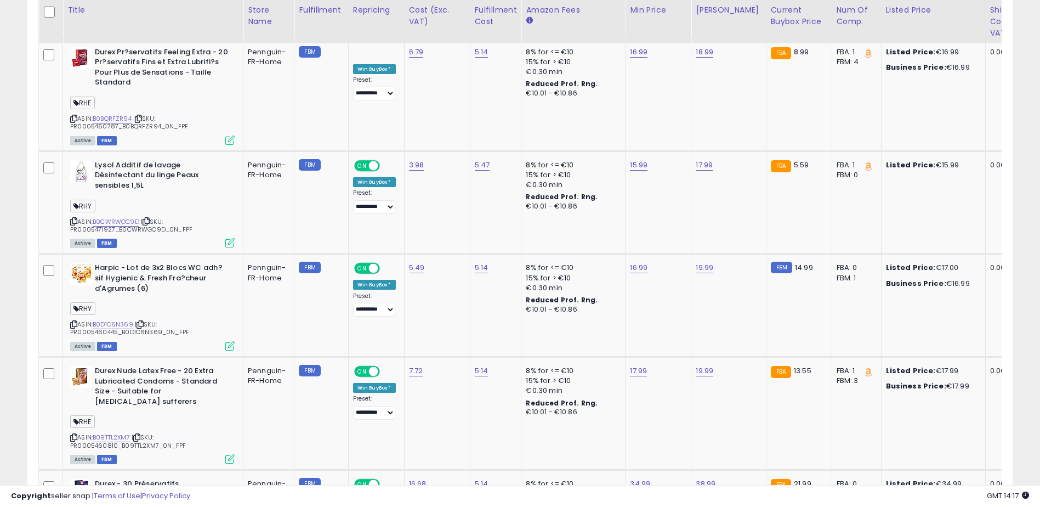
scroll to position [225, 572]
